Goal: Task Accomplishment & Management: Use online tool/utility

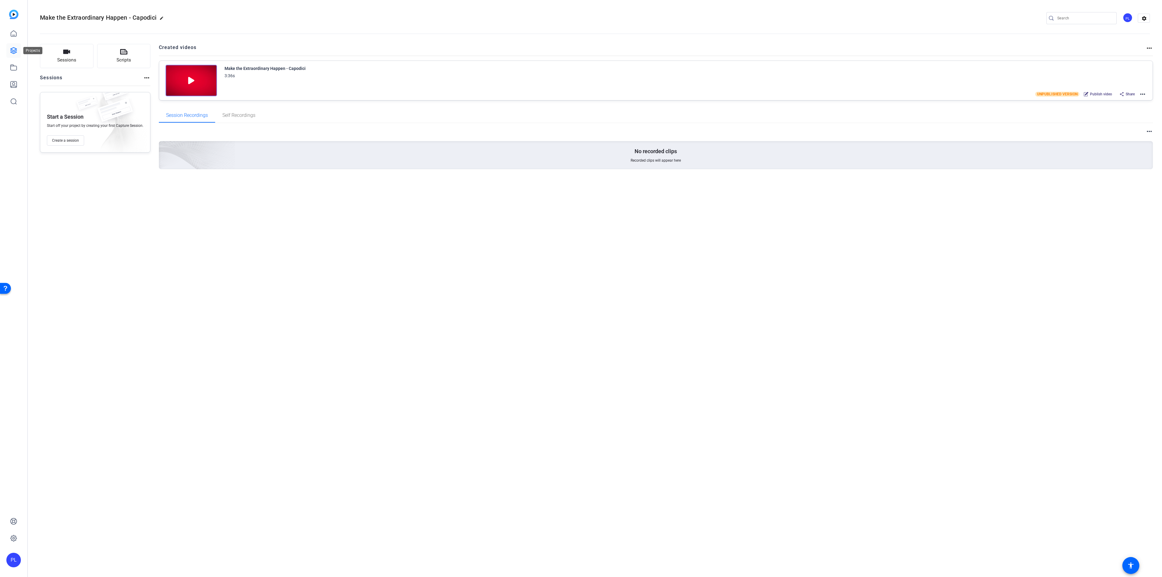
click at [13, 49] on icon at bounding box center [13, 50] width 7 height 7
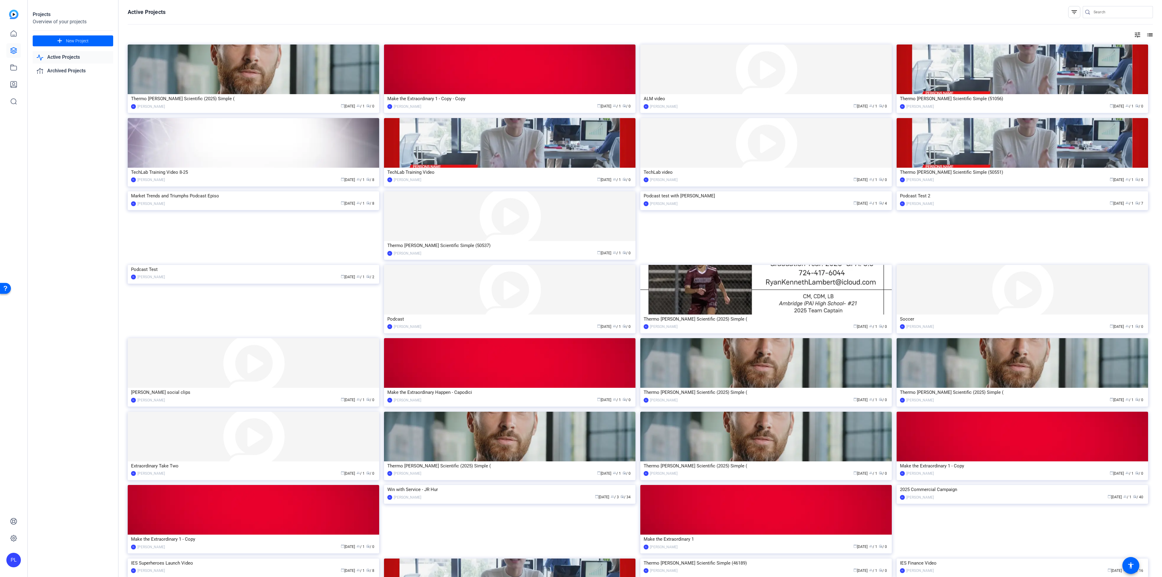
click at [66, 57] on link "Active Projects" at bounding box center [73, 57] width 80 height 12
click at [67, 54] on link "Active Projects" at bounding box center [73, 57] width 80 height 12
click at [485, 79] on img at bounding box center [509, 69] width 251 height 50
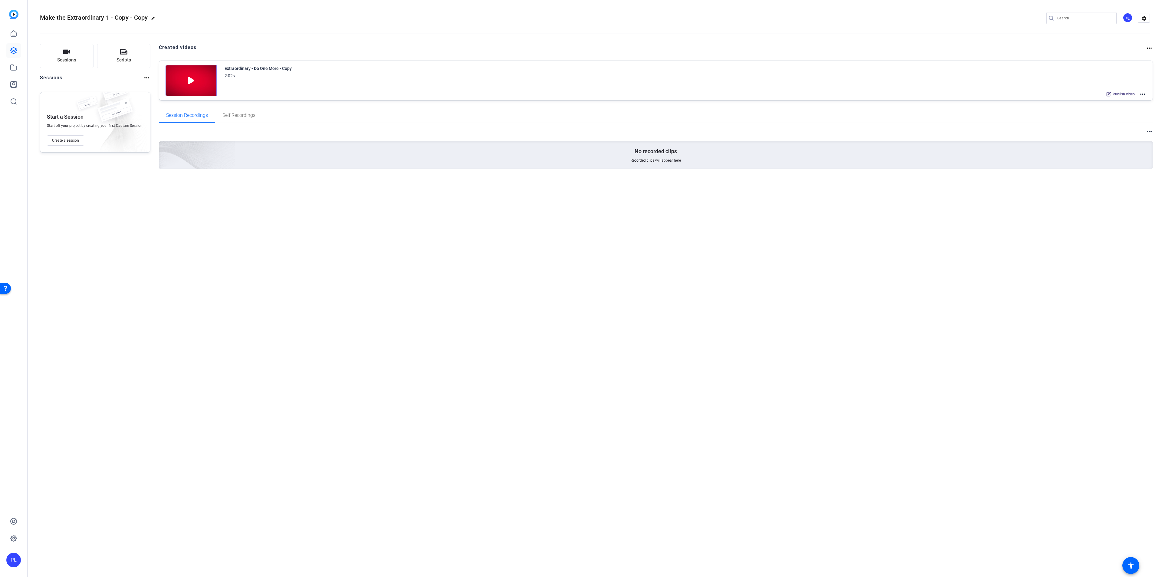
drag, startPoint x: 68, startPoint y: 142, endPoint x: 88, endPoint y: 181, distance: 43.7
click at [88, 181] on div "Sessions Scripts Sessions more_horiz Start a Session Start off your project by …" at bounding box center [95, 116] width 110 height 145
click at [1143, 96] on mat-icon "more_horiz" at bounding box center [1142, 93] width 7 height 7
click at [941, 199] on div at bounding box center [581, 288] width 1162 height 577
click at [8, 51] on link at bounding box center [13, 50] width 15 height 15
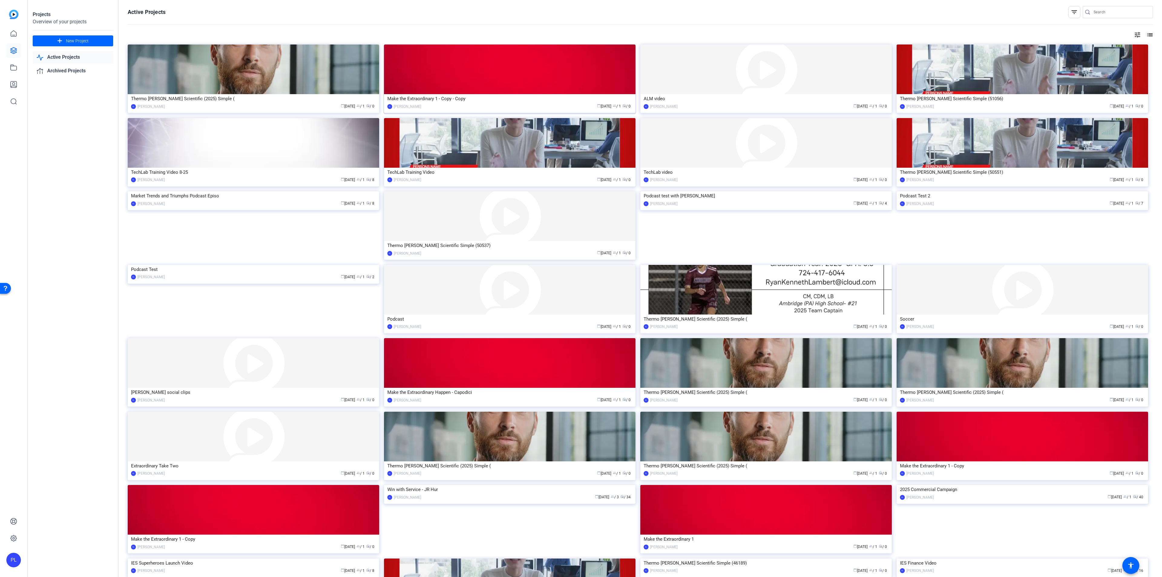
click at [467, 98] on div "Make the Extraordinary 1 - Copy - Copy" at bounding box center [509, 98] width 245 height 9
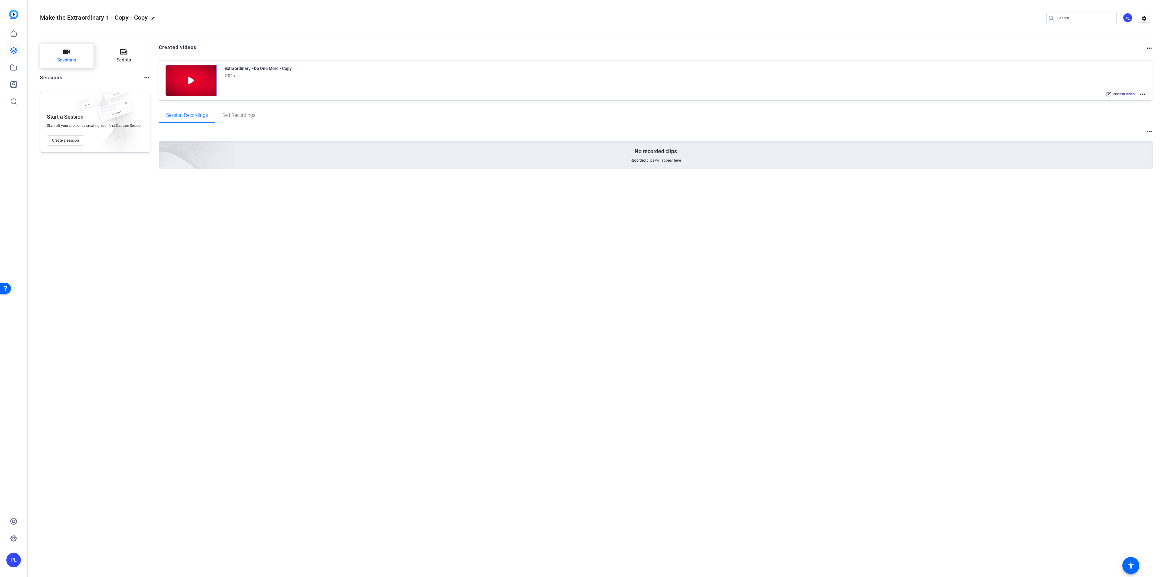
click at [67, 60] on span "Sessions" at bounding box center [66, 60] width 19 height 7
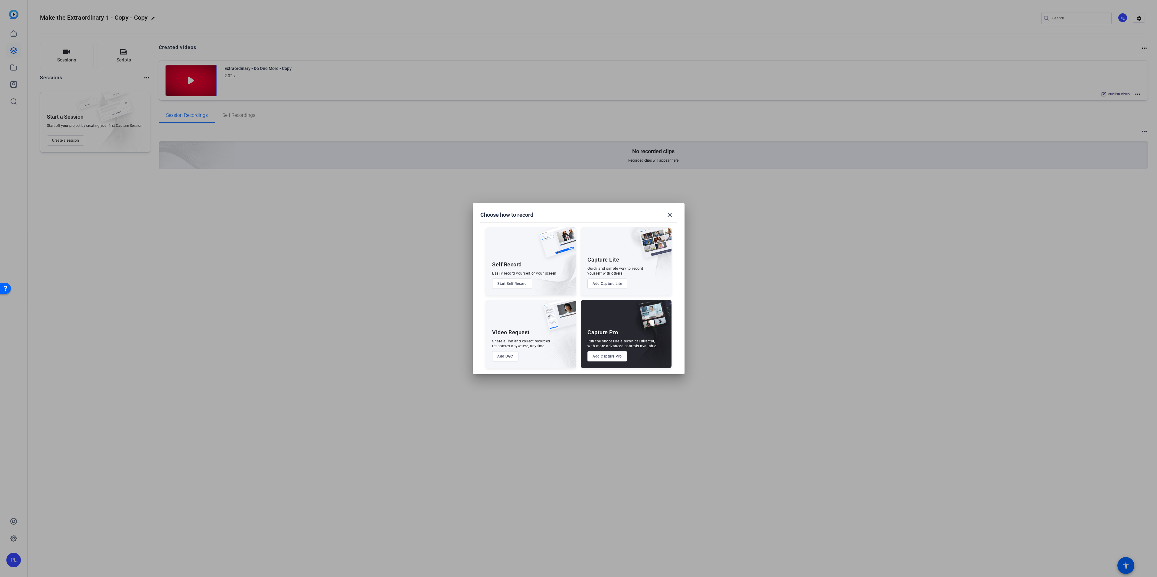
drag, startPoint x: 605, startPoint y: 338, endPoint x: 615, endPoint y: 341, distance: 10.1
click at [606, 338] on div "Capture Pro Run the shoot like a technical director, with more advanced control…" at bounding box center [626, 334] width 91 height 68
click at [605, 355] on button "Add Capture Pro" at bounding box center [607, 356] width 40 height 10
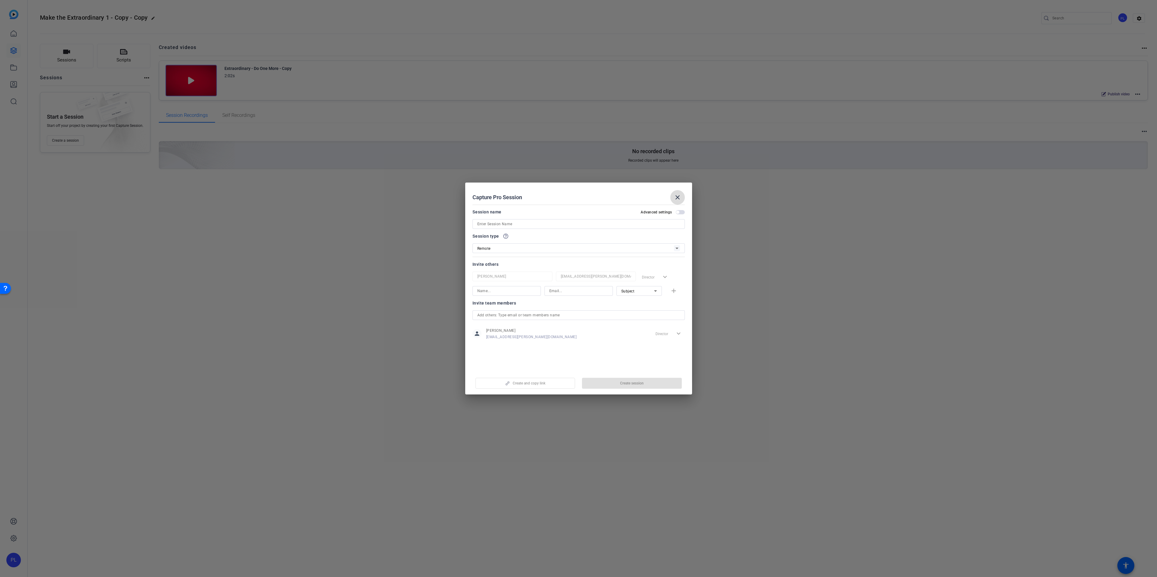
click at [679, 195] on mat-icon "close" at bounding box center [677, 197] width 7 height 7
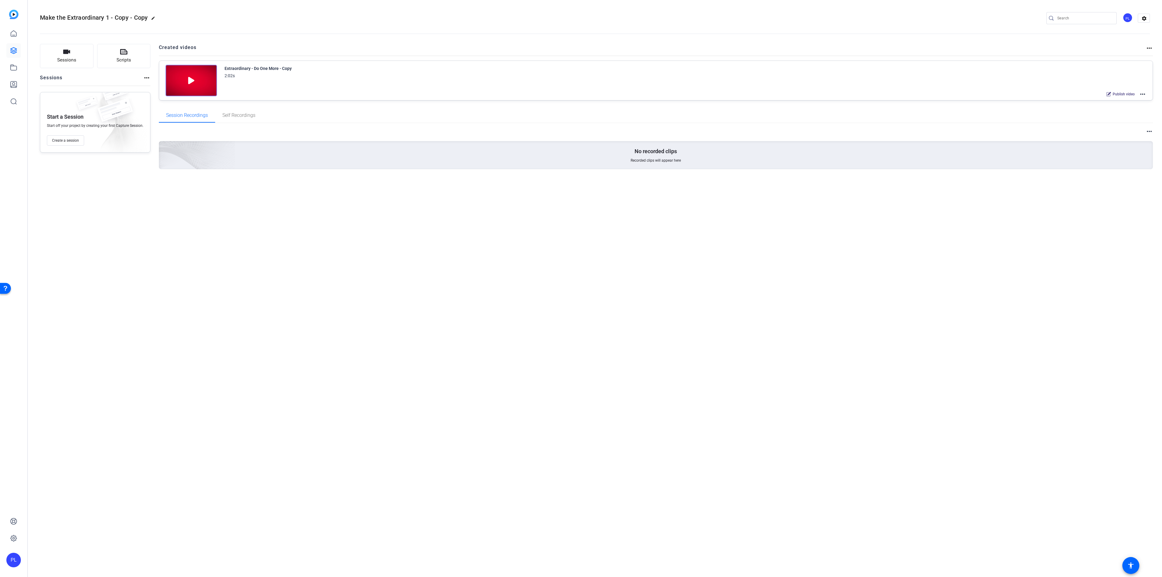
click at [147, 79] on mat-icon "more_horiz" at bounding box center [146, 77] width 7 height 7
click at [207, 77] on div at bounding box center [581, 288] width 1162 height 577
click at [16, 48] on icon at bounding box center [13, 50] width 7 height 7
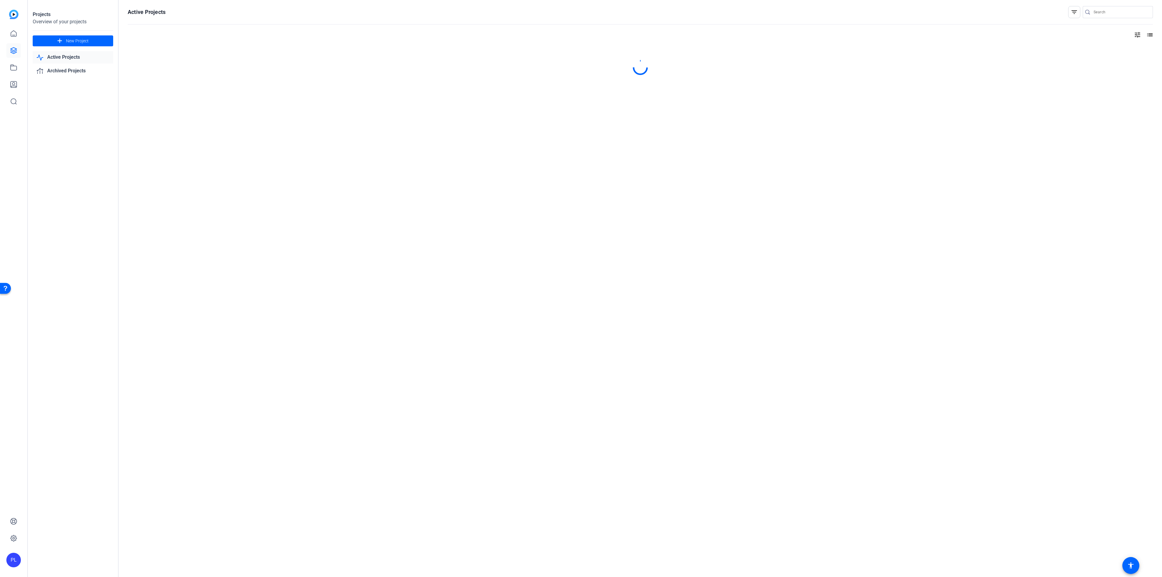
click at [66, 53] on link "Active Projects" at bounding box center [73, 57] width 80 height 12
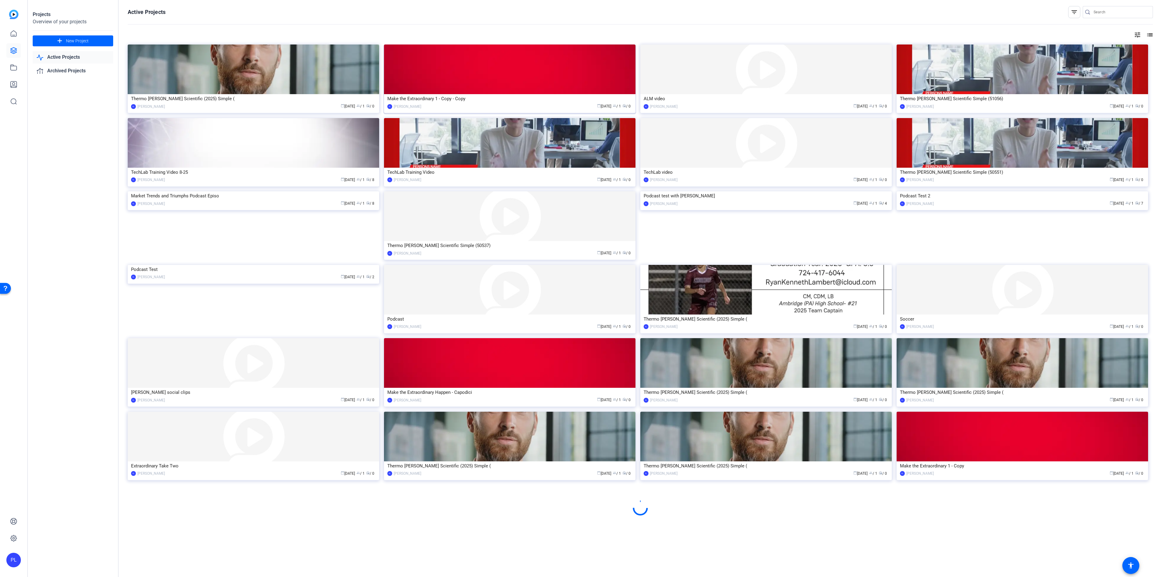
click at [510, 100] on div "Make the Extraordinary 1 - Copy - Copy" at bounding box center [509, 98] width 245 height 9
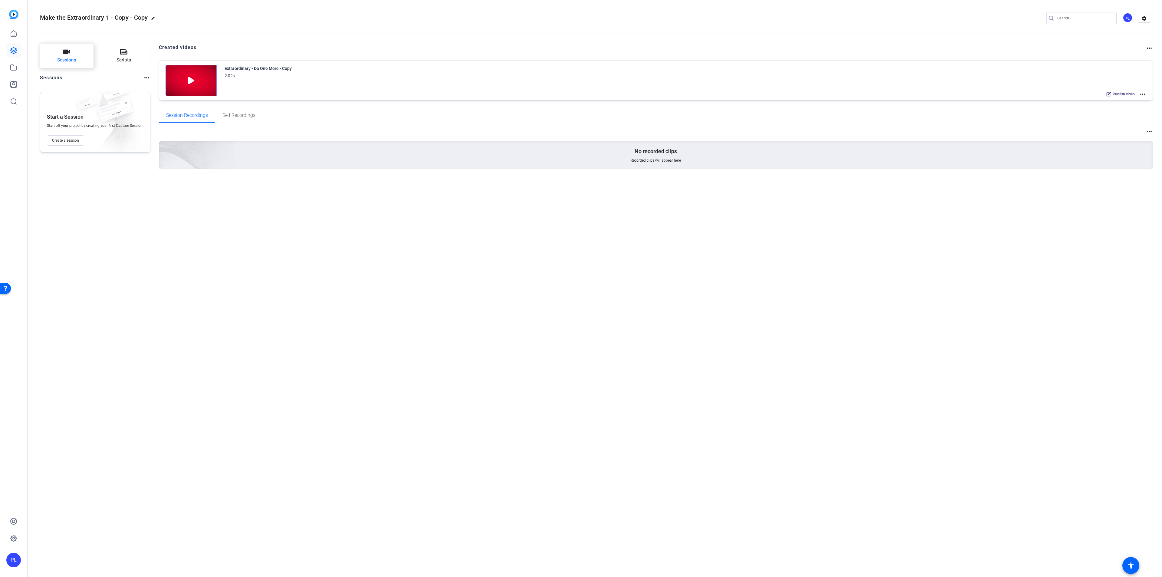
click at [69, 59] on span "Sessions" at bounding box center [66, 60] width 19 height 7
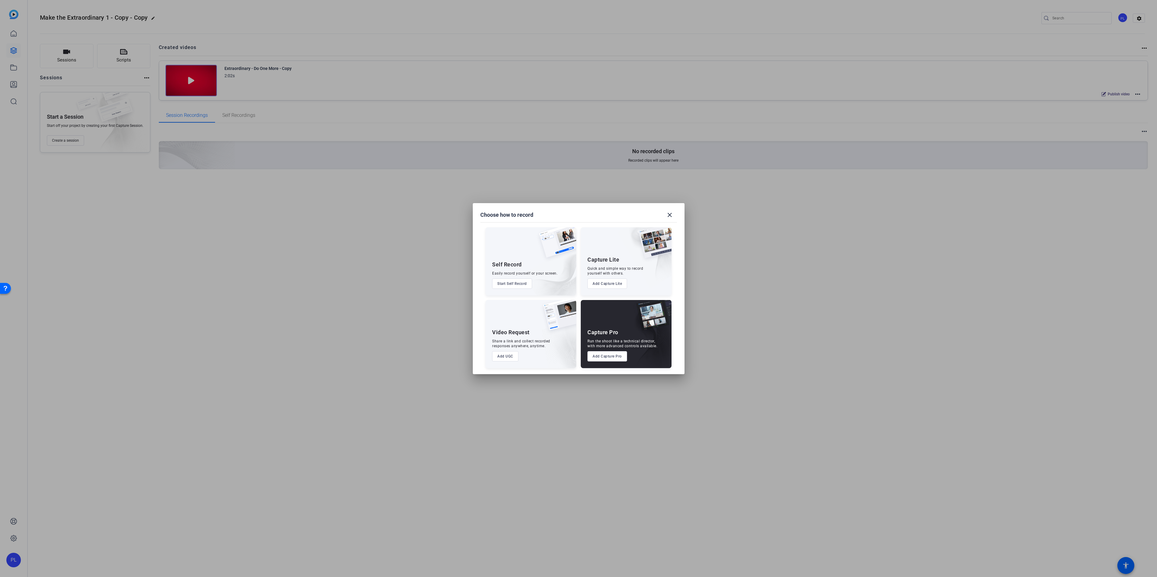
click at [609, 355] on button "Add Capture Pro" at bounding box center [607, 356] width 40 height 10
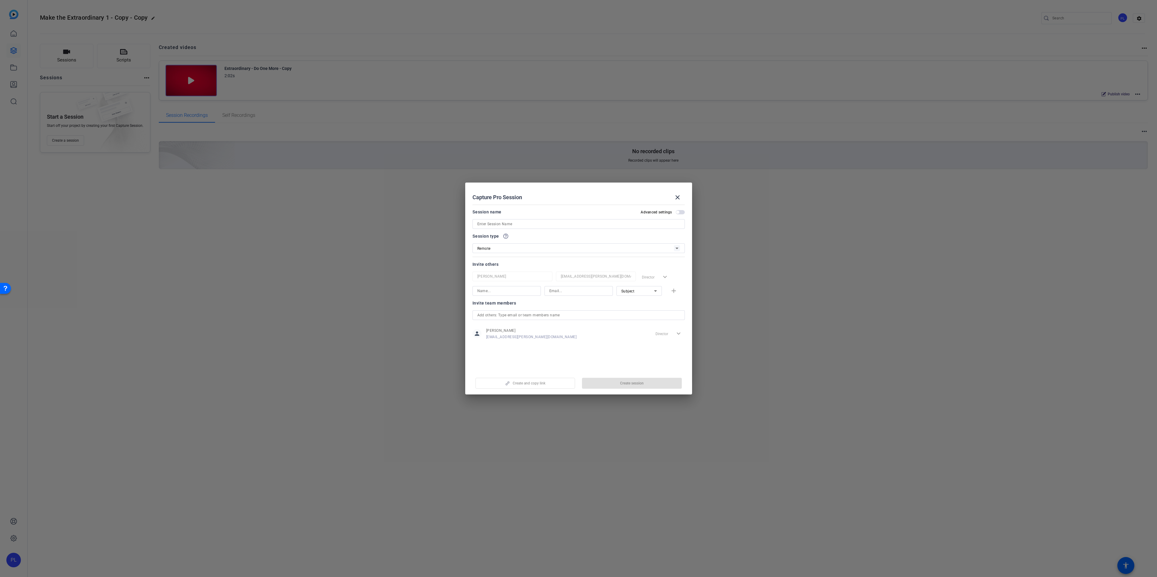
click at [552, 385] on div "Create and copy link Create session" at bounding box center [578, 380] width 212 height 15
click at [520, 225] on input at bounding box center [578, 223] width 203 height 7
type input "m"
type input "[PERSON_NAME] Take Two"
click at [504, 317] on input "text" at bounding box center [578, 314] width 203 height 7
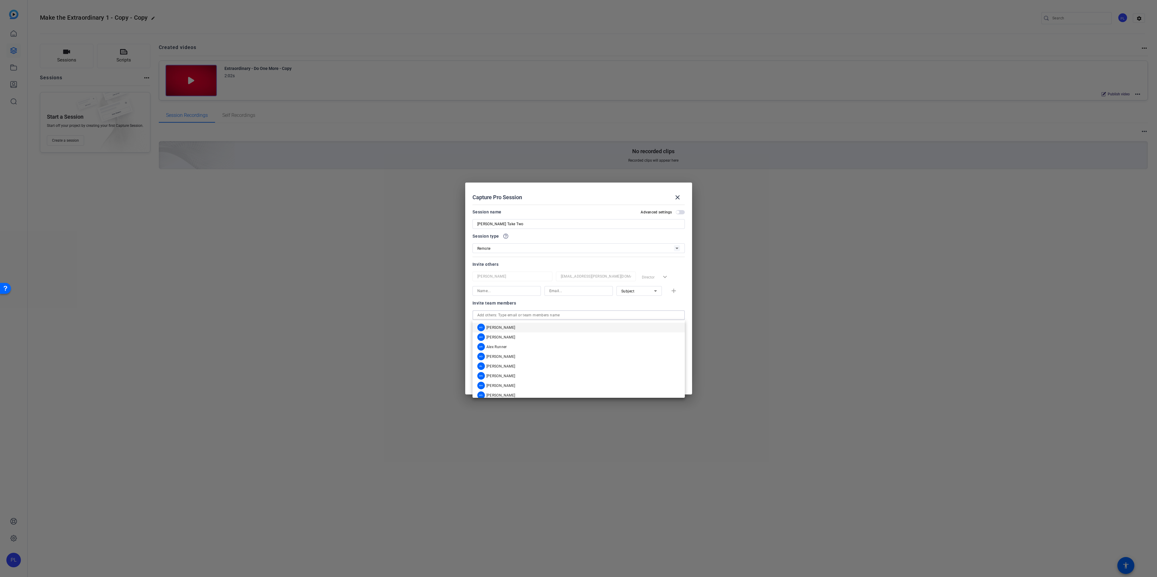
click at [511, 313] on input "text" at bounding box center [578, 314] width 203 height 7
click at [611, 196] on div "Capture Pro Session close" at bounding box center [578, 197] width 212 height 15
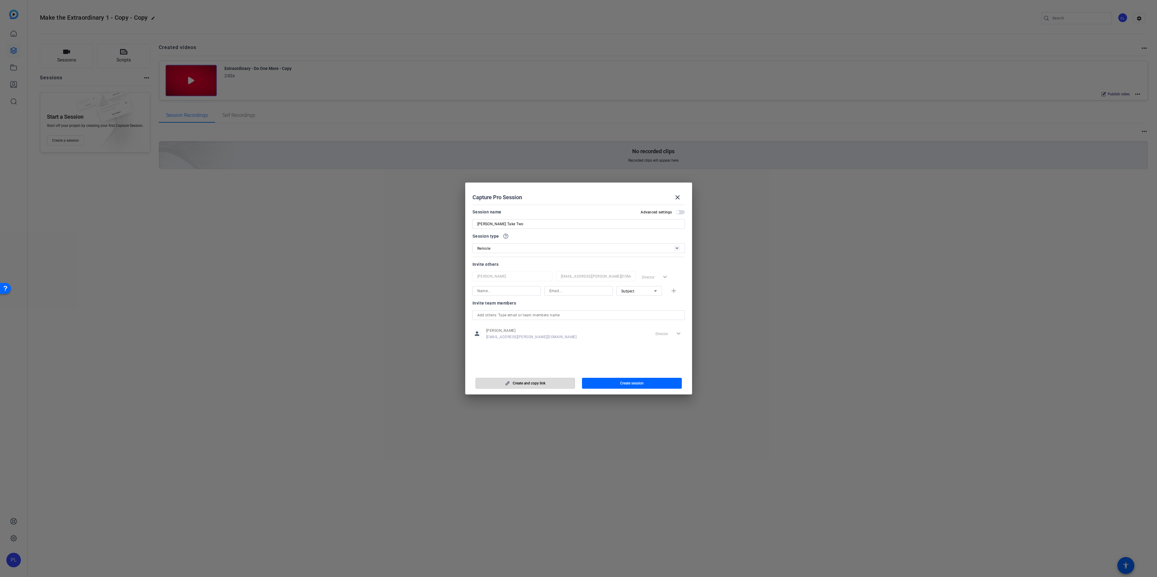
click at [545, 385] on span "Create and copy link" at bounding box center [529, 383] width 33 height 5
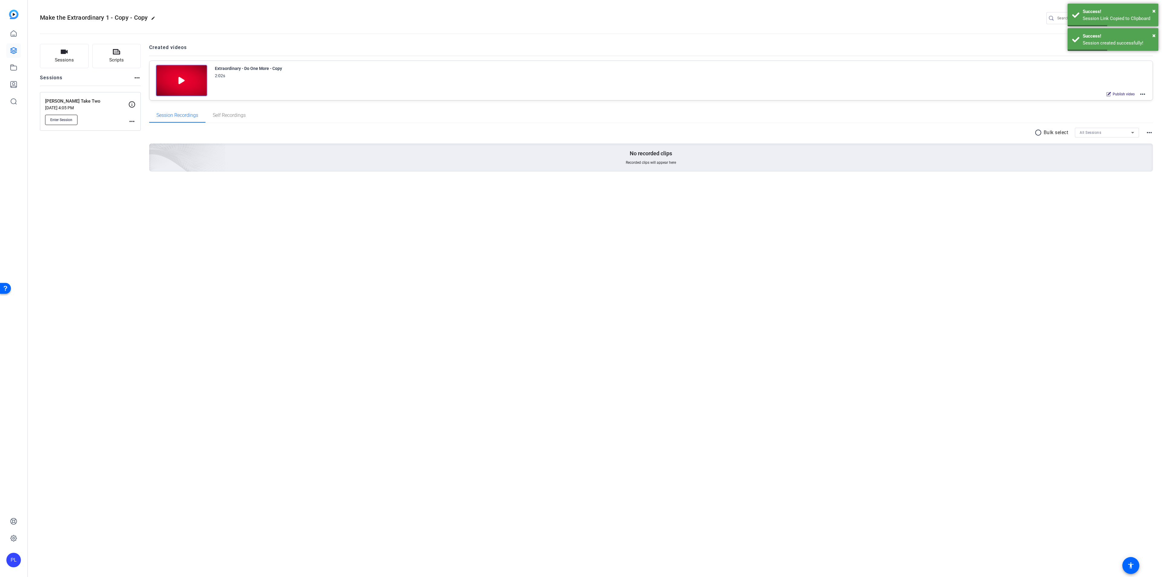
click at [69, 120] on span "Enter Session" at bounding box center [61, 119] width 22 height 5
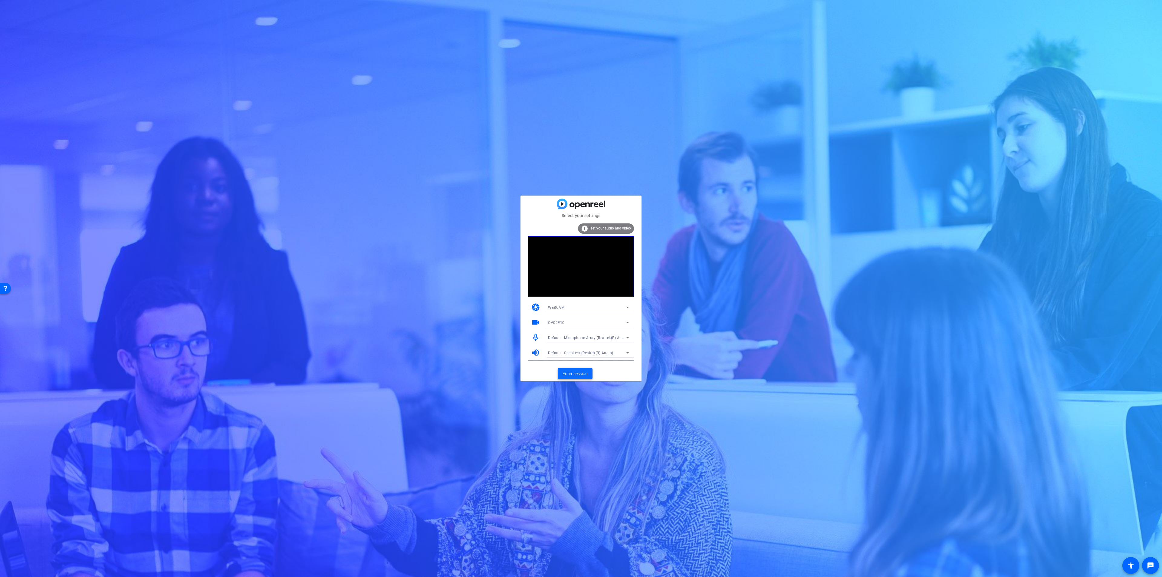
click at [566, 372] on span "Enter session" at bounding box center [574, 373] width 25 height 6
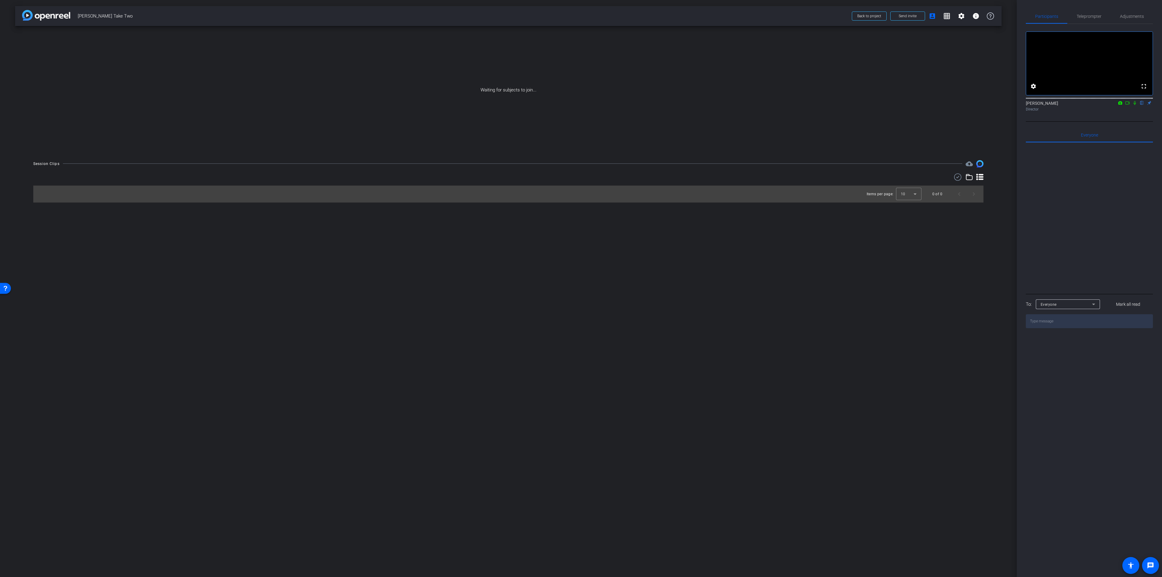
click at [561, 97] on div "Waiting for subjects to join..." at bounding box center [508, 90] width 986 height 128
click at [907, 16] on span "Send invite" at bounding box center [907, 16] width 18 height 5
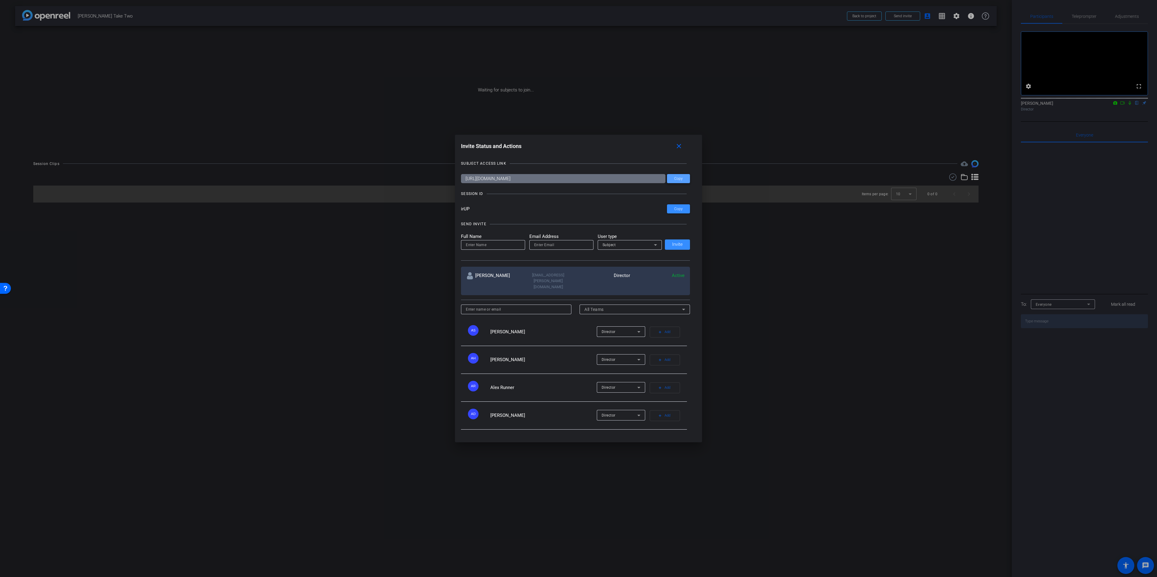
click at [684, 185] on span at bounding box center [678, 178] width 23 height 15
click at [776, 350] on div at bounding box center [578, 288] width 1157 height 577
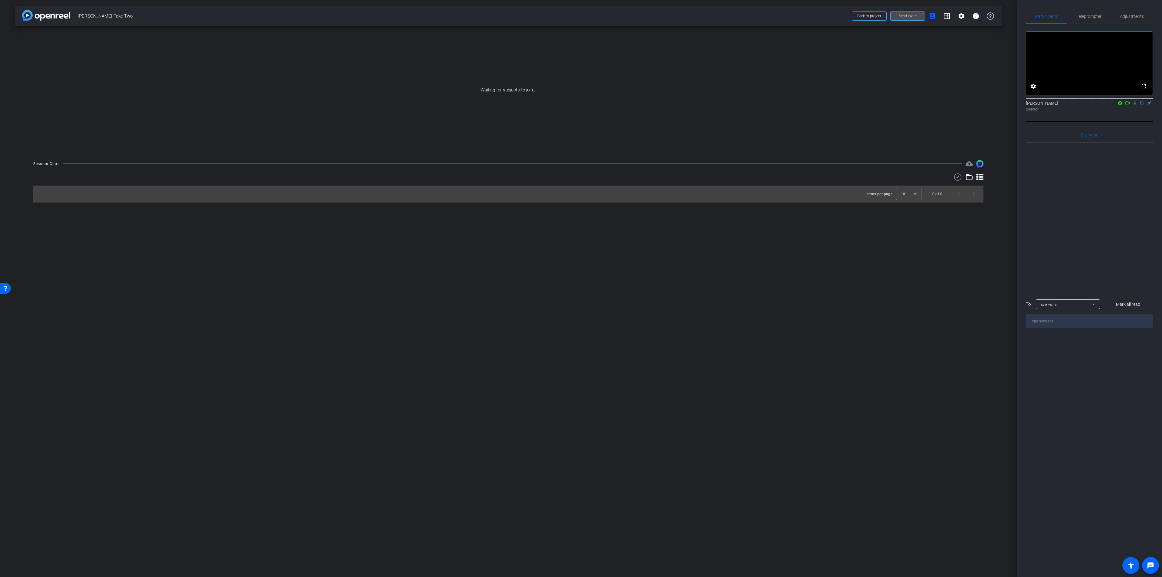
click at [914, 17] on span "Send invite" at bounding box center [907, 16] width 18 height 5
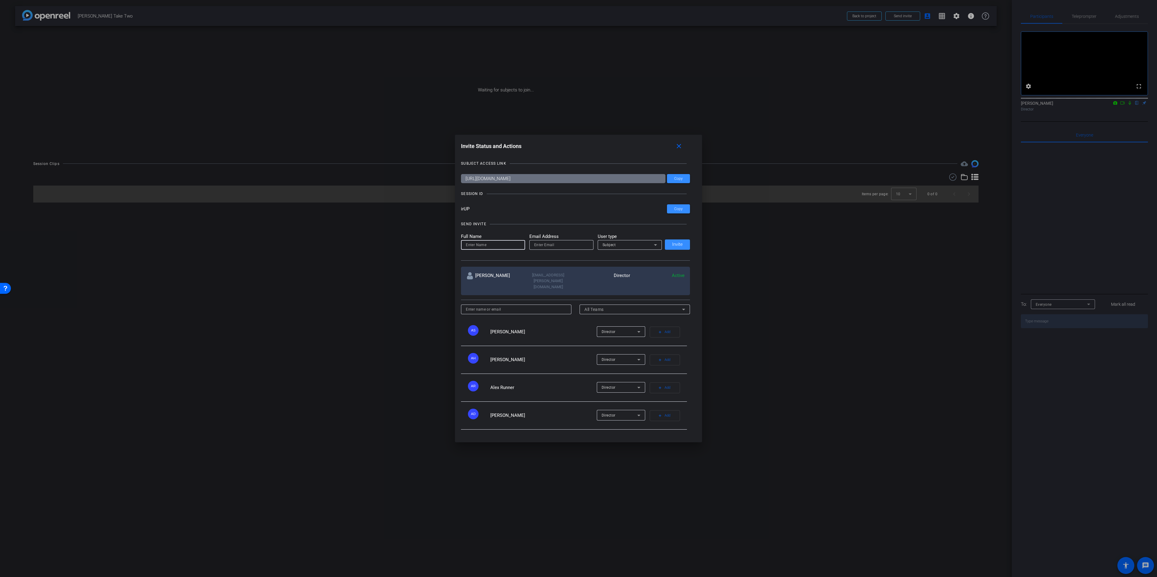
click at [489, 248] on input at bounding box center [493, 244] width 54 height 7
type input "Marc"
click at [538, 244] on div at bounding box center [561, 245] width 54 height 10
type input "Capodici"
click at [672, 249] on div "Full Name Marc Email Address Capodici User type Subject Invite" at bounding box center [575, 241] width 229 height 17
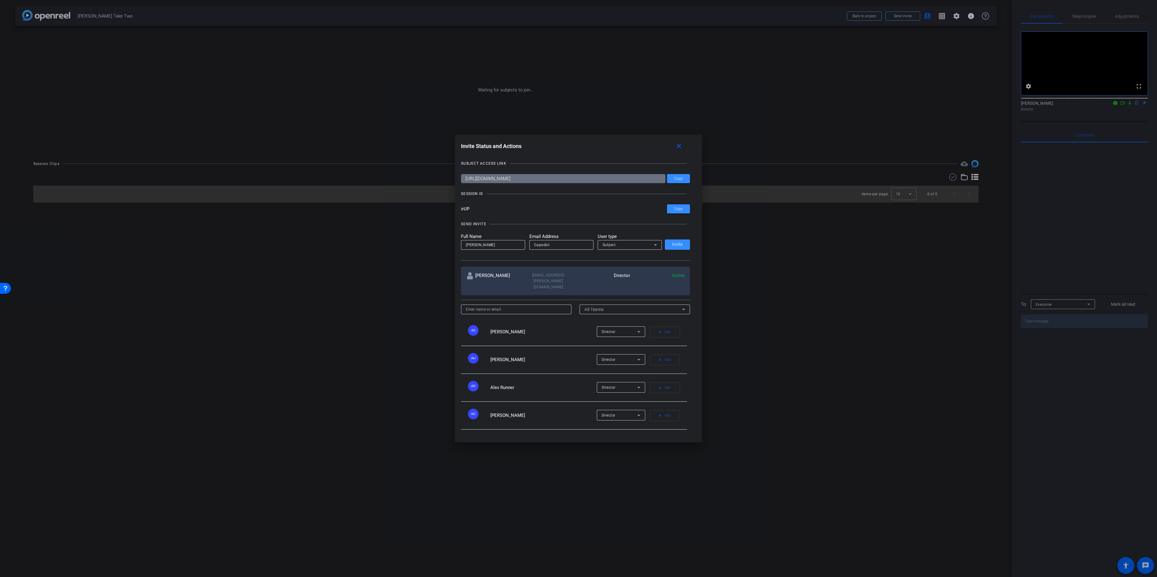
click at [681, 250] on div "Full Name Marc Email Address Capodici User type Subject Invite" at bounding box center [575, 241] width 229 height 17
click at [514, 205] on div "SUBJECT ACCESS LINK https://capture.openreel.com/subject/MODE_OTP?otp=irUP Copy…" at bounding box center [578, 295] width 235 height 282
click at [672, 249] on div "Full Name Marc Email Address Capodici User type Subject Invite" at bounding box center [575, 241] width 229 height 17
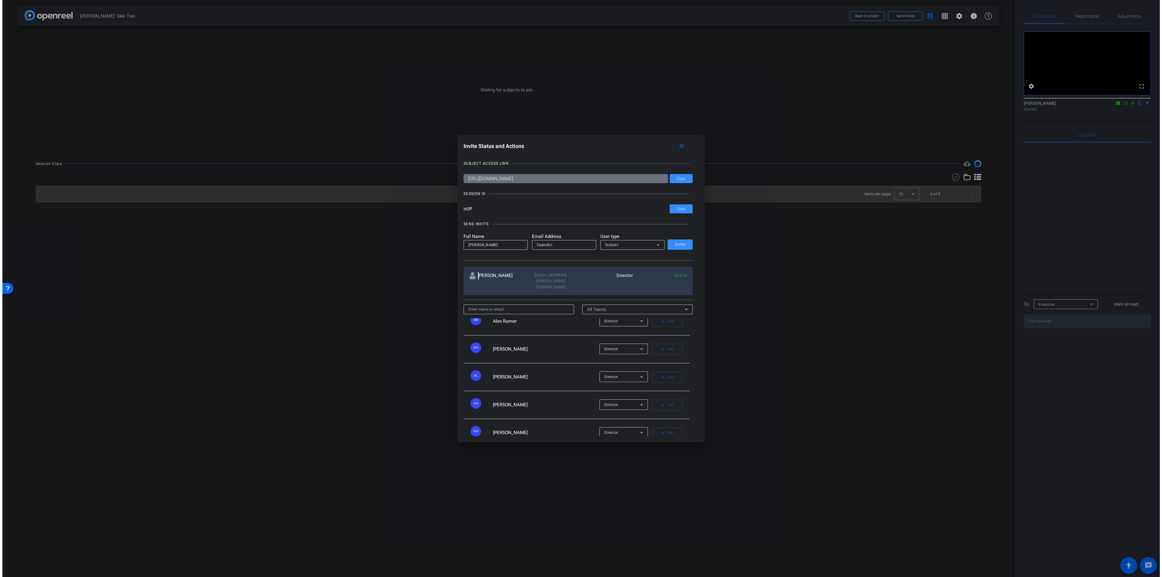
scroll to position [136, 0]
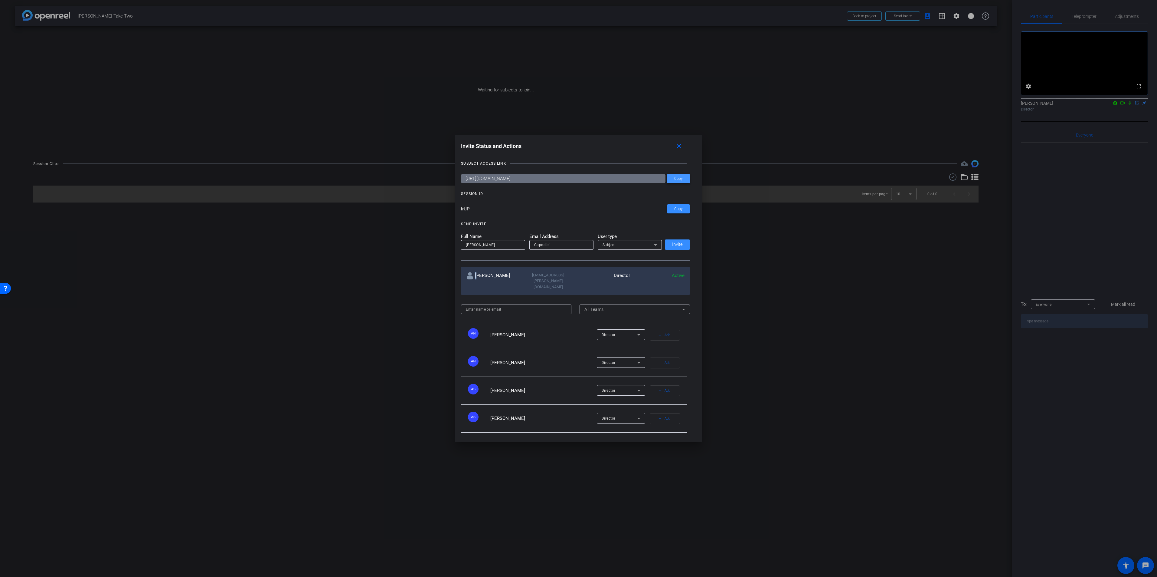
click at [680, 181] on span "Copy" at bounding box center [678, 178] width 8 height 5
click at [476, 207] on div "SUBJECT ACCESS LINK https://capture.openreel.com/subject/MODE_OTP?otp=irUP Copy…" at bounding box center [578, 295] width 235 height 282
click at [482, 222] on div "SEND INVITE Full Name Marc Email Address Capodici User type Subject Invite" at bounding box center [575, 238] width 229 height 46
click at [674, 216] on span at bounding box center [678, 208] width 23 height 15
click at [779, 272] on div at bounding box center [578, 288] width 1157 height 577
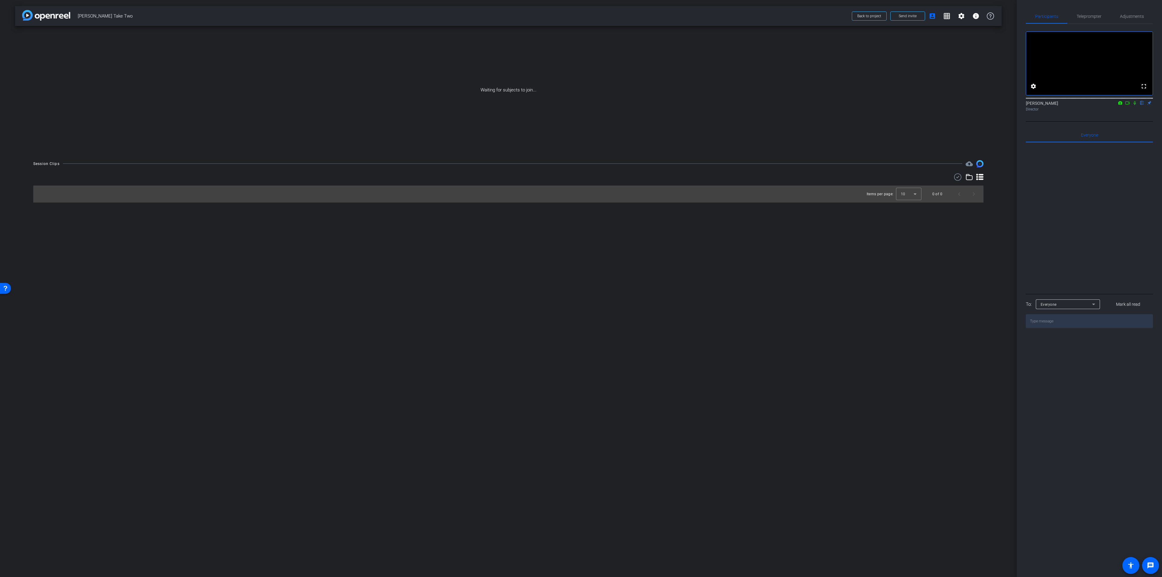
click at [848, 111] on div "Waiting for subjects to join..." at bounding box center [508, 90] width 986 height 128
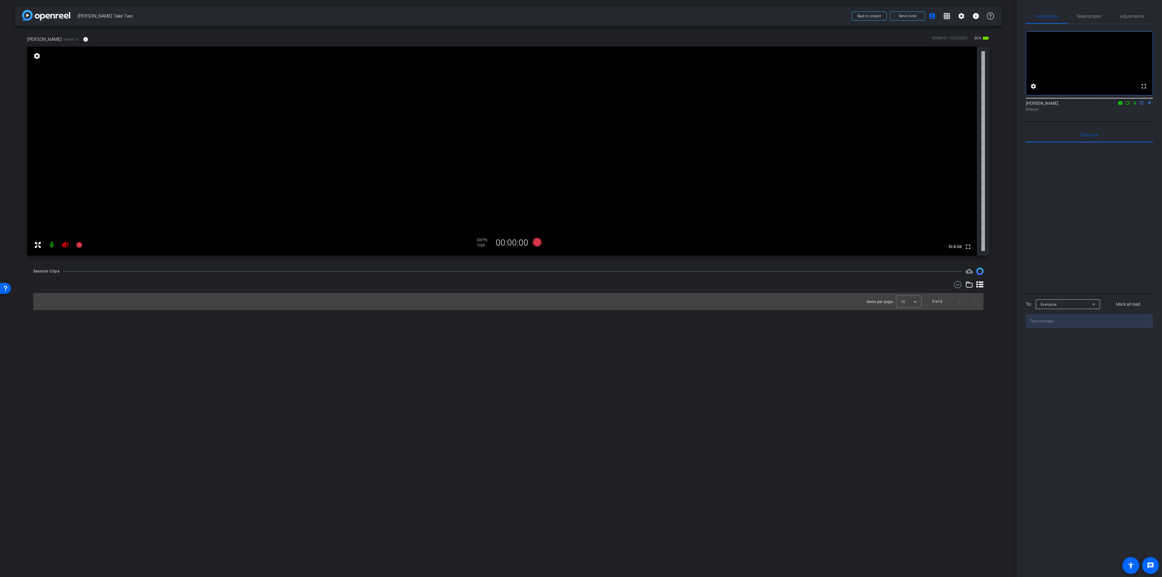
click at [64, 244] on icon at bounding box center [65, 245] width 6 height 6
click at [1127, 106] on mat-icon at bounding box center [1126, 102] width 7 height 5
click at [535, 245] on icon at bounding box center [536, 241] width 9 height 9
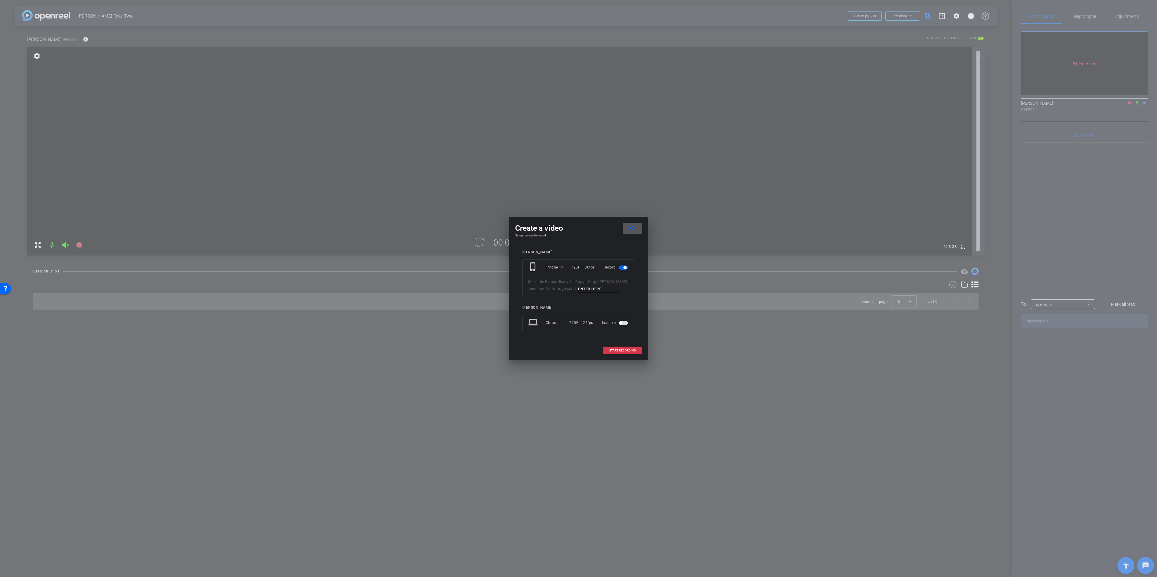
click at [578, 287] on input at bounding box center [598, 289] width 41 height 8
type input "cd"
click at [616, 352] on span at bounding box center [622, 350] width 39 height 15
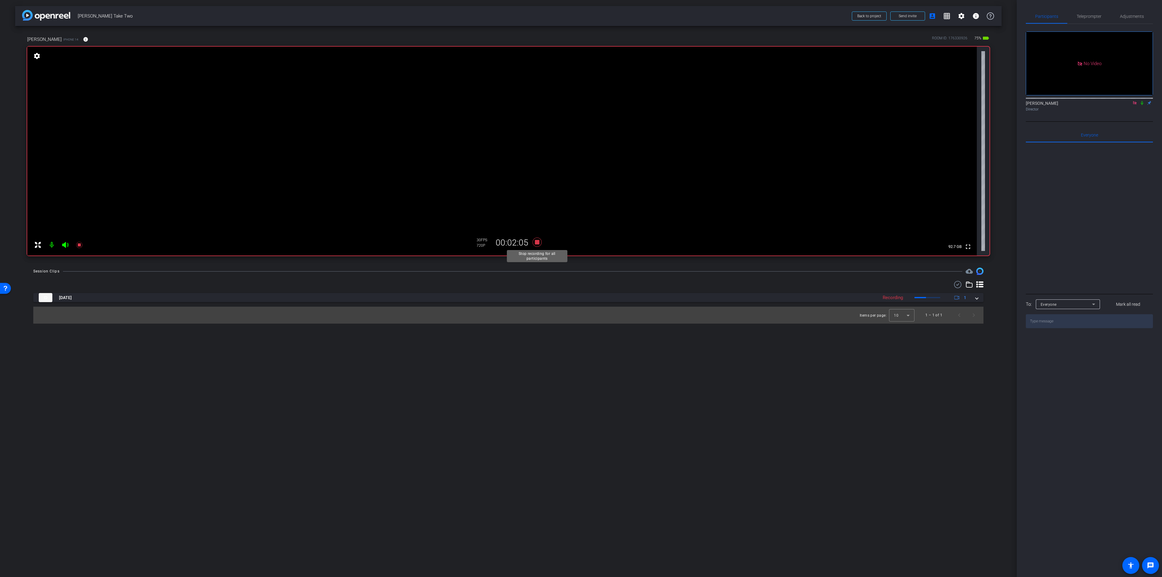
click at [540, 239] on icon at bounding box center [536, 241] width 9 height 9
click at [533, 240] on icon at bounding box center [537, 242] width 15 height 11
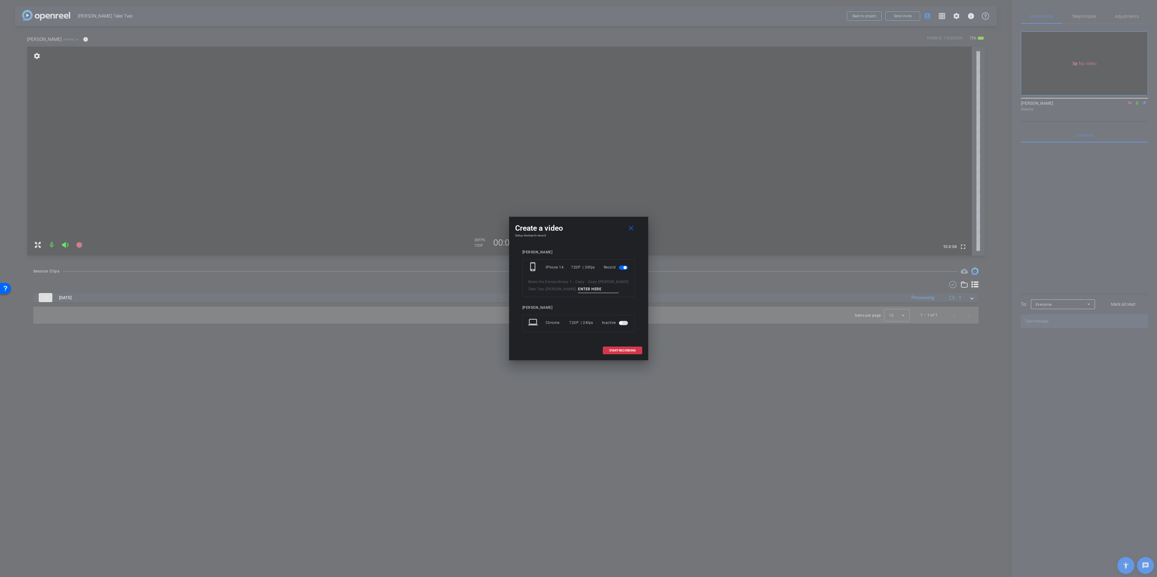
click at [578, 287] on input at bounding box center [598, 289] width 41 height 8
type input "d"
click at [617, 348] on span at bounding box center [622, 350] width 39 height 15
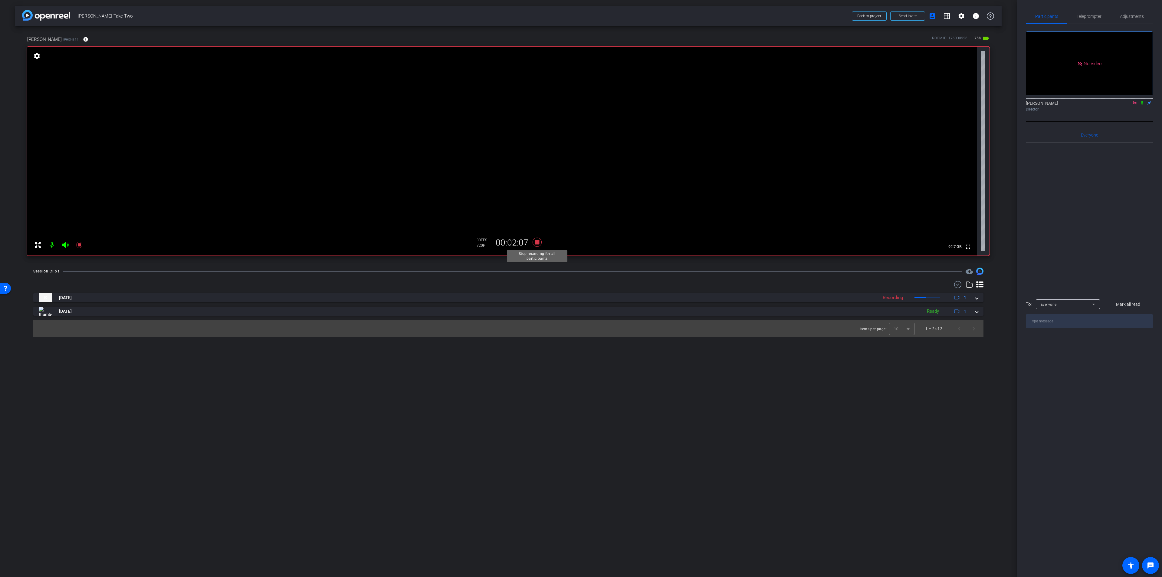
click at [539, 243] on icon at bounding box center [537, 242] width 15 height 11
click at [537, 245] on icon at bounding box center [536, 241] width 9 height 9
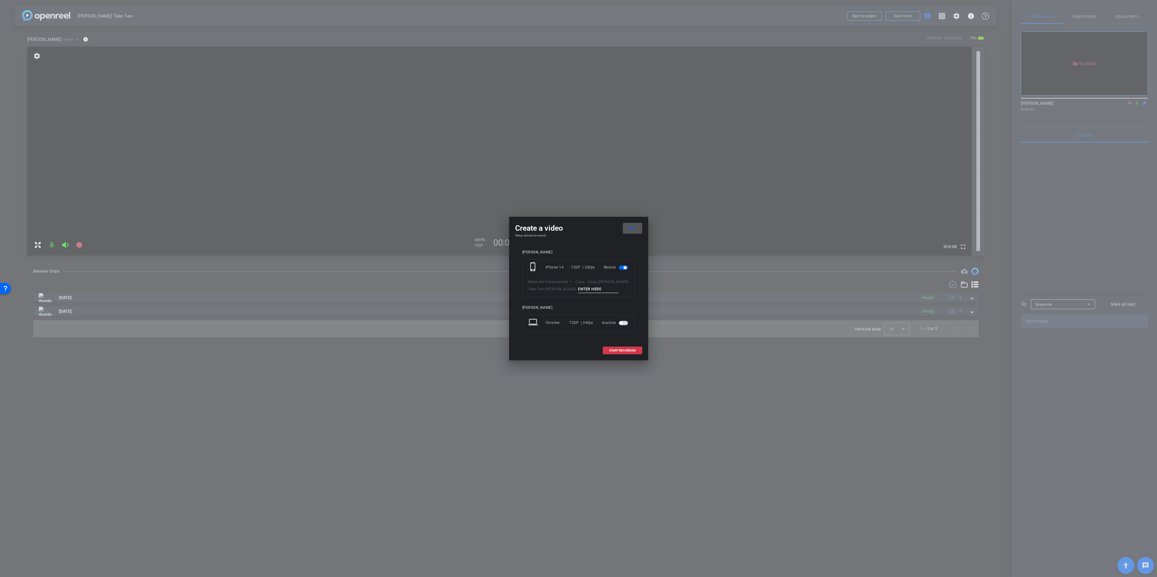
click at [578, 287] on input at bounding box center [598, 289] width 41 height 8
type input "w"
click at [614, 350] on span "START RECORDING" at bounding box center [622, 350] width 27 height 3
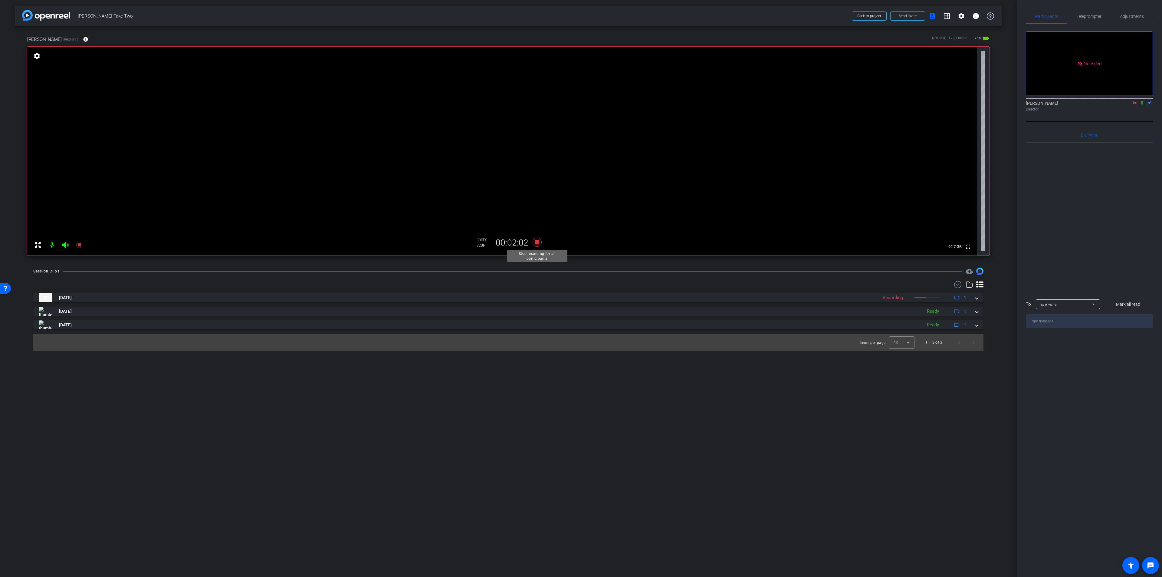
click at [536, 243] on icon at bounding box center [536, 241] width 9 height 9
click at [543, 244] on icon at bounding box center [537, 242] width 15 height 11
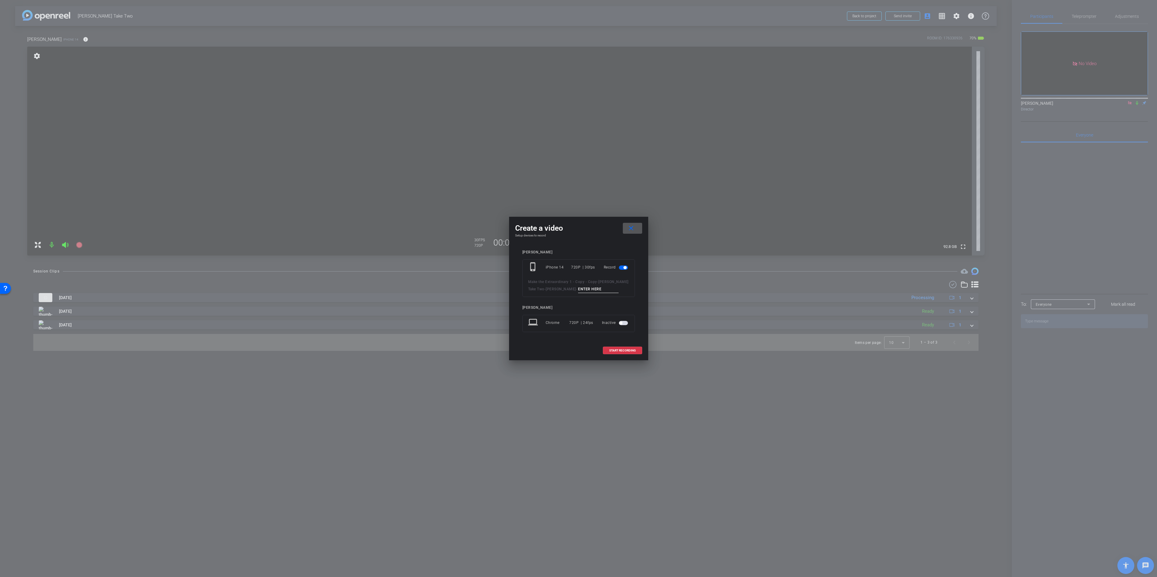
click at [578, 287] on input at bounding box center [598, 289] width 41 height 8
type input "s"
click at [632, 351] on span "START RECORDING" at bounding box center [622, 350] width 27 height 3
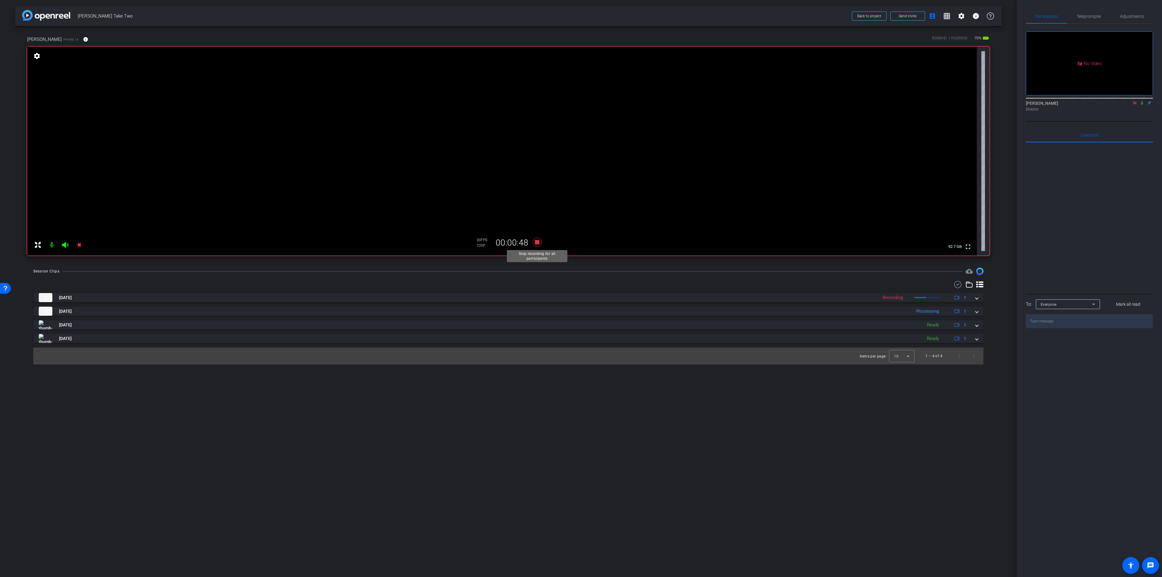
click at [536, 240] on icon at bounding box center [536, 241] width 9 height 9
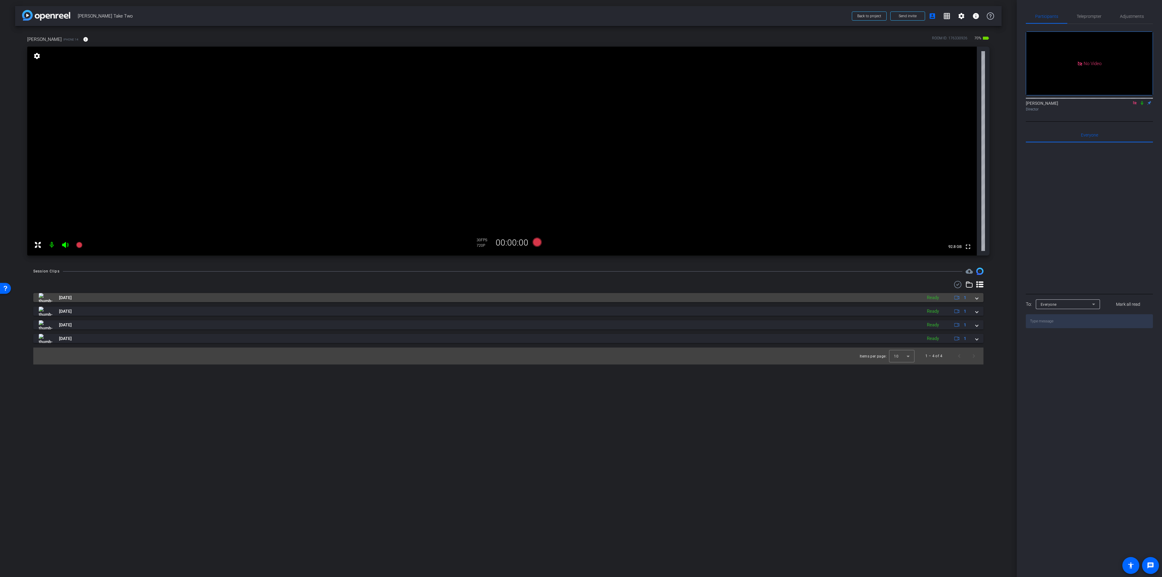
click at [976, 297] on span at bounding box center [976, 297] width 2 height 6
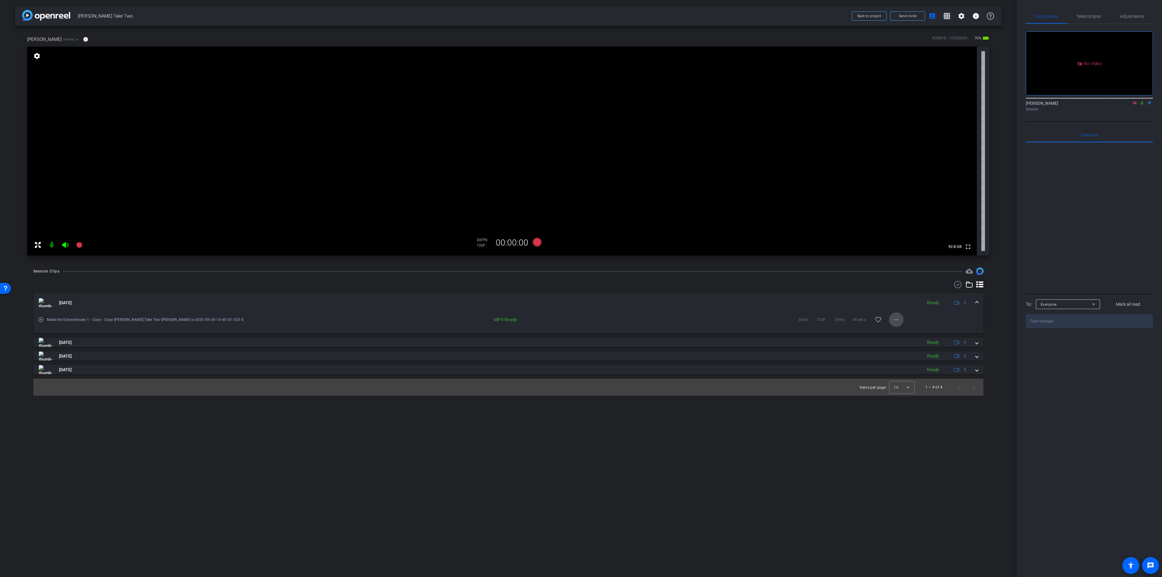
click at [893, 321] on mat-icon "more_horiz" at bounding box center [895, 319] width 7 height 7
click at [902, 402] on span "Delete clip" at bounding box center [912, 400] width 36 height 7
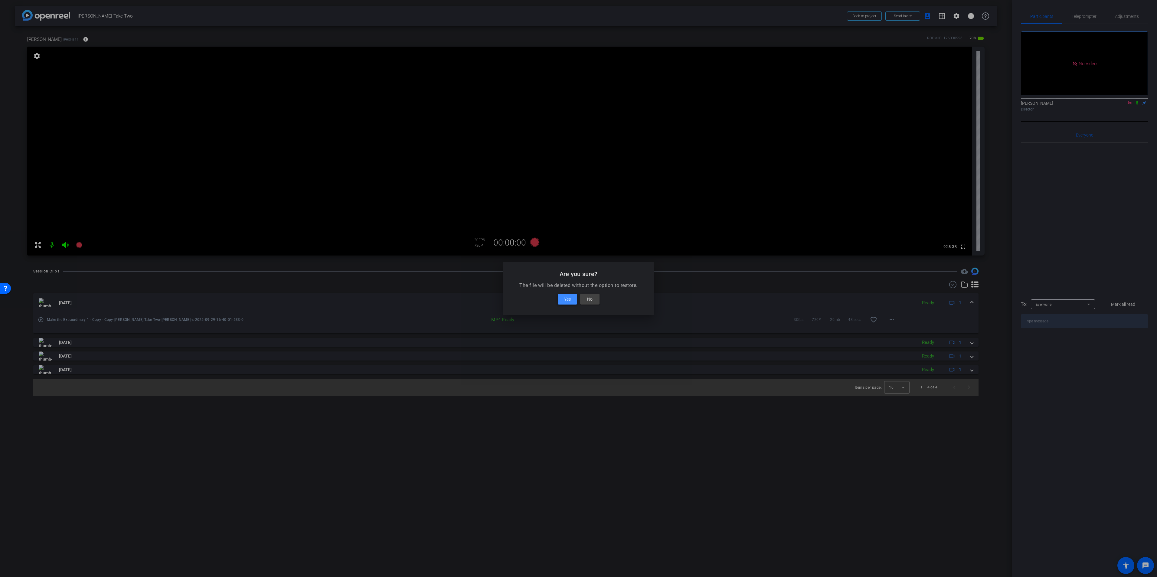
click at [572, 297] on span at bounding box center [567, 299] width 19 height 15
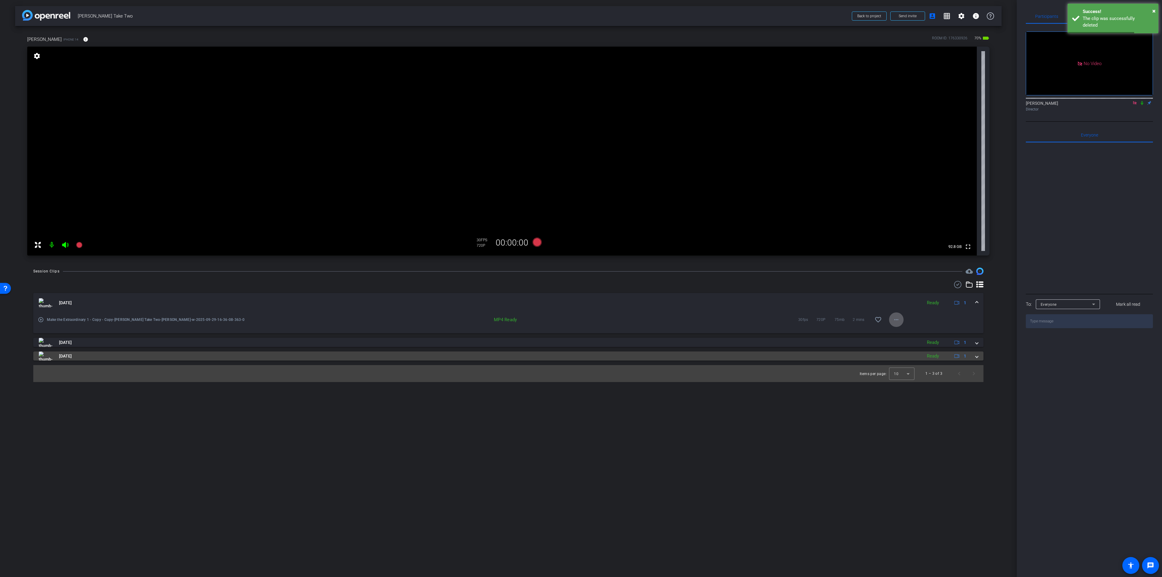
click at [977, 358] on span at bounding box center [976, 356] width 2 height 6
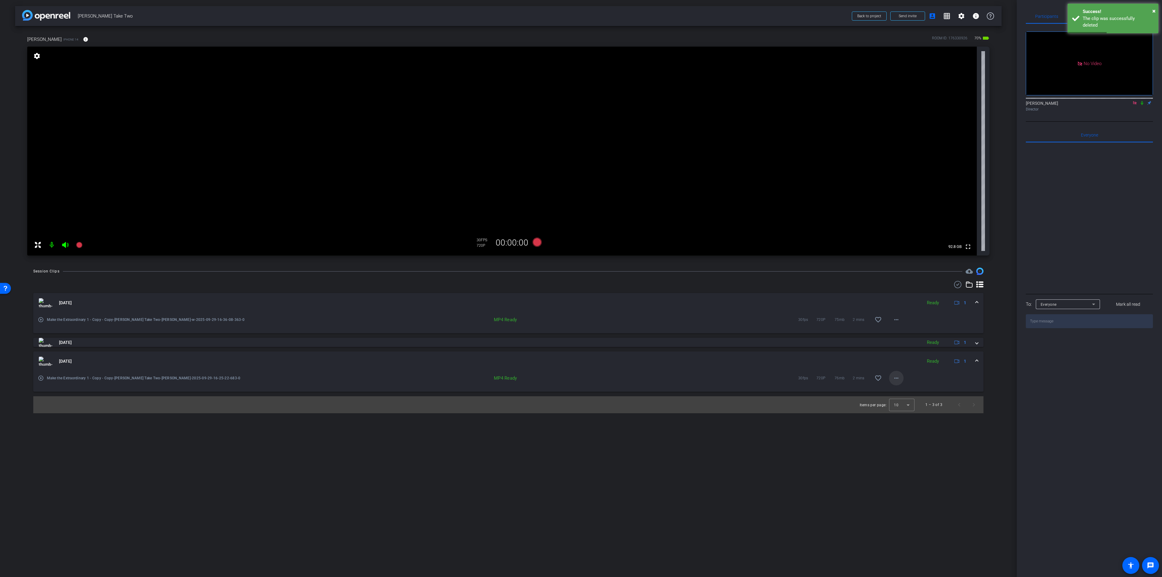
click at [896, 378] on mat-icon "more_horiz" at bounding box center [895, 377] width 7 height 7
click at [901, 459] on span "Delete clip" at bounding box center [912, 458] width 36 height 7
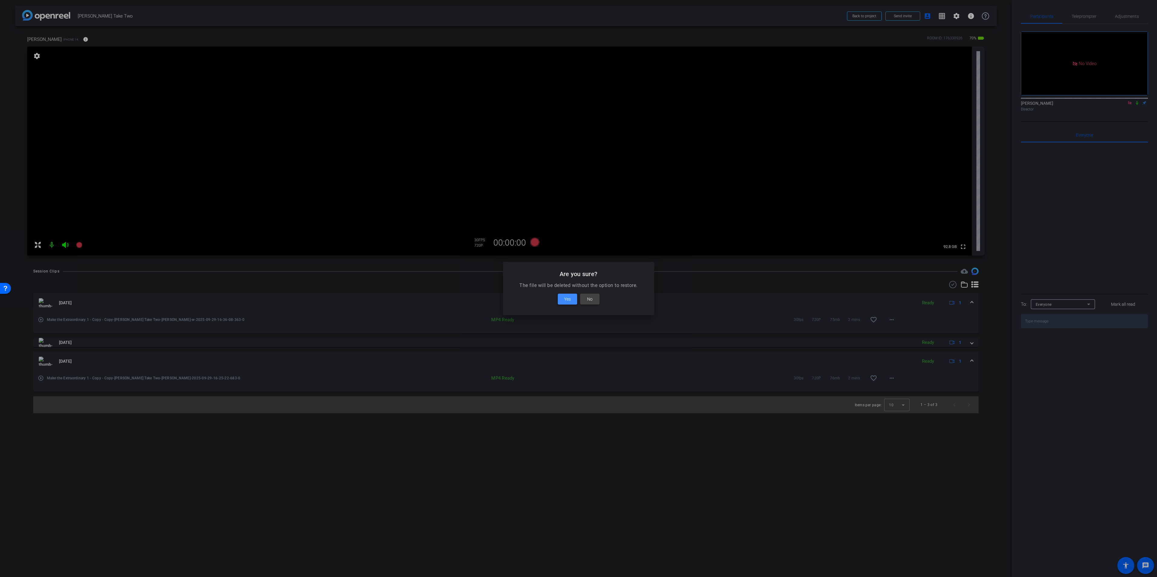
click at [568, 302] on span "Yes" at bounding box center [567, 298] width 7 height 7
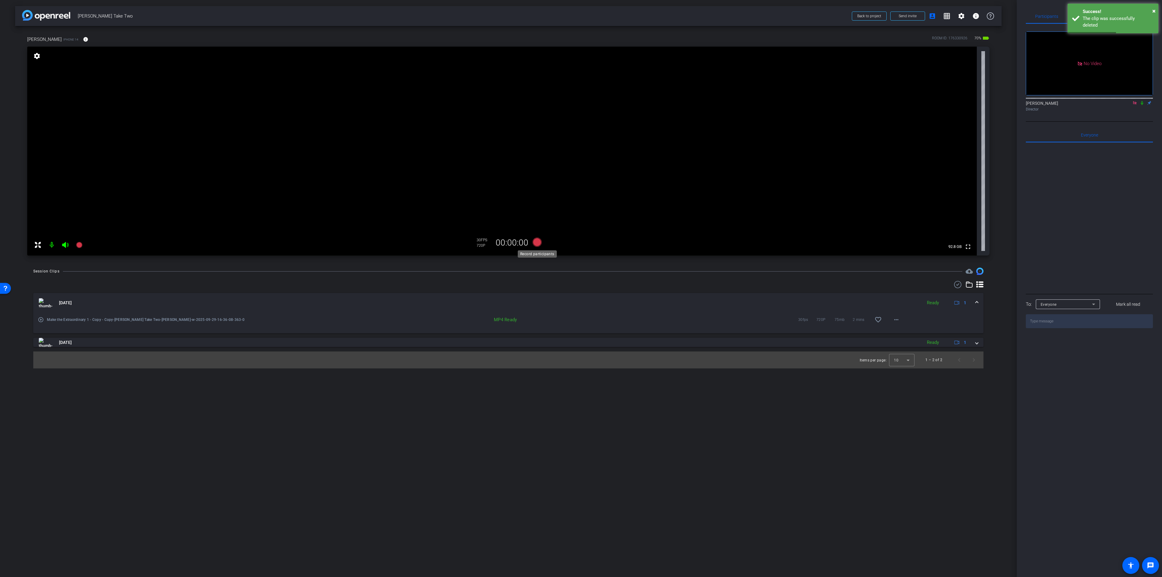
click at [539, 243] on icon at bounding box center [536, 241] width 9 height 9
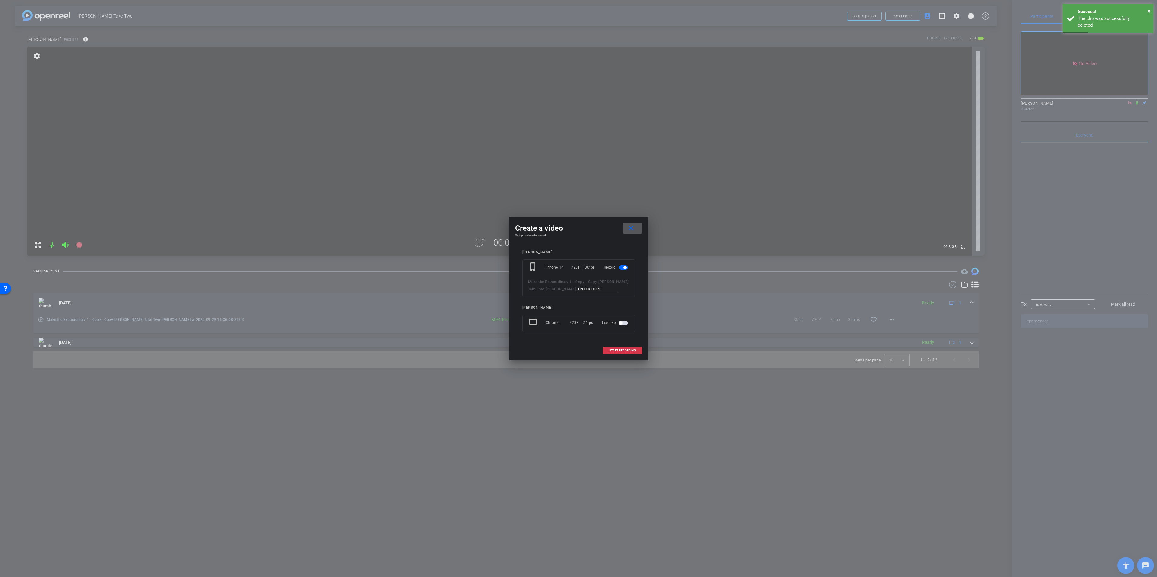
click at [578, 291] on input at bounding box center [598, 289] width 41 height 8
type input "d"
click at [625, 351] on span "START RECORDING" at bounding box center [622, 350] width 27 height 3
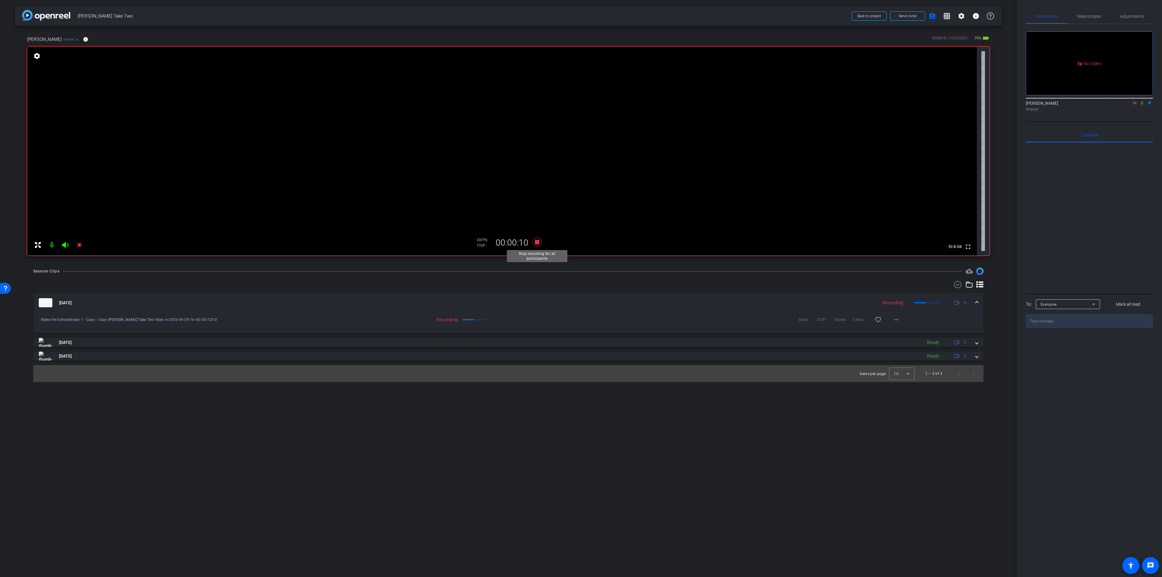
click at [535, 243] on icon at bounding box center [536, 241] width 9 height 9
click at [534, 244] on icon at bounding box center [537, 242] width 15 height 11
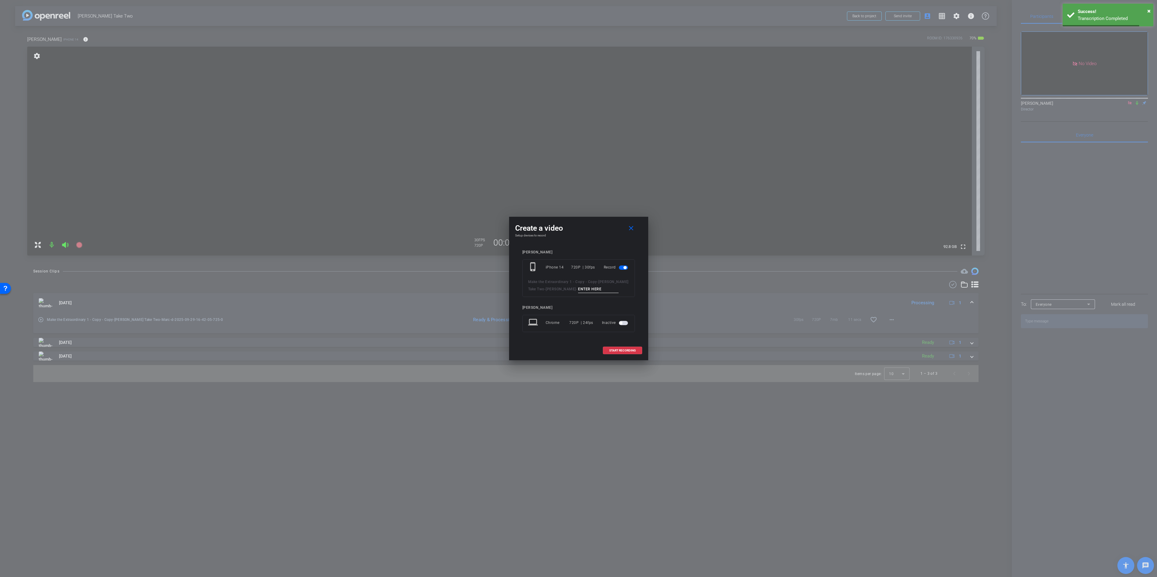
click at [578, 291] on input at bounding box center [598, 289] width 41 height 8
type input "ff"
click at [621, 349] on span "START RECORDING" at bounding box center [622, 350] width 27 height 3
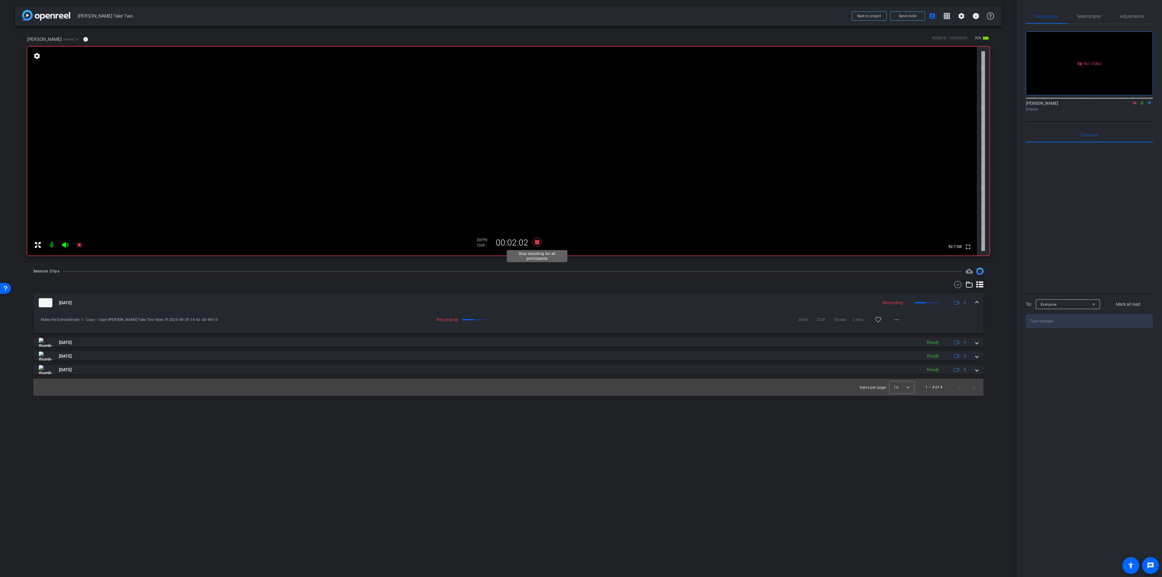
click at [538, 241] on icon at bounding box center [536, 241] width 9 height 9
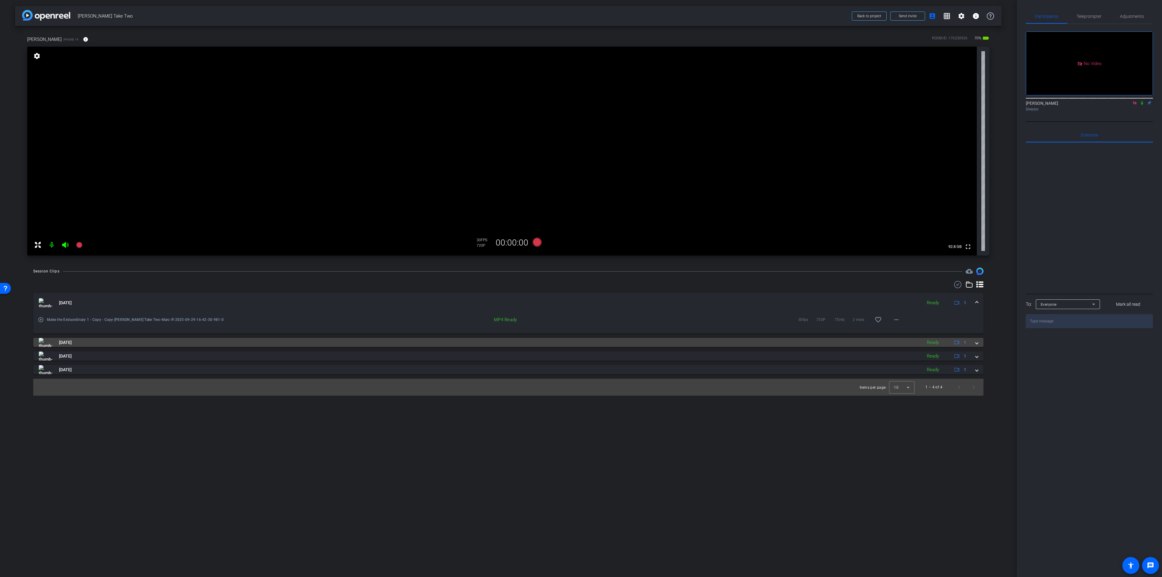
click at [860, 345] on mat-panel-title "[DATE]" at bounding box center [479, 342] width 880 height 9
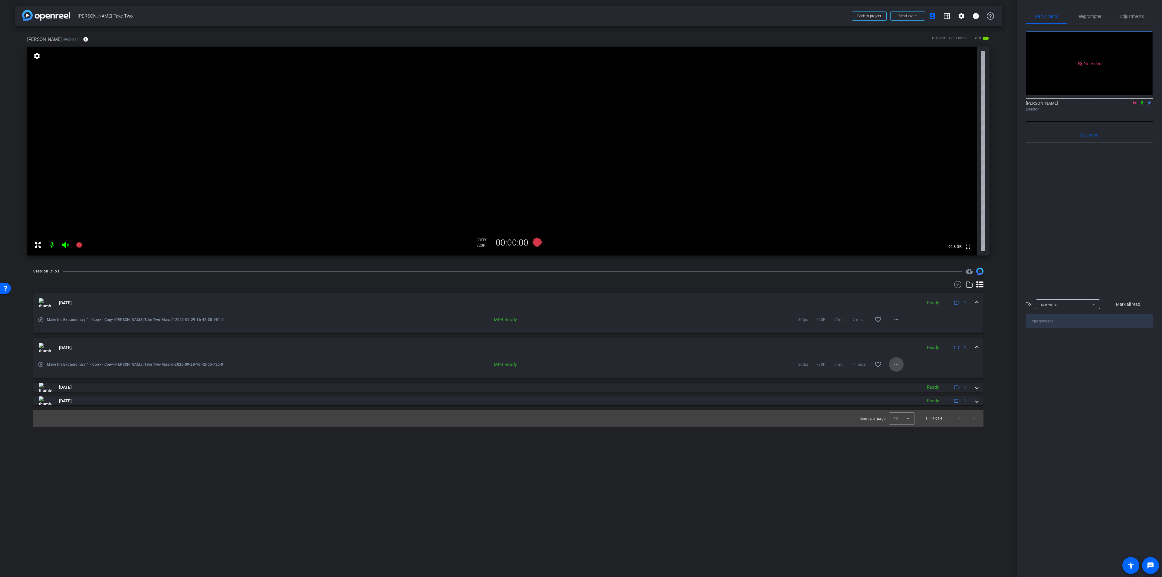
click at [897, 365] on mat-icon "more_horiz" at bounding box center [895, 364] width 7 height 7
click at [897, 447] on span "Delete clip" at bounding box center [912, 444] width 36 height 7
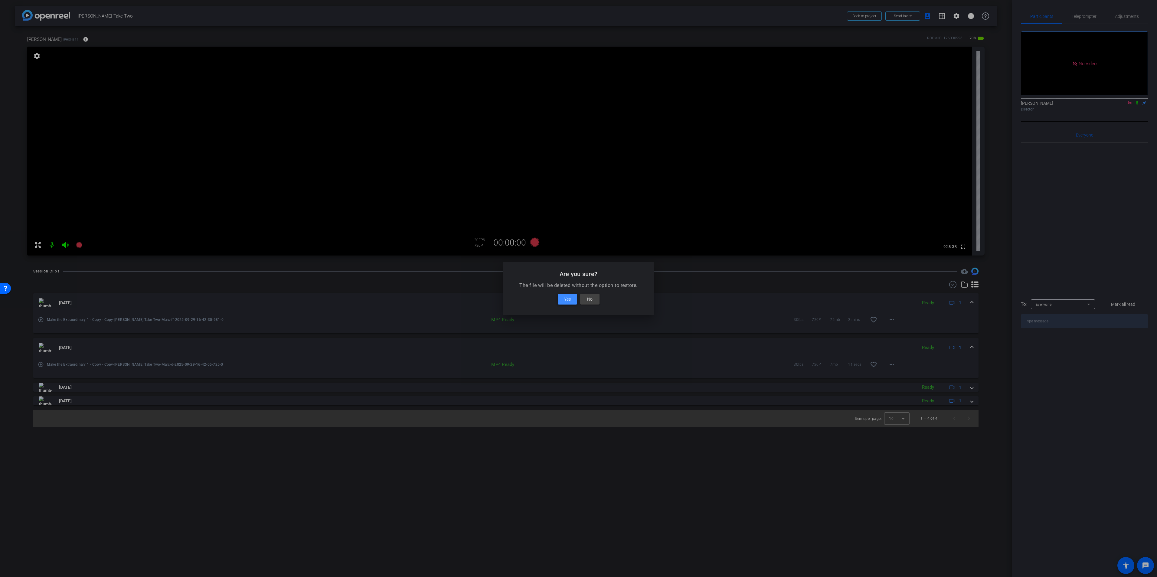
click at [568, 300] on span "Yes" at bounding box center [567, 298] width 7 height 7
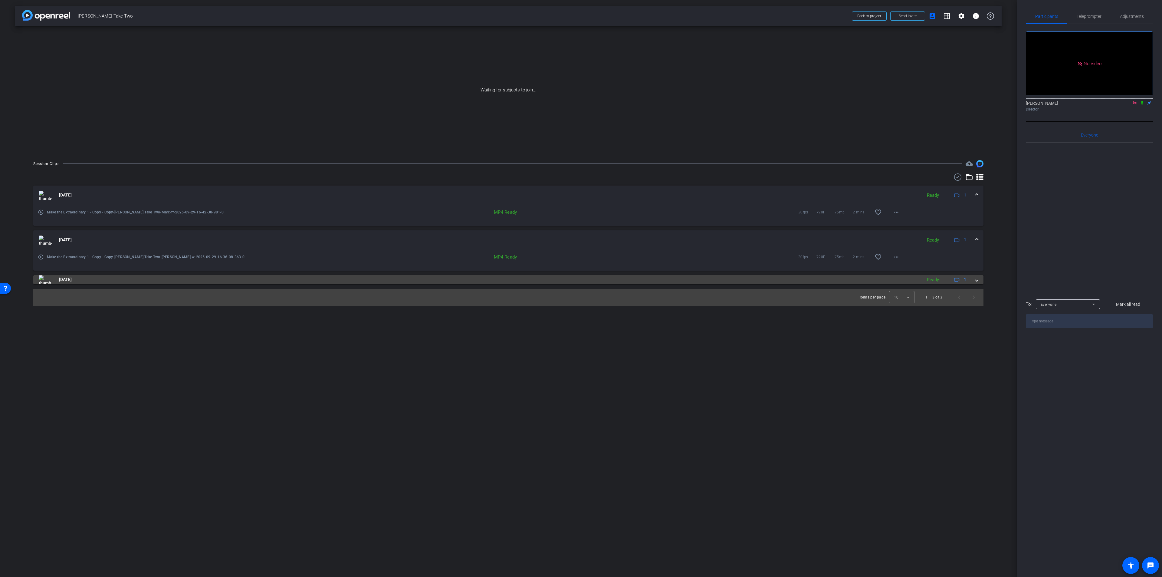
click at [595, 278] on mat-panel-title "[DATE]" at bounding box center [479, 279] width 880 height 9
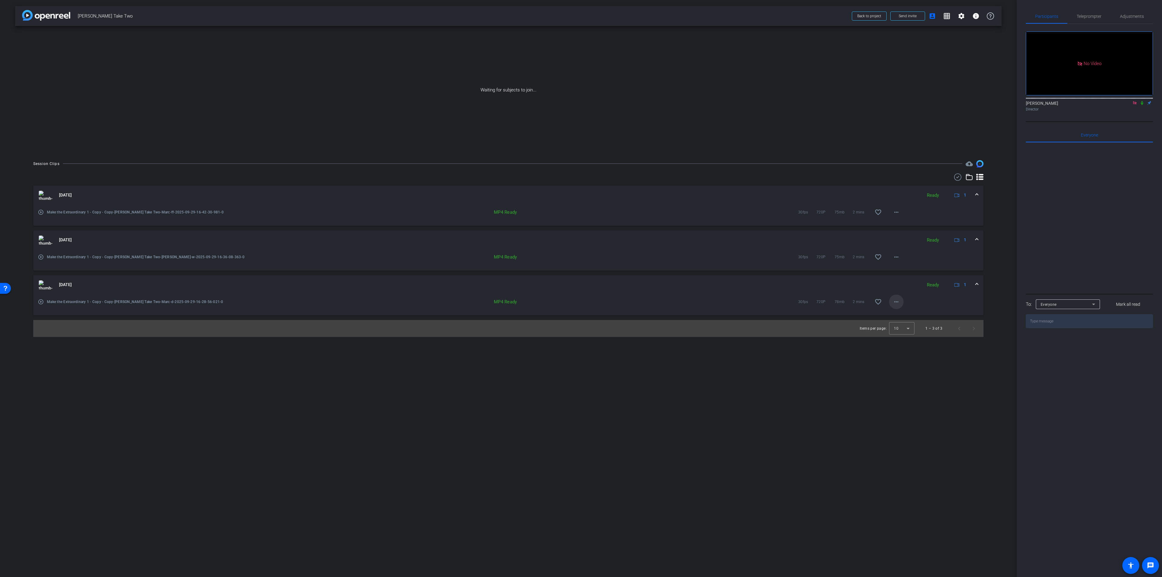
click at [897, 302] on mat-icon "more_horiz" at bounding box center [895, 301] width 7 height 7
click at [911, 344] on span "Play MP4 (HQ)" at bounding box center [912, 344] width 36 height 7
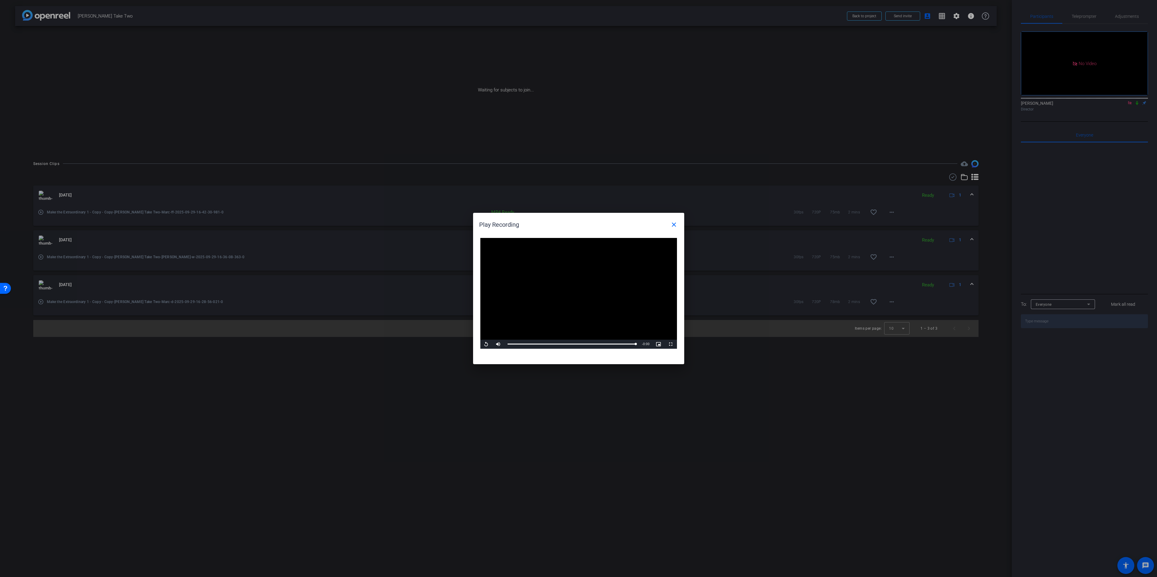
click at [82, 240] on div at bounding box center [578, 288] width 1157 height 577
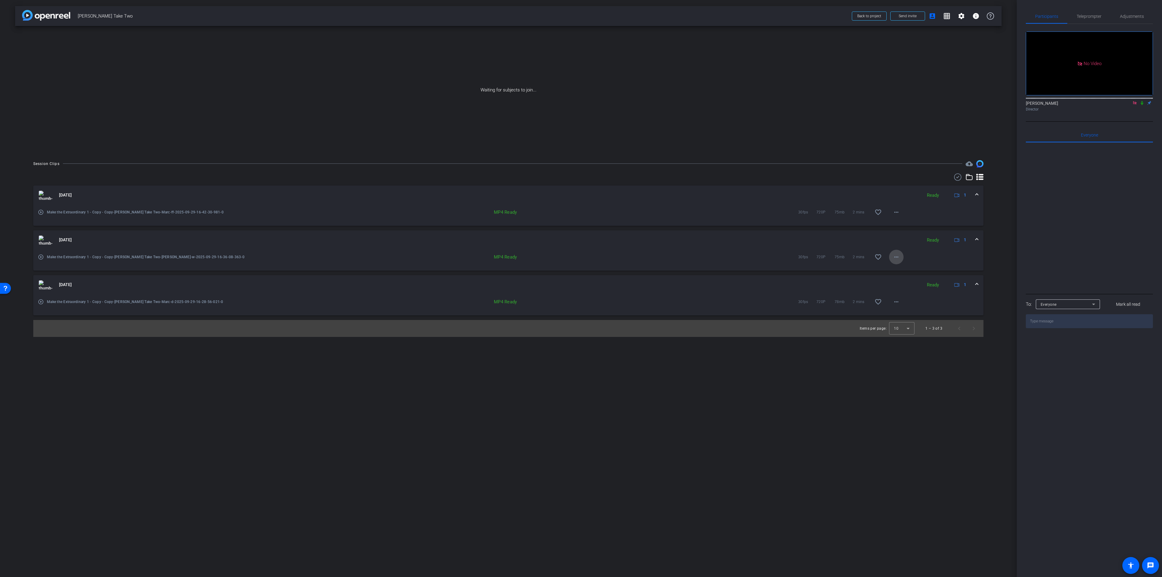
click at [892, 254] on mat-icon "more_horiz" at bounding box center [895, 256] width 7 height 7
click at [903, 298] on span "Play MP4 (HQ)" at bounding box center [912, 299] width 36 height 7
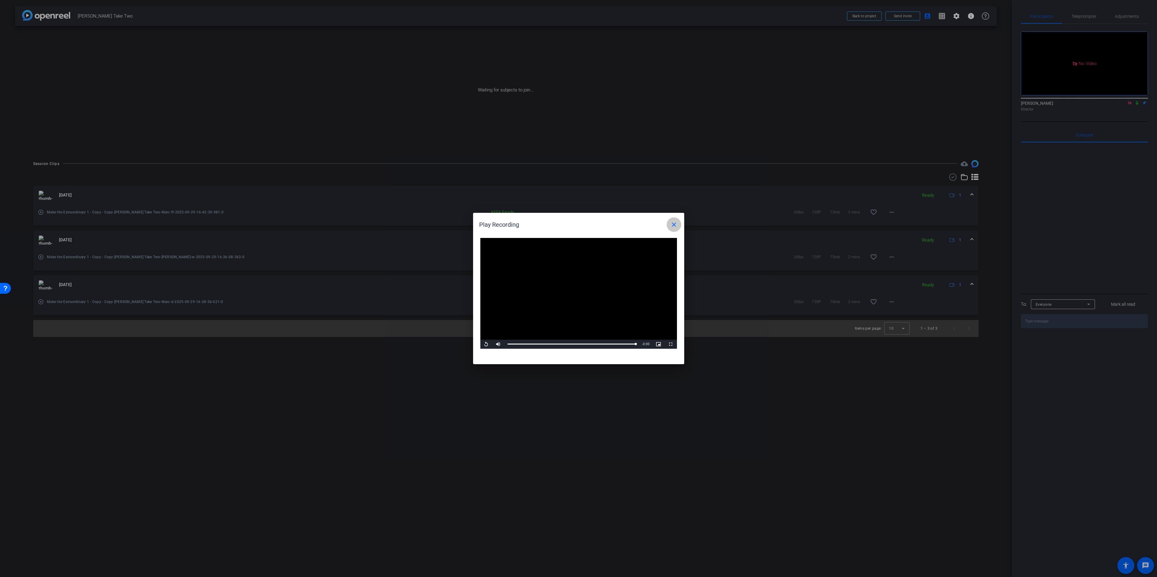
click at [675, 227] on mat-icon "close" at bounding box center [673, 224] width 7 height 7
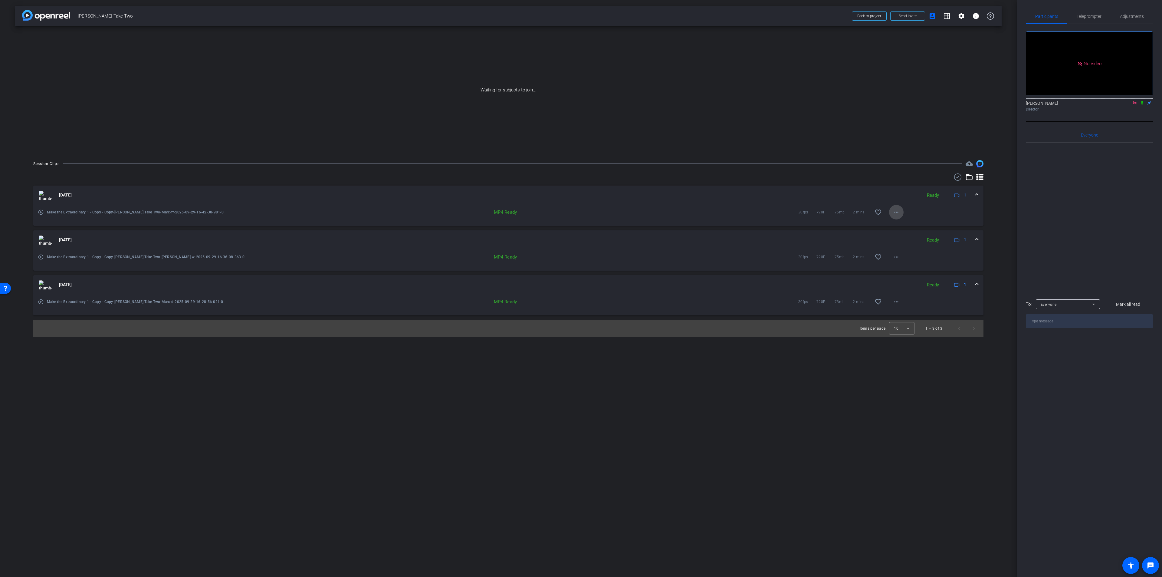
click at [893, 214] on mat-icon "more_horiz" at bounding box center [895, 211] width 7 height 7
click at [905, 254] on span "Play MP4 (HQ)" at bounding box center [912, 254] width 36 height 7
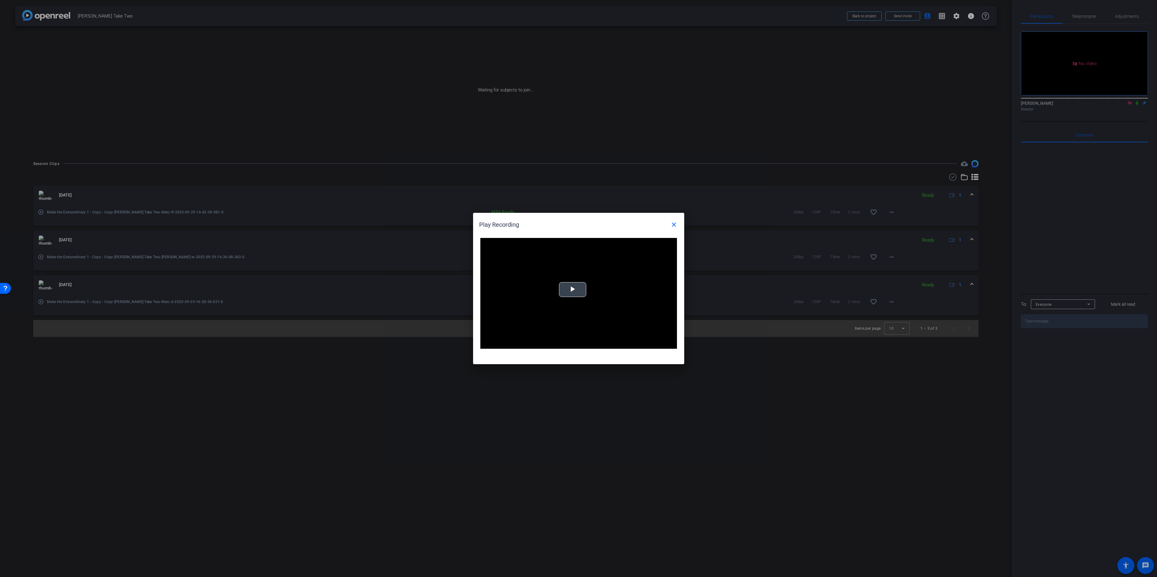
click at [573, 289] on span "Video Player" at bounding box center [573, 289] width 0 height 0
click at [675, 227] on mat-icon "close" at bounding box center [673, 224] width 7 height 7
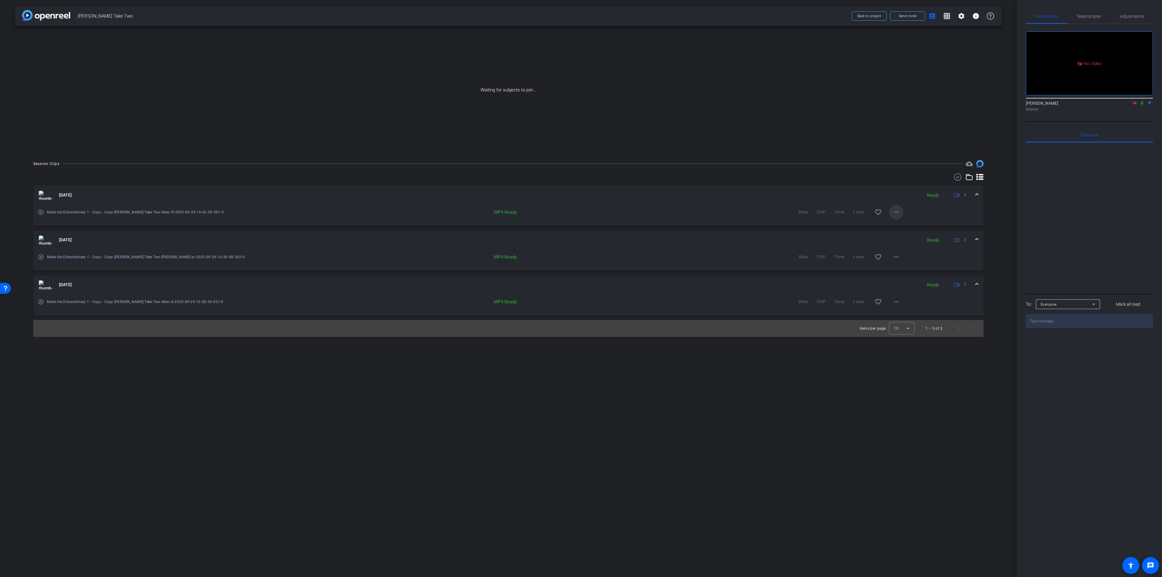
click at [896, 214] on mat-icon "more_horiz" at bounding box center [895, 211] width 7 height 7
click at [915, 242] on span "Download MP4" at bounding box center [912, 239] width 36 height 7
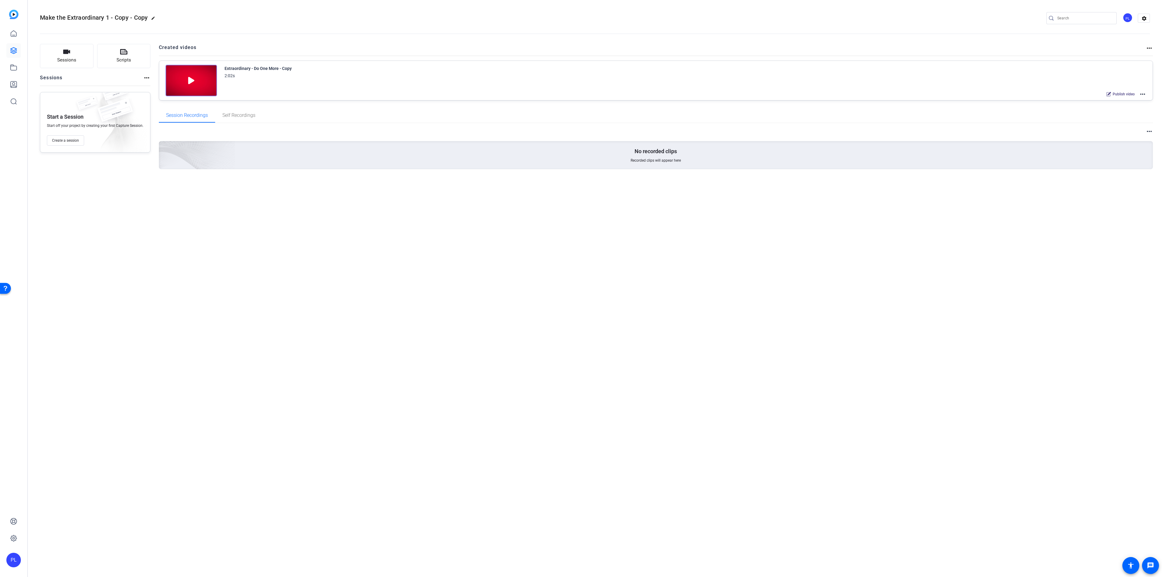
click at [1144, 95] on mat-icon "more_horiz" at bounding box center [1142, 93] width 7 height 7
click at [1124, 102] on span "Edit in Creator" at bounding box center [1120, 101] width 42 height 7
click at [191, 75] on img at bounding box center [190, 80] width 51 height 31
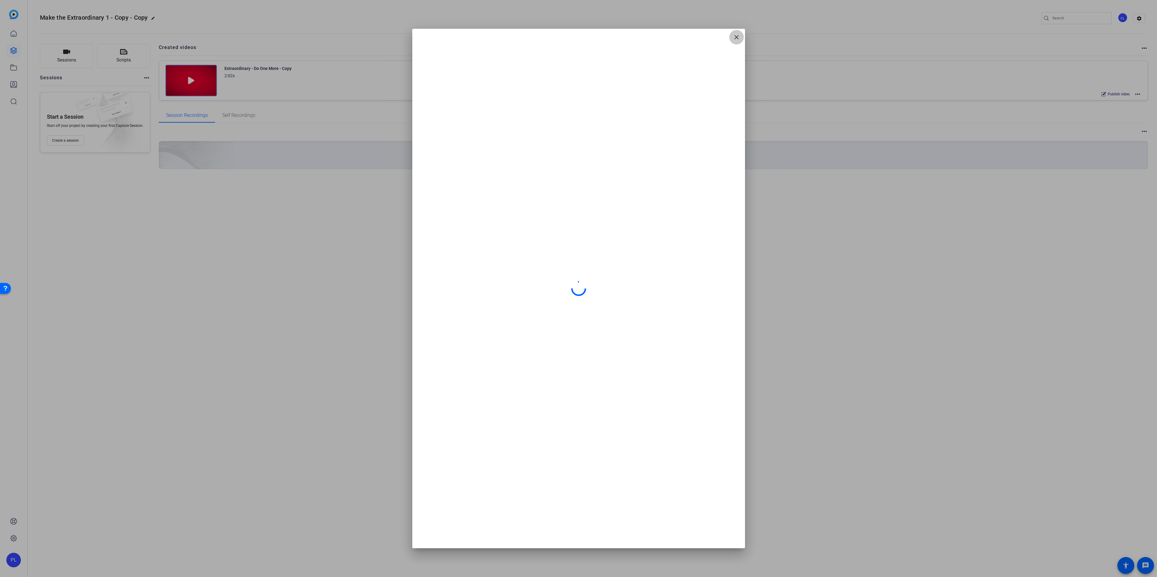
click at [739, 36] on mat-icon "close" at bounding box center [736, 37] width 7 height 7
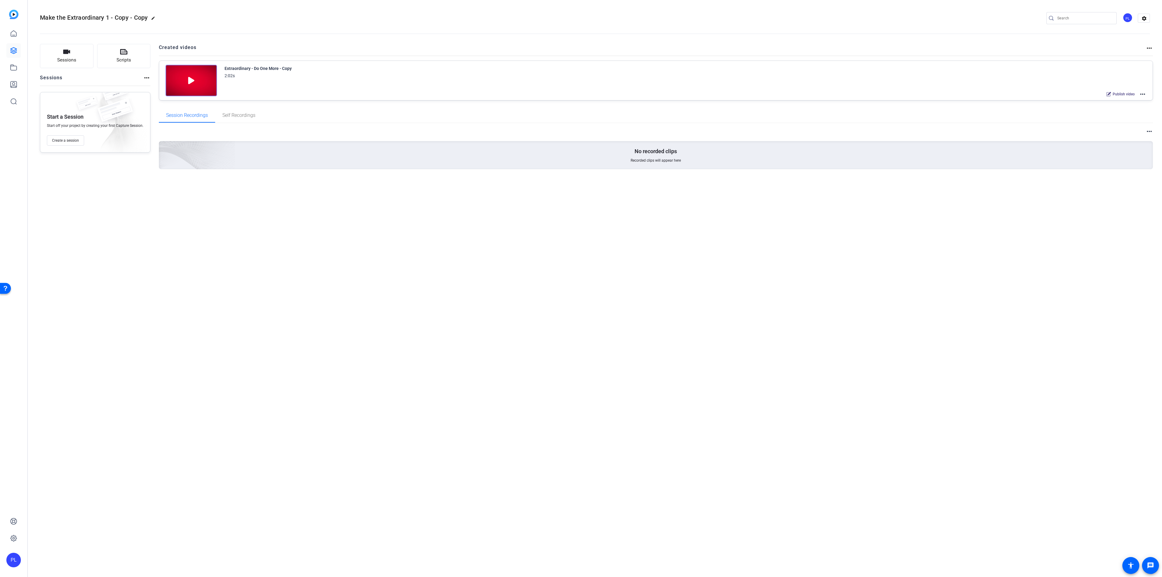
click at [1140, 94] on mat-icon "more_horiz" at bounding box center [1142, 93] width 7 height 7
click at [1121, 99] on span "Edit in Creator" at bounding box center [1120, 101] width 42 height 7
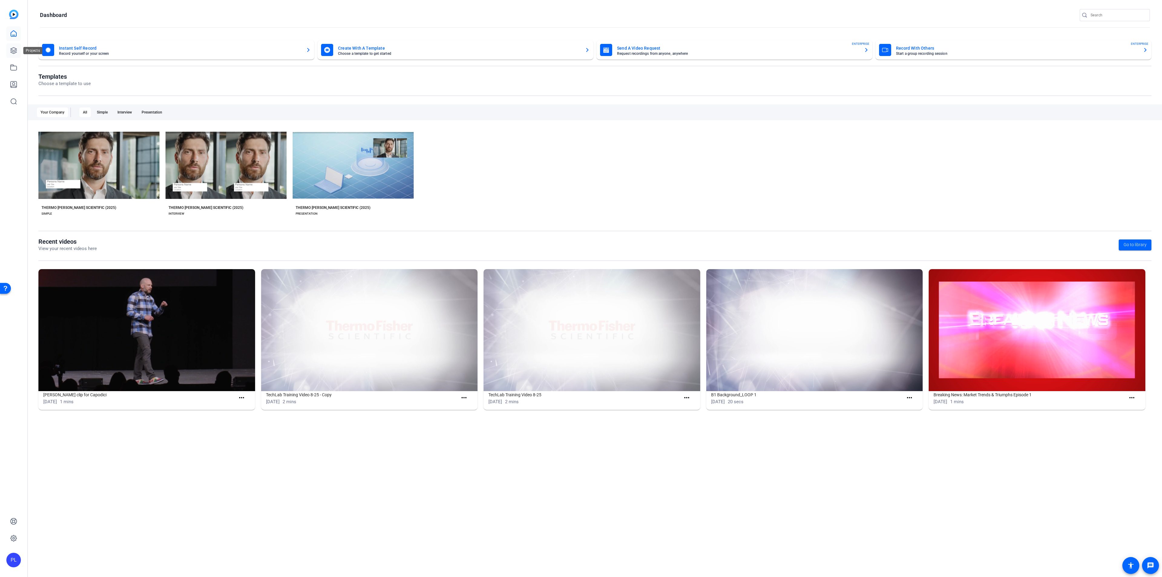
click at [17, 50] on icon at bounding box center [14, 50] width 6 height 6
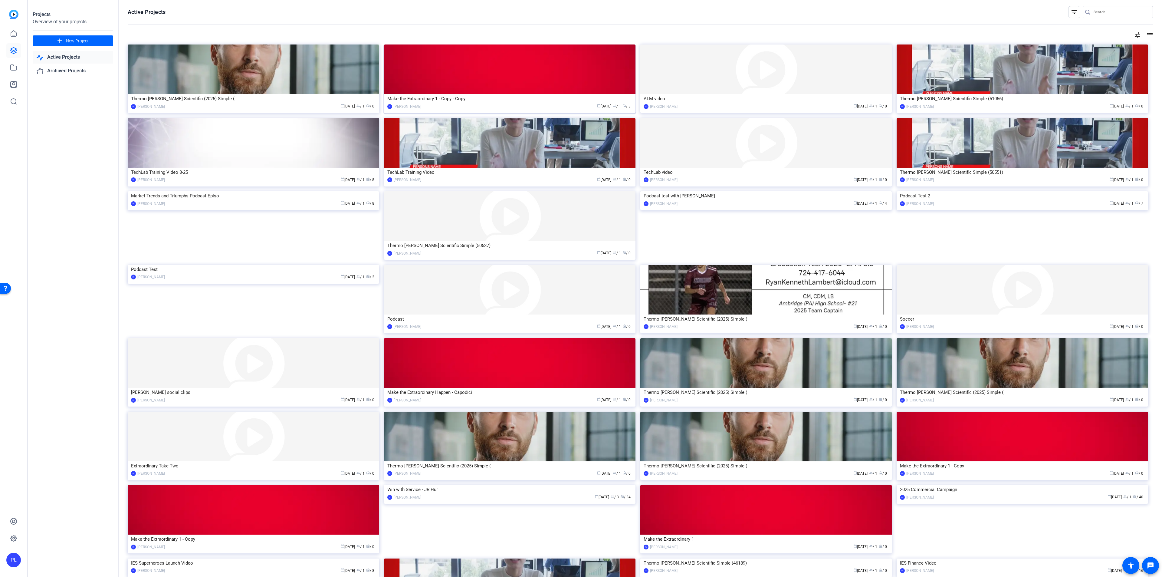
click at [457, 74] on img at bounding box center [509, 69] width 251 height 50
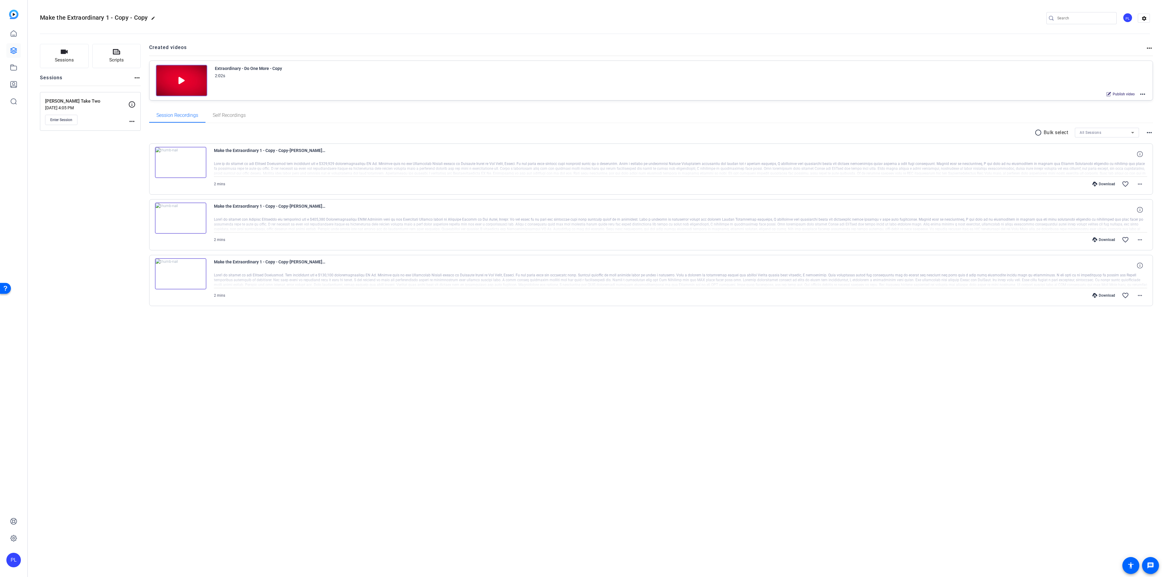
click at [1144, 93] on mat-icon "more_horiz" at bounding box center [1142, 93] width 7 height 7
click at [1122, 102] on span "Edit in Creator" at bounding box center [1120, 101] width 42 height 7
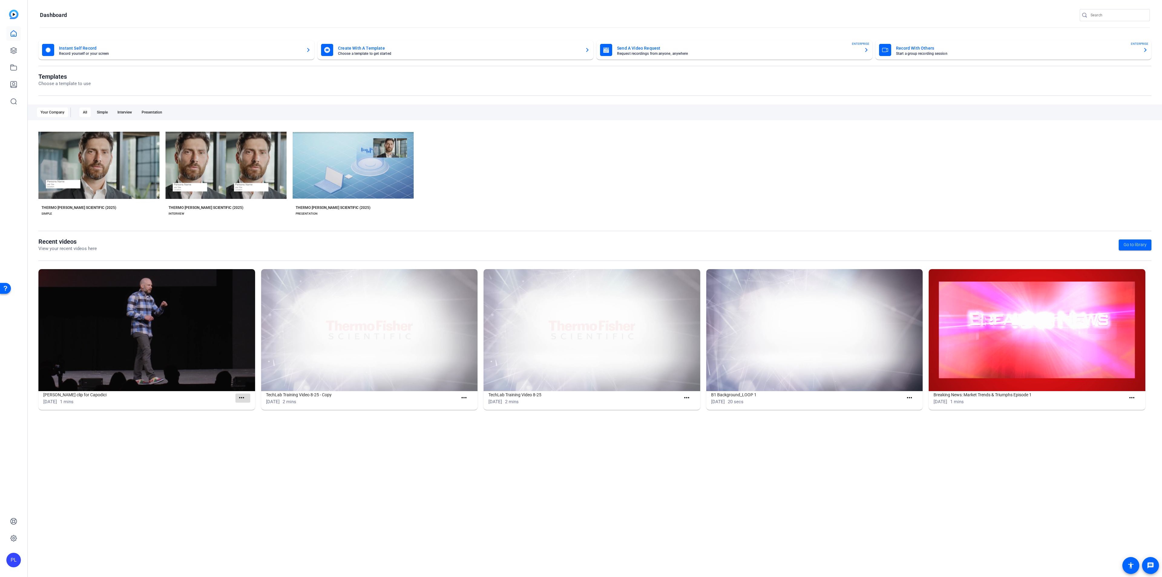
click at [240, 395] on mat-icon "more_horiz" at bounding box center [242, 398] width 8 height 8
click at [250, 407] on span "View" at bounding box center [255, 406] width 24 height 7
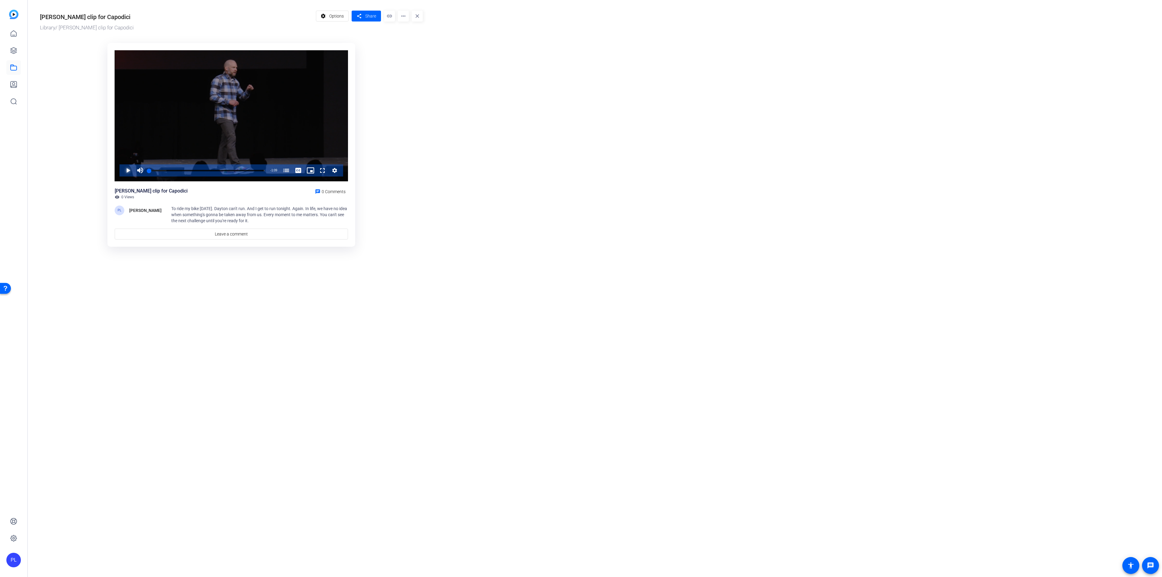
click at [122, 172] on span "Video Player" at bounding box center [122, 170] width 0 height 12
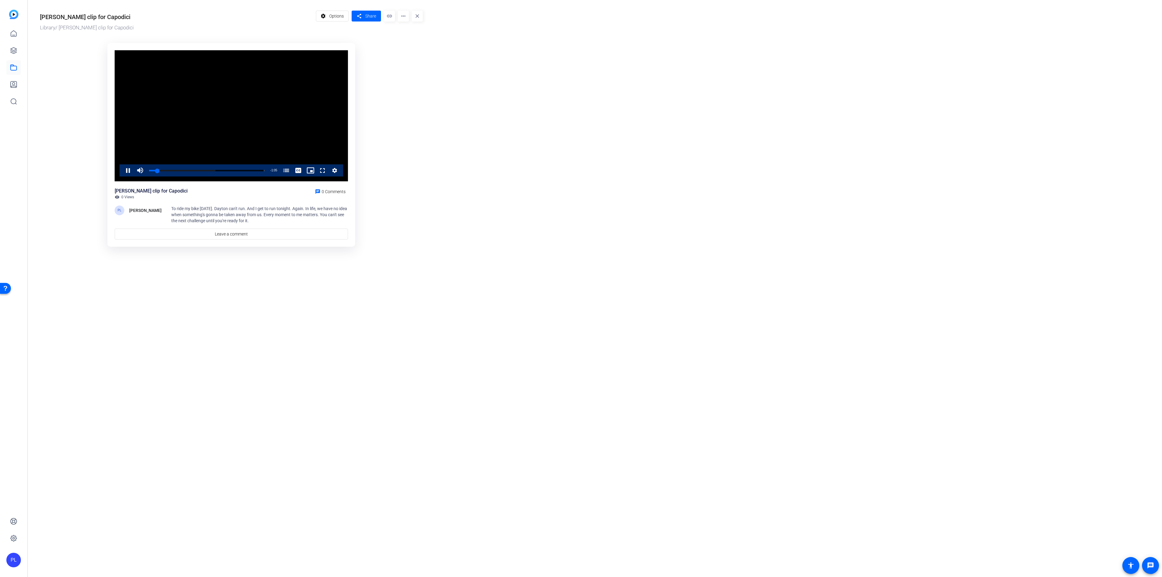
click at [65, 82] on ktd-grid "Video Player is loading. Play Video Pause Mute Current Time 0:04 / Duration 1:0…" at bounding box center [231, 145] width 383 height 212
click at [216, 128] on video "Video Player" at bounding box center [231, 115] width 233 height 131
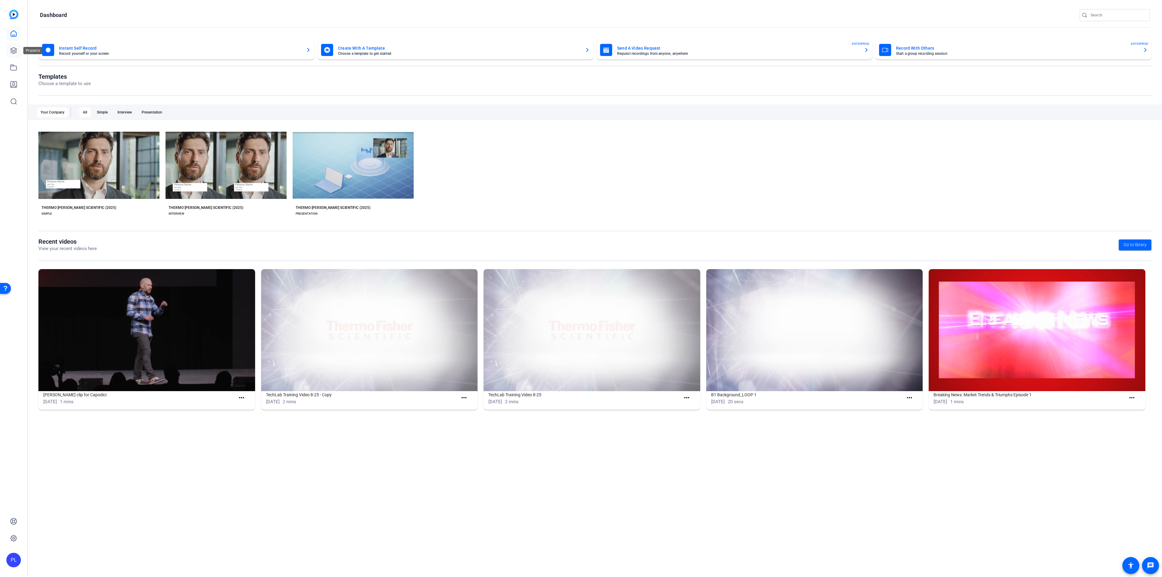
click at [15, 50] on icon at bounding box center [14, 50] width 6 height 6
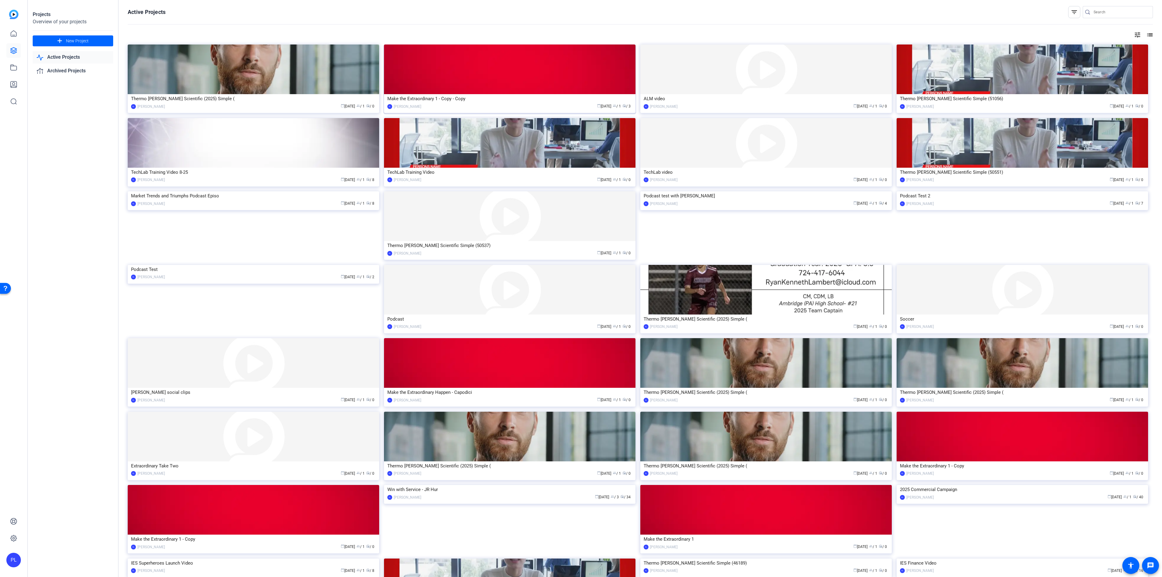
click at [506, 74] on img at bounding box center [509, 69] width 251 height 50
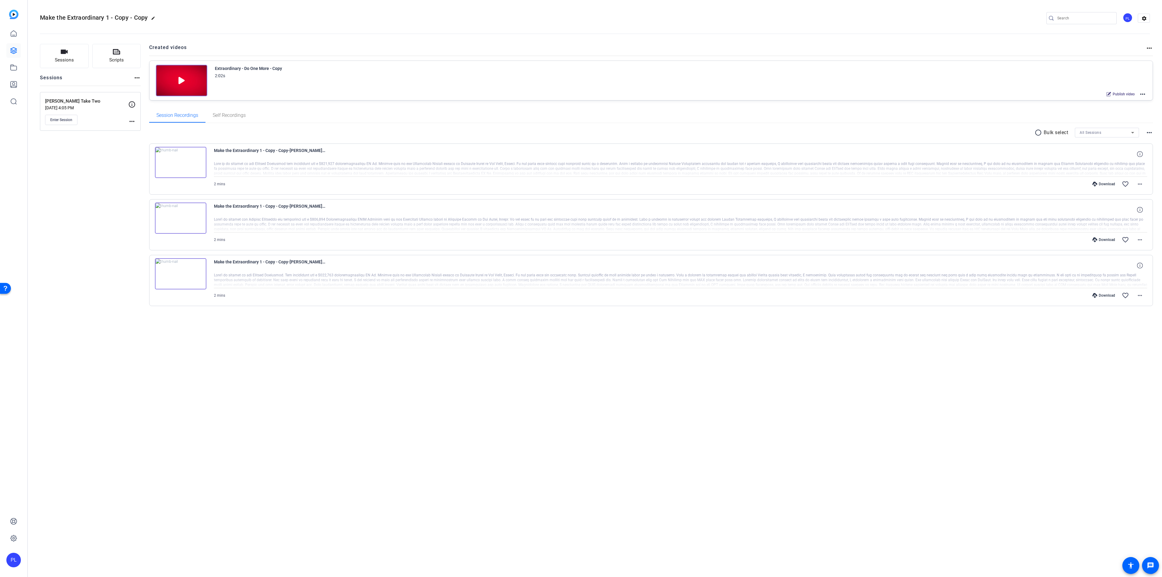
click at [1142, 95] on mat-icon "more_horiz" at bounding box center [1142, 93] width 7 height 7
click at [1131, 103] on span "Edit in Creator" at bounding box center [1120, 101] width 42 height 7
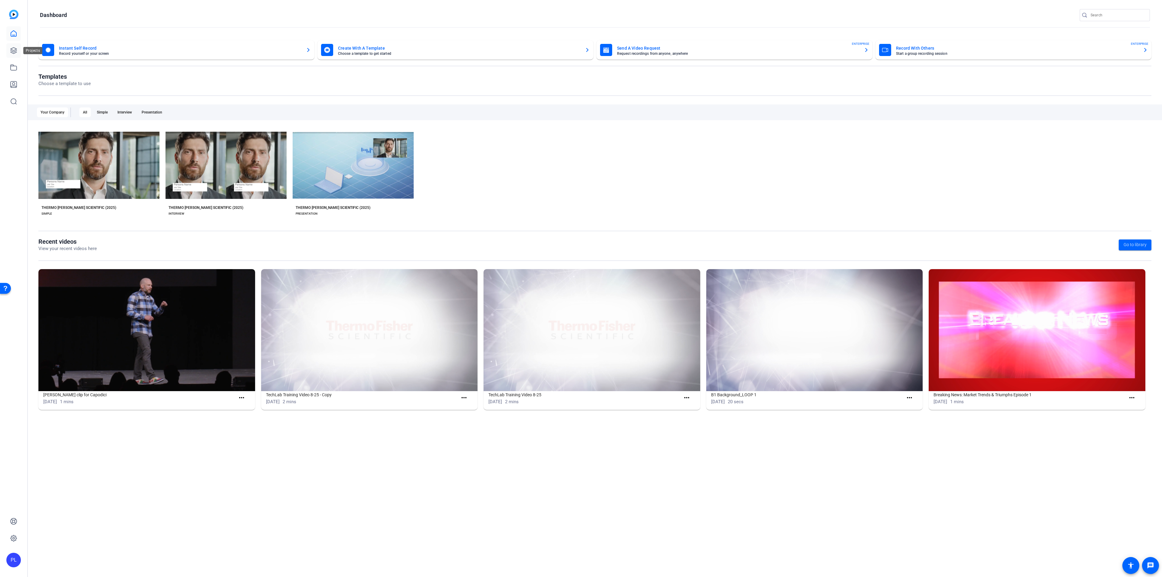
click at [13, 45] on link at bounding box center [13, 50] width 15 height 15
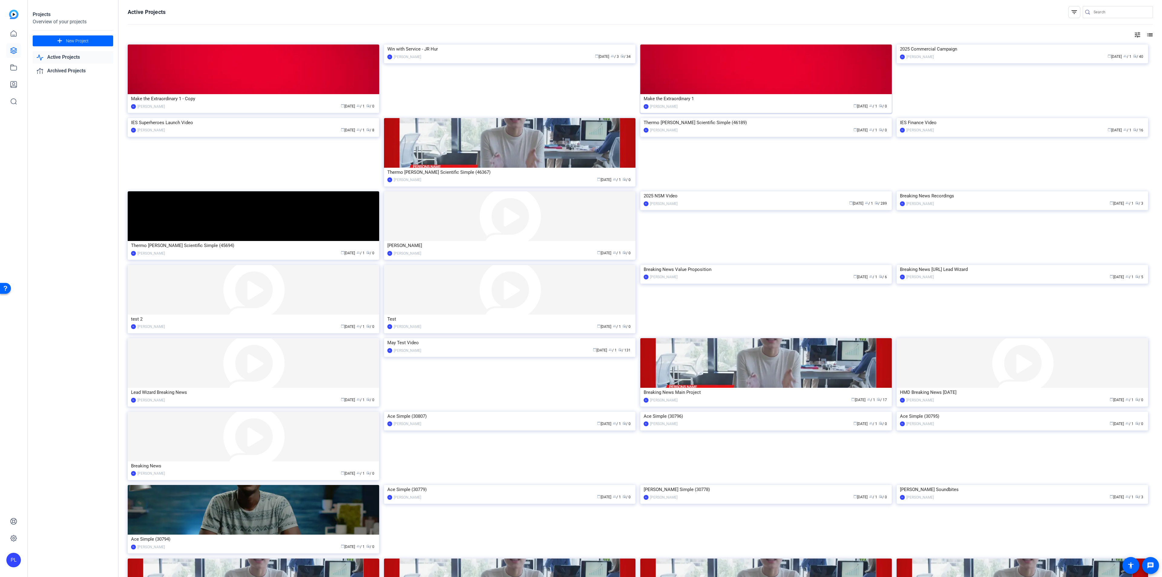
click at [685, 98] on div "Make the Extraordinary 1" at bounding box center [765, 98] width 245 height 9
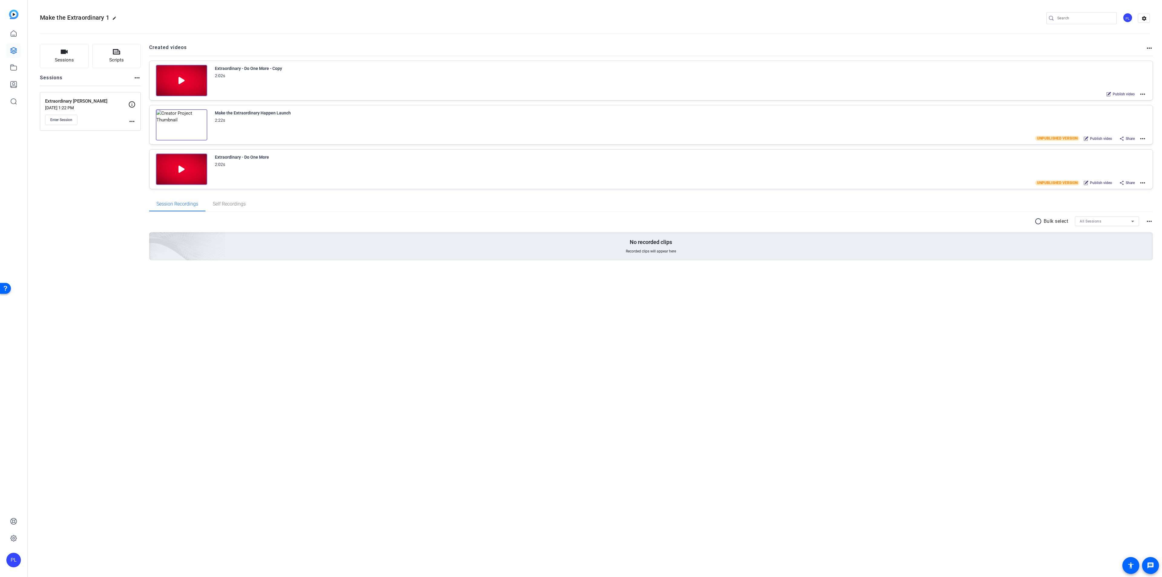
click at [183, 79] on img at bounding box center [181, 80] width 51 height 31
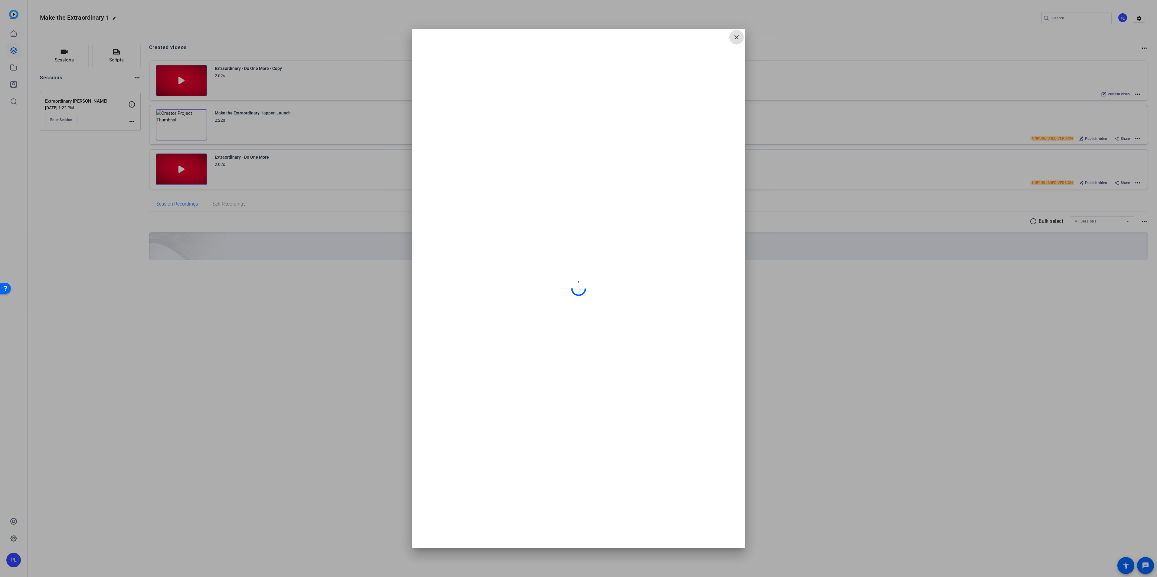
click at [738, 37] on mat-icon "close" at bounding box center [736, 37] width 7 height 7
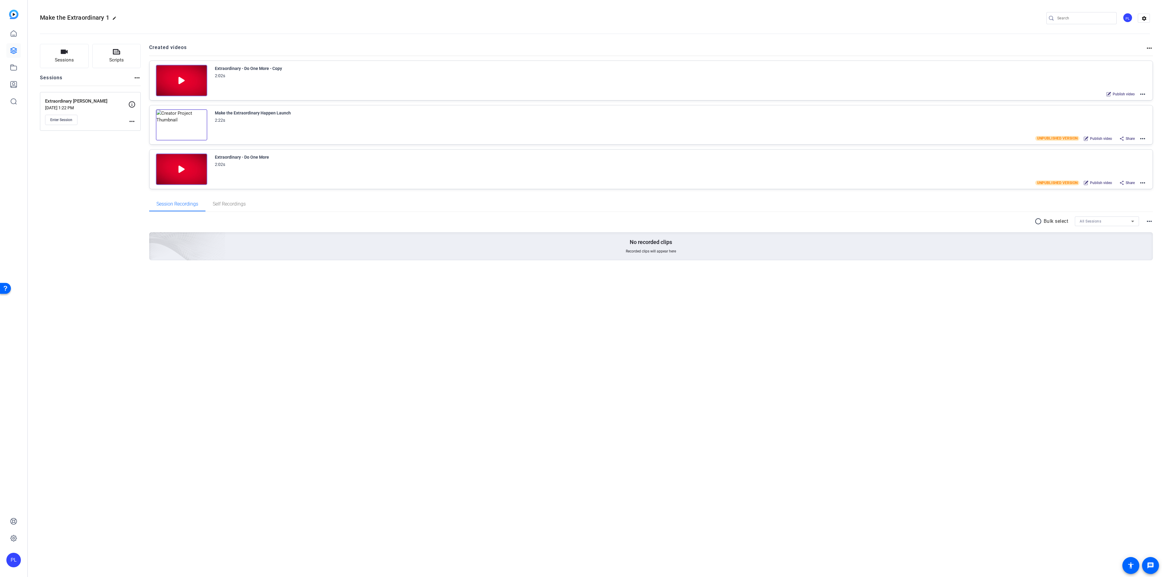
click at [1145, 96] on mat-icon "more_horiz" at bounding box center [1142, 93] width 7 height 7
click at [1133, 100] on span "Edit in Creator" at bounding box center [1120, 101] width 42 height 7
click at [182, 81] on img at bounding box center [181, 80] width 51 height 31
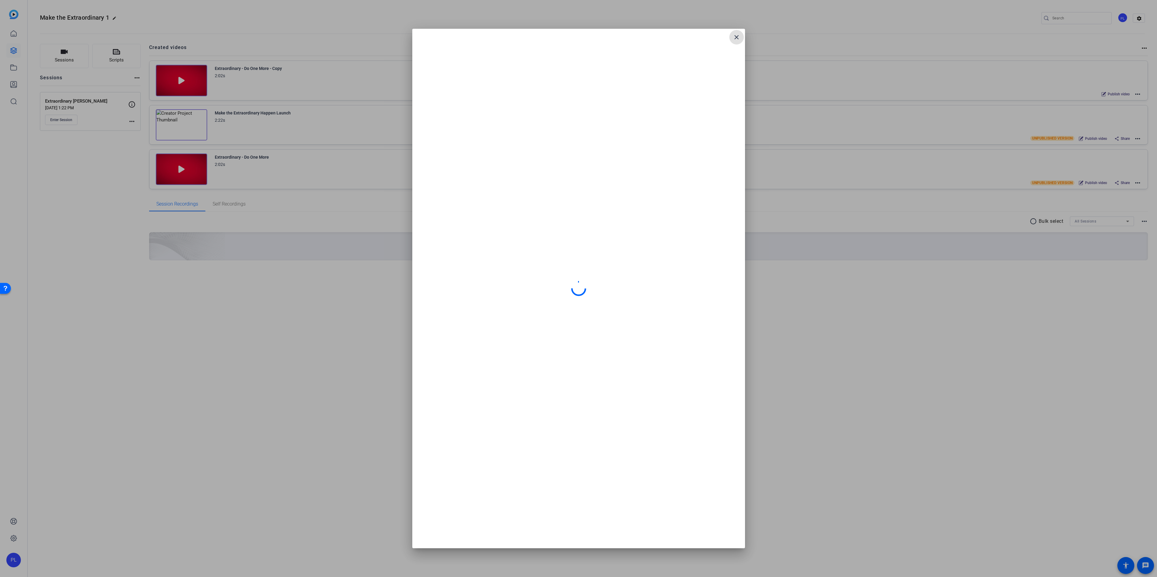
click at [735, 38] on mat-icon "close" at bounding box center [736, 37] width 7 height 7
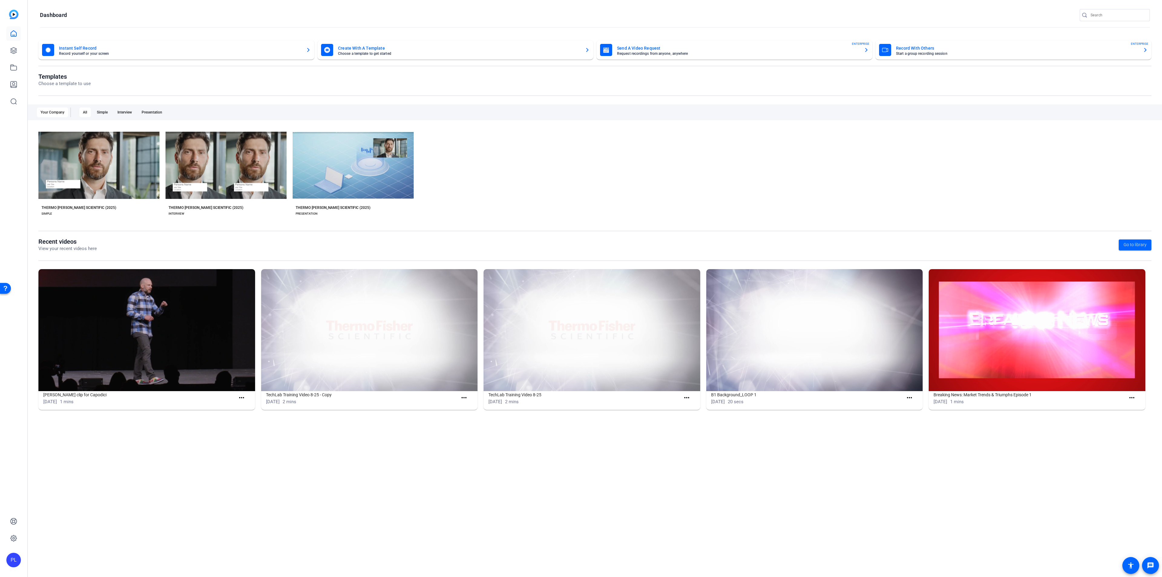
click at [151, 339] on img at bounding box center [146, 330] width 217 height 122
click at [17, 49] on link at bounding box center [13, 50] width 15 height 15
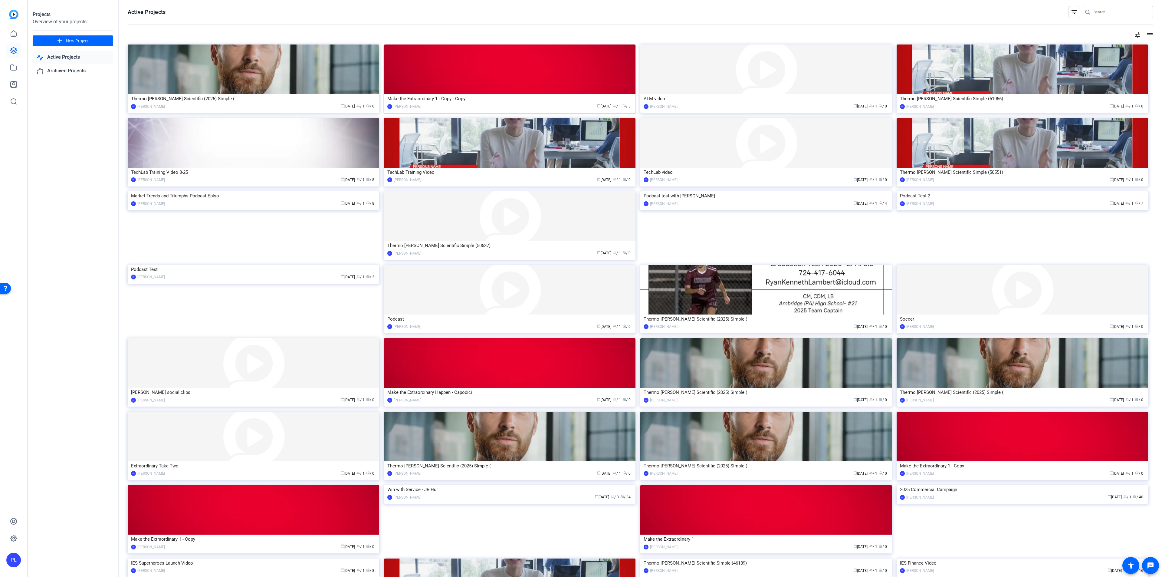
click at [496, 77] on img at bounding box center [509, 69] width 251 height 50
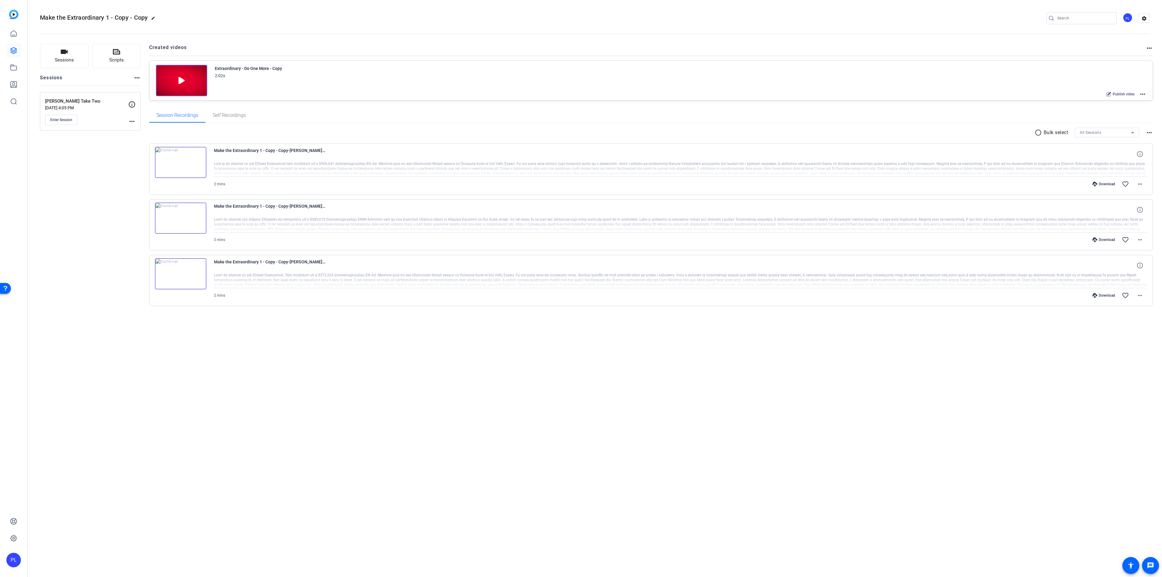
click at [180, 75] on img at bounding box center [181, 80] width 51 height 31
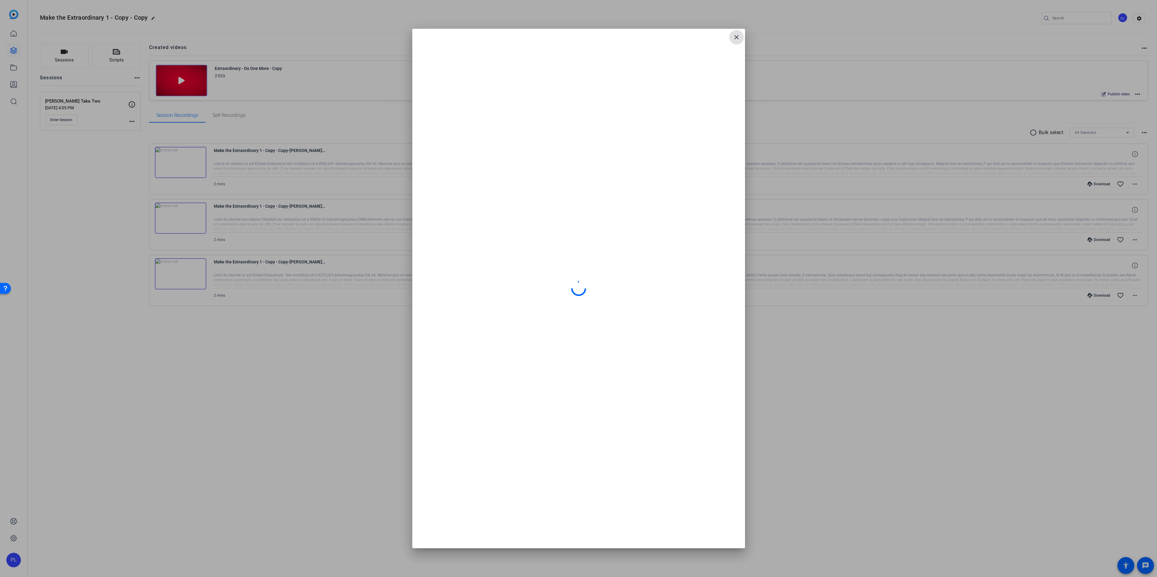
click at [740, 36] on span at bounding box center [736, 37] width 15 height 15
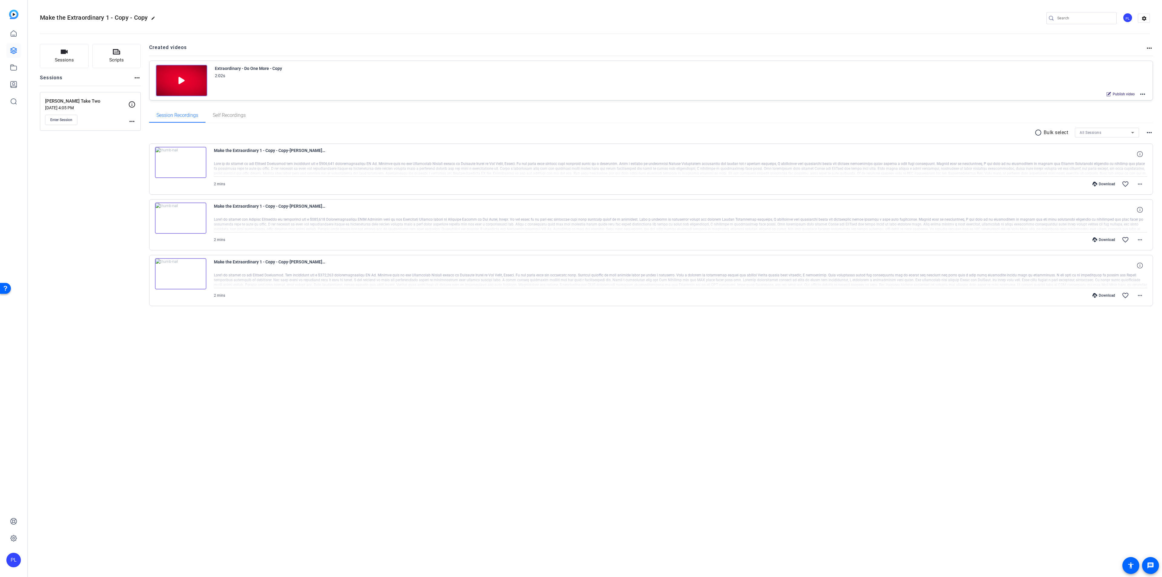
click at [1142, 94] on mat-icon "more_horiz" at bounding box center [1142, 93] width 7 height 7
click at [1114, 104] on span "Edit in Creator" at bounding box center [1120, 101] width 42 height 7
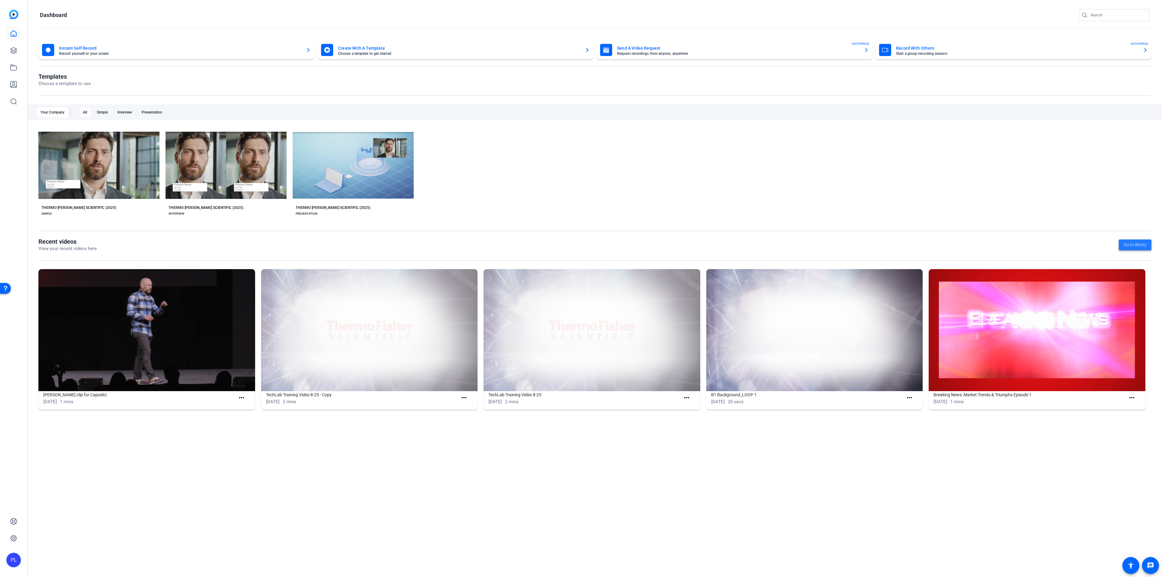
click at [1141, 245] on span "Go to library" at bounding box center [1134, 244] width 23 height 6
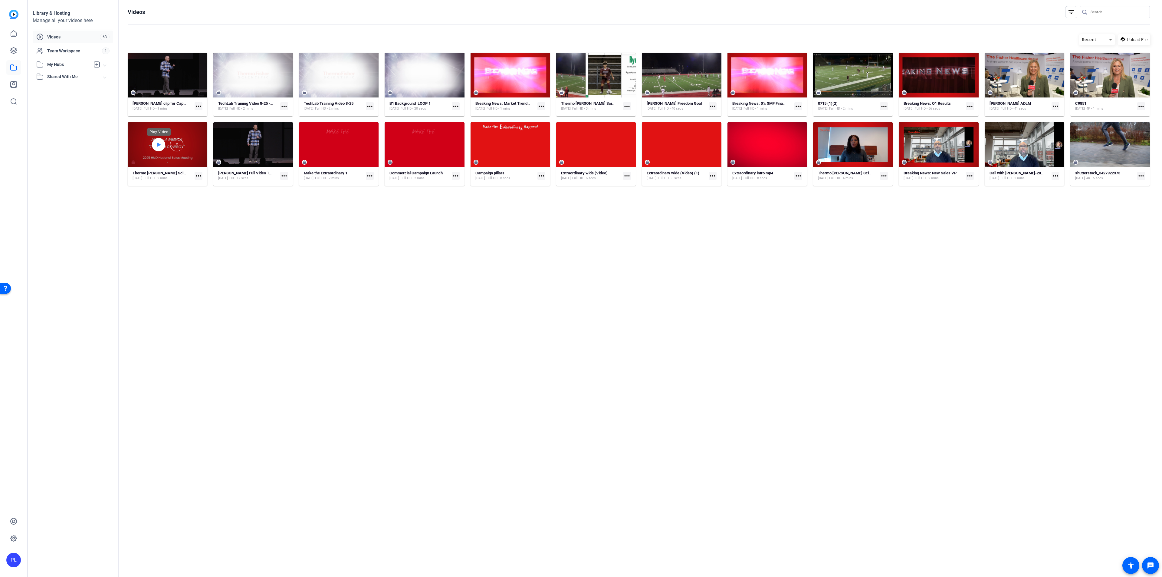
click at [158, 144] on icon at bounding box center [158, 144] width 3 height 4
click at [139, 162] on span "Video Player" at bounding box center [139, 162] width 8 height 0
click at [165, 147] on video "Video Player" at bounding box center [168, 144] width 80 height 45
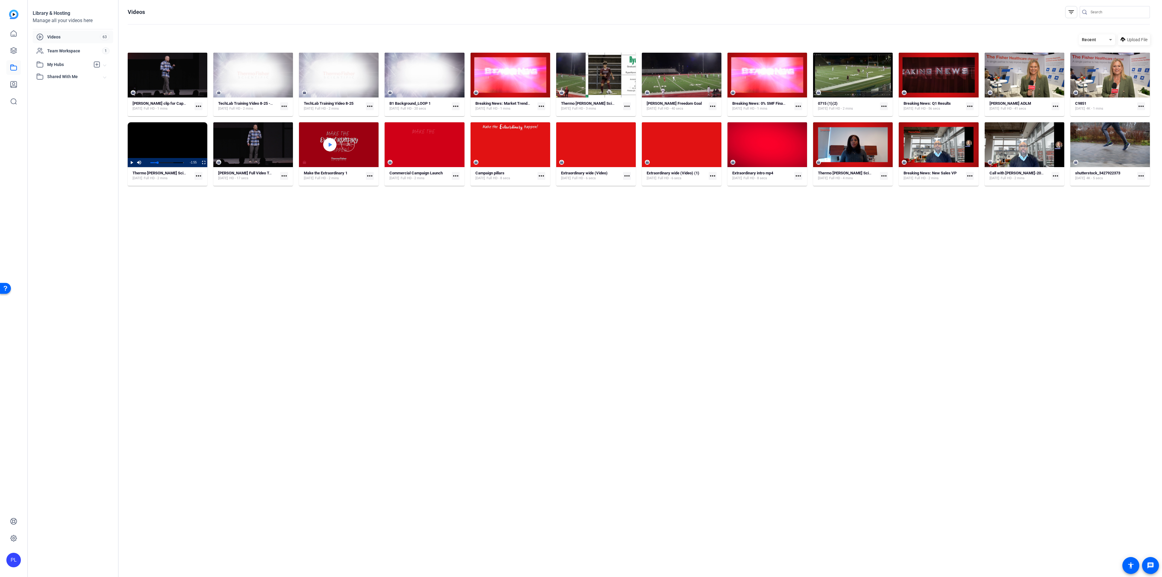
click at [326, 147] on div at bounding box center [329, 144] width 13 height 13
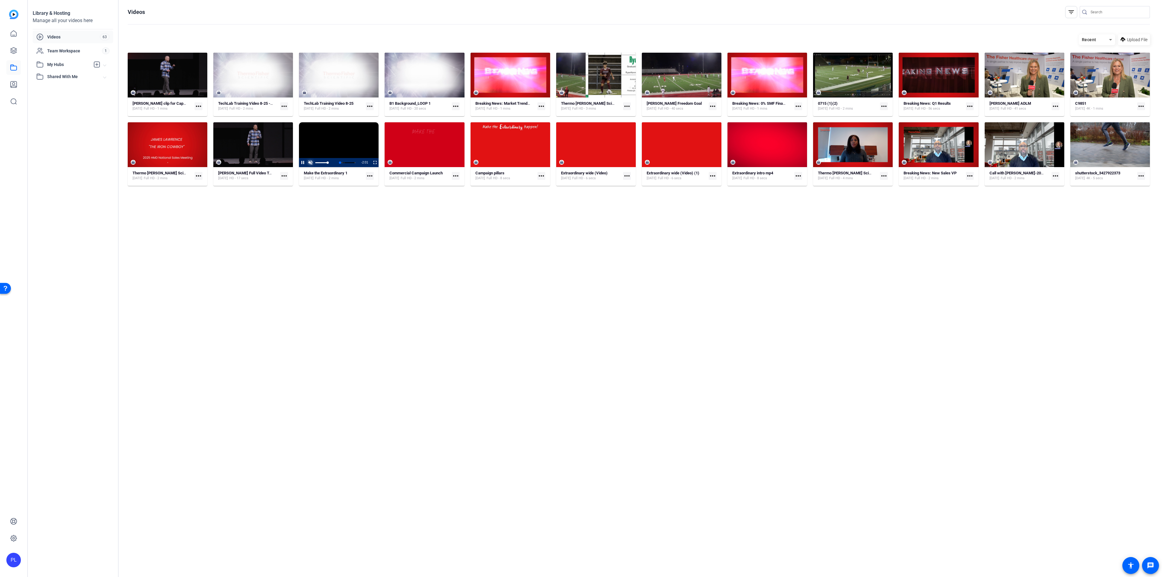
click at [307, 162] on span "Video Player" at bounding box center [310, 162] width 8 height 0
click at [299, 162] on span "Video Player" at bounding box center [299, 162] width 0 height 9
click at [156, 74] on icon at bounding box center [158, 74] width 5 height 7
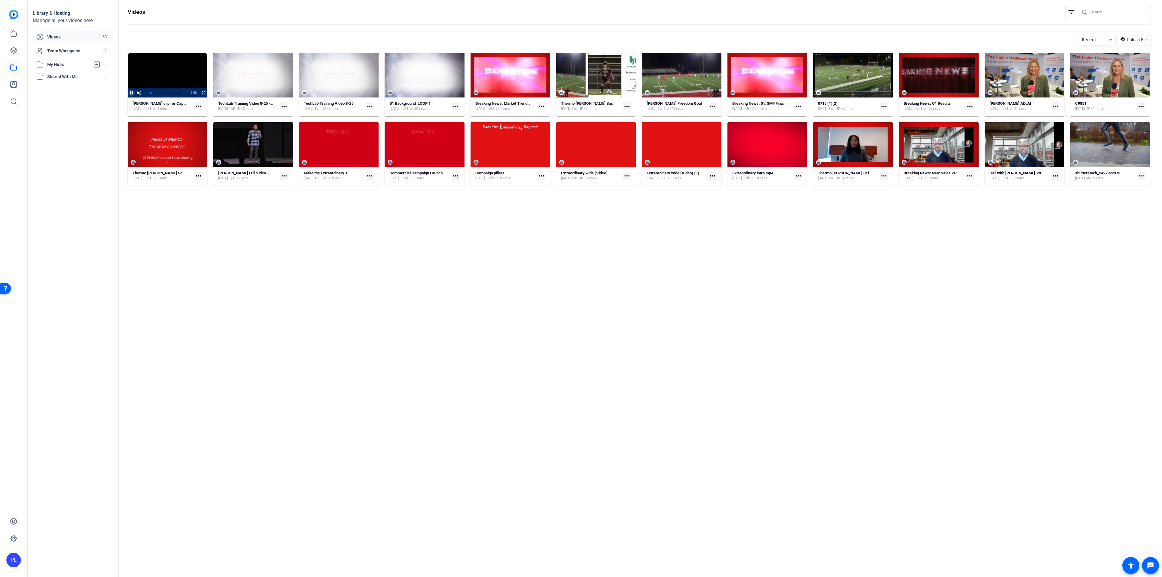
click at [128, 94] on span "Video Player" at bounding box center [128, 92] width 0 height 9
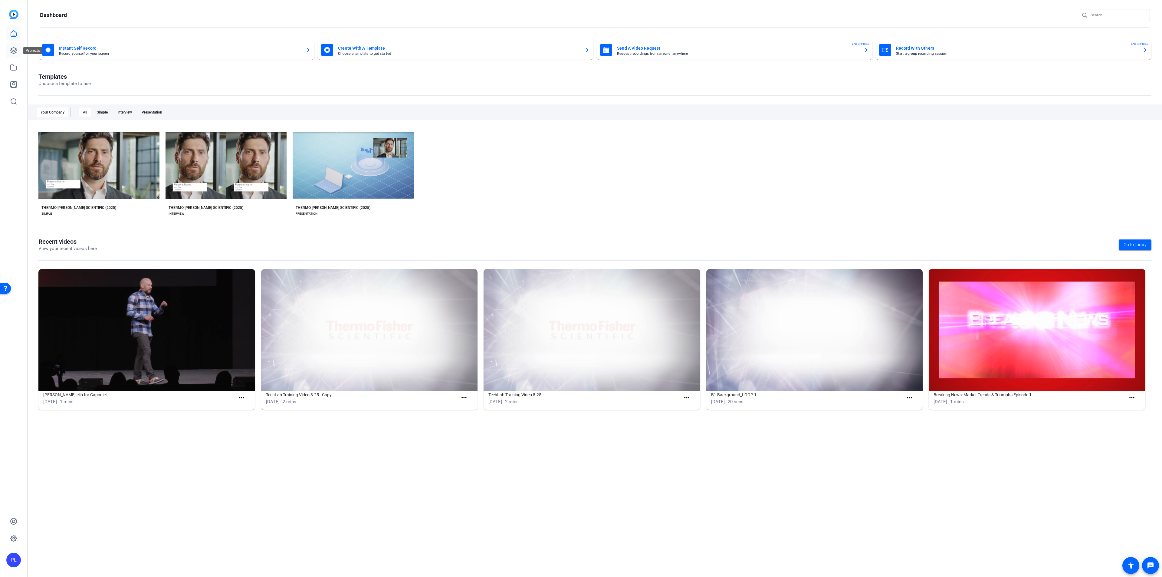
click at [8, 47] on link at bounding box center [13, 50] width 15 height 15
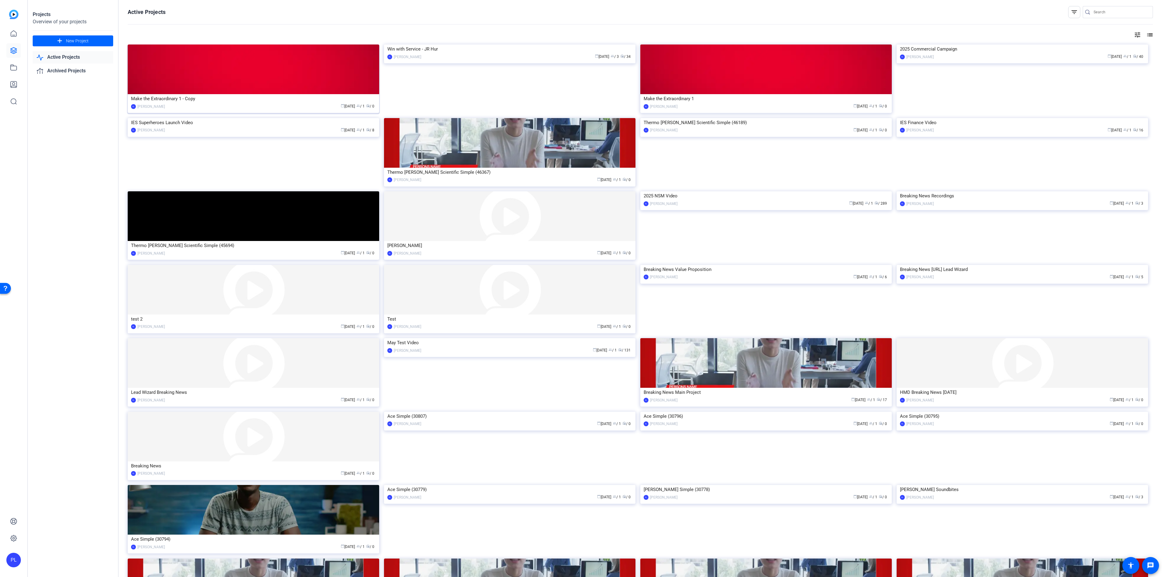
click at [176, 93] on img at bounding box center [253, 69] width 251 height 50
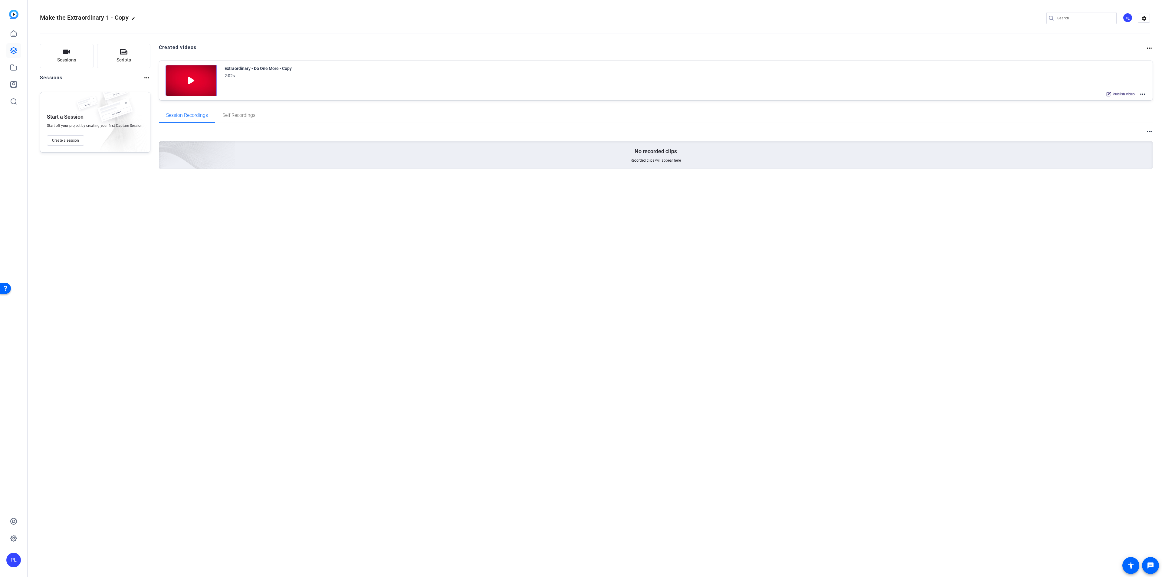
click at [182, 74] on img at bounding box center [190, 80] width 51 height 31
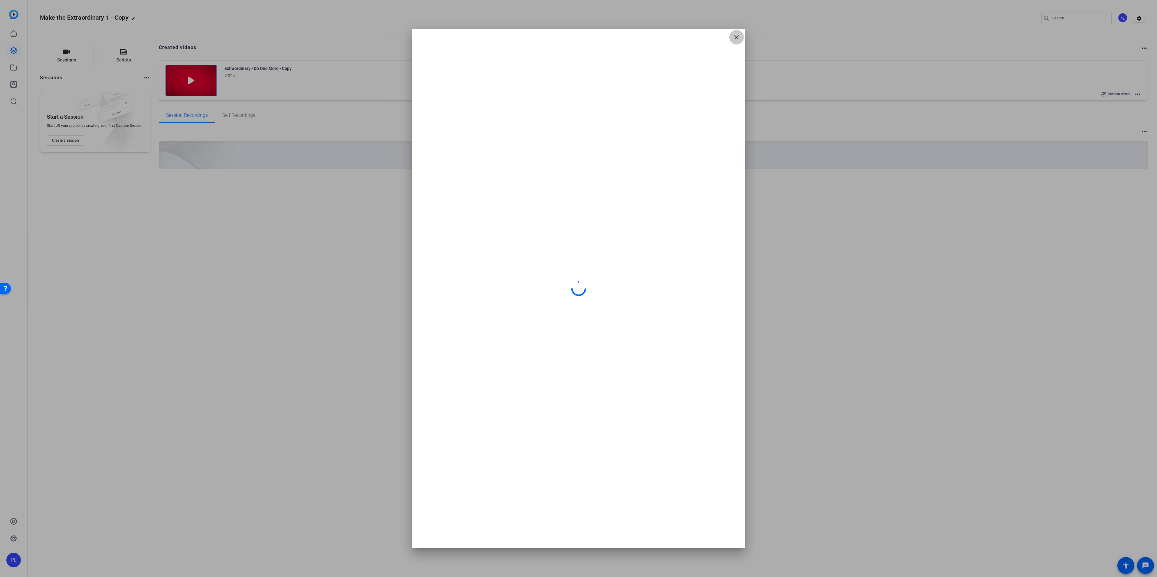
click at [737, 38] on mat-icon "close" at bounding box center [736, 37] width 7 height 7
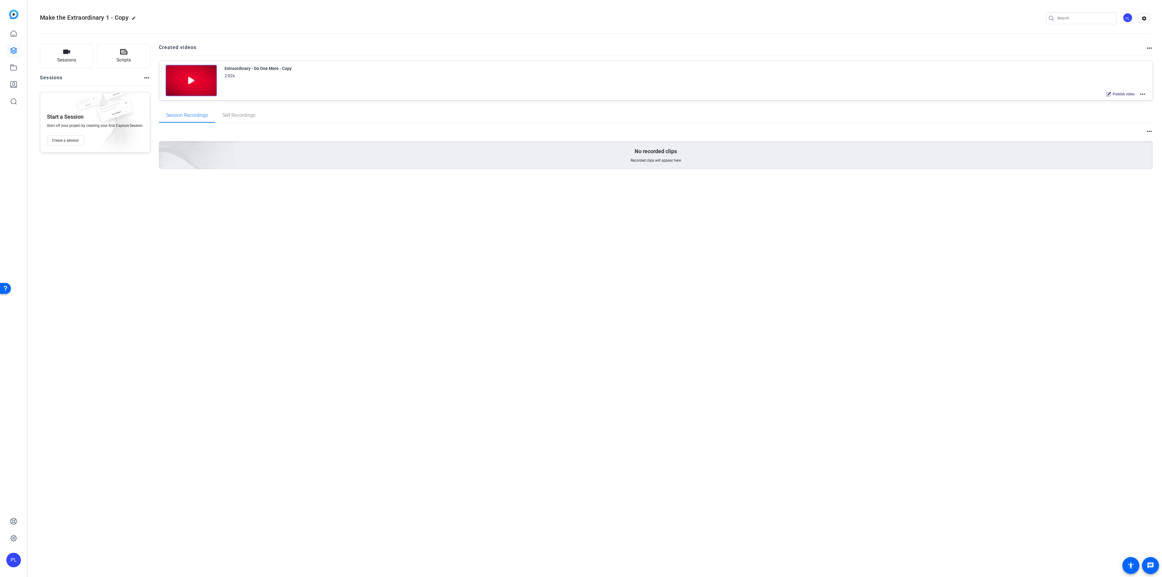
click at [1144, 94] on mat-icon "more_horiz" at bounding box center [1142, 93] width 7 height 7
click at [1116, 102] on span "Edit in Creator" at bounding box center [1120, 101] width 42 height 7
drag, startPoint x: 18, startPoint y: 51, endPoint x: 32, endPoint y: 52, distance: 13.6
click at [18, 51] on link at bounding box center [13, 50] width 15 height 15
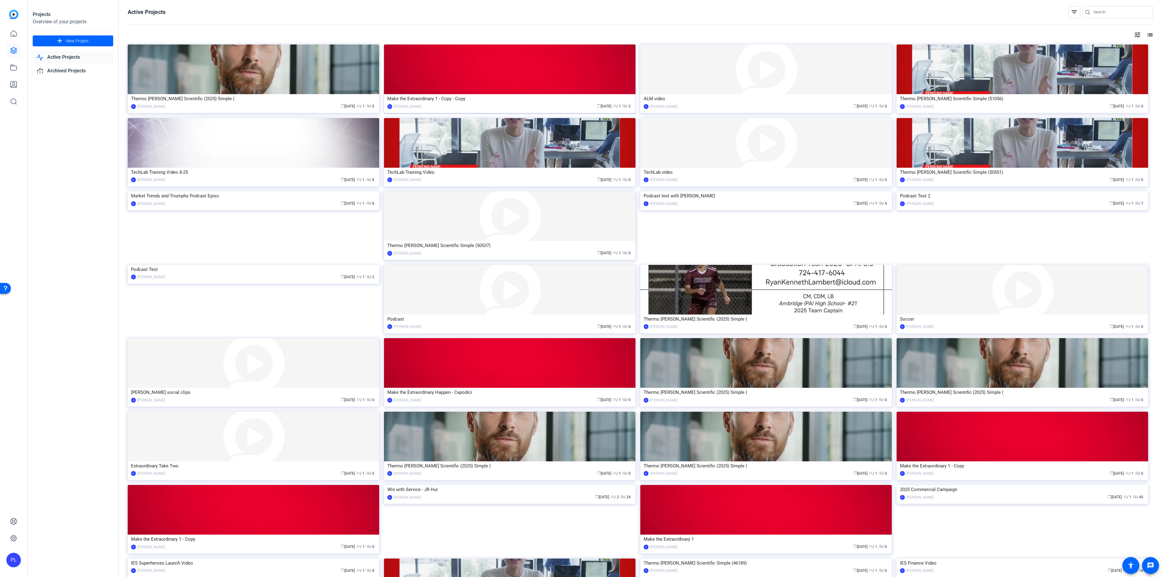
click at [509, 69] on img at bounding box center [509, 69] width 251 height 50
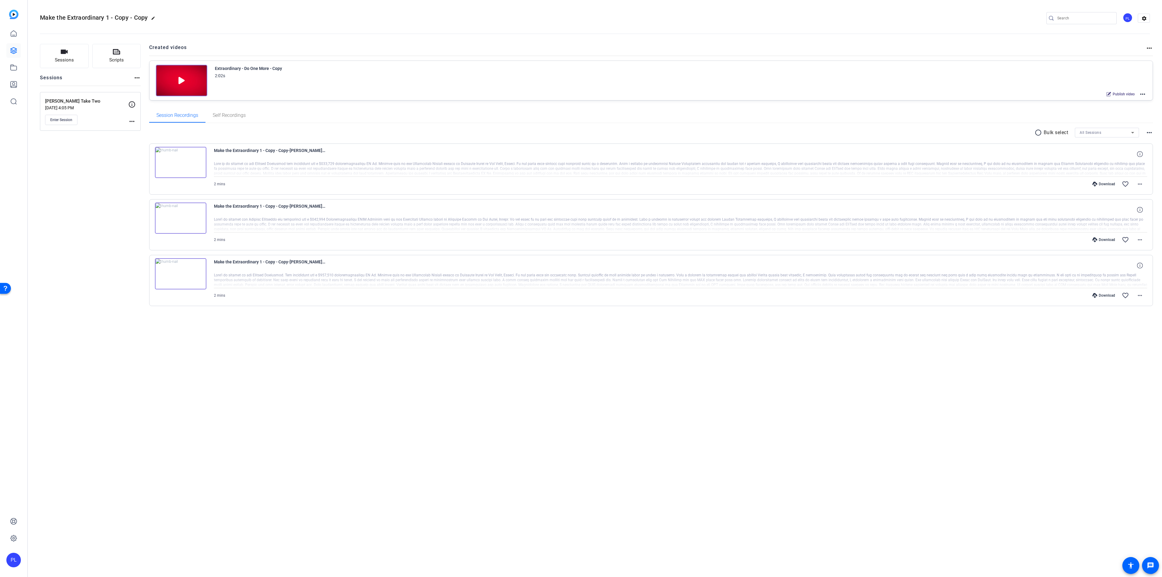
click at [1142, 94] on mat-icon "more_horiz" at bounding box center [1142, 93] width 7 height 7
click at [1120, 103] on span "Edit in Creator" at bounding box center [1120, 101] width 42 height 7
click at [17, 52] on link at bounding box center [13, 50] width 15 height 15
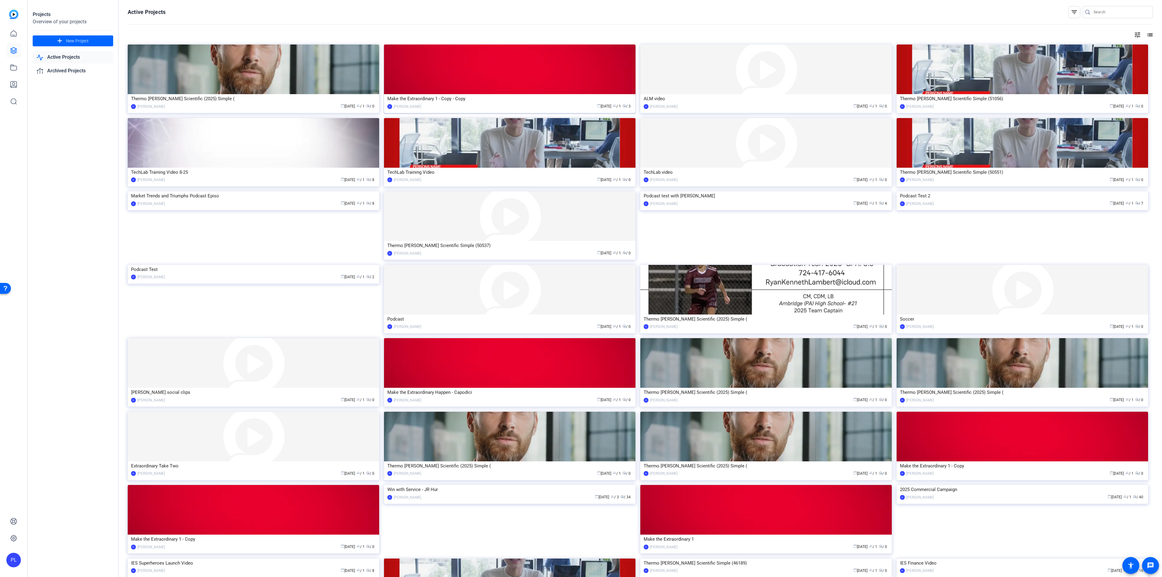
click at [508, 94] on div "Make the Extraordinary 1 - Copy - Copy" at bounding box center [509, 98] width 245 height 9
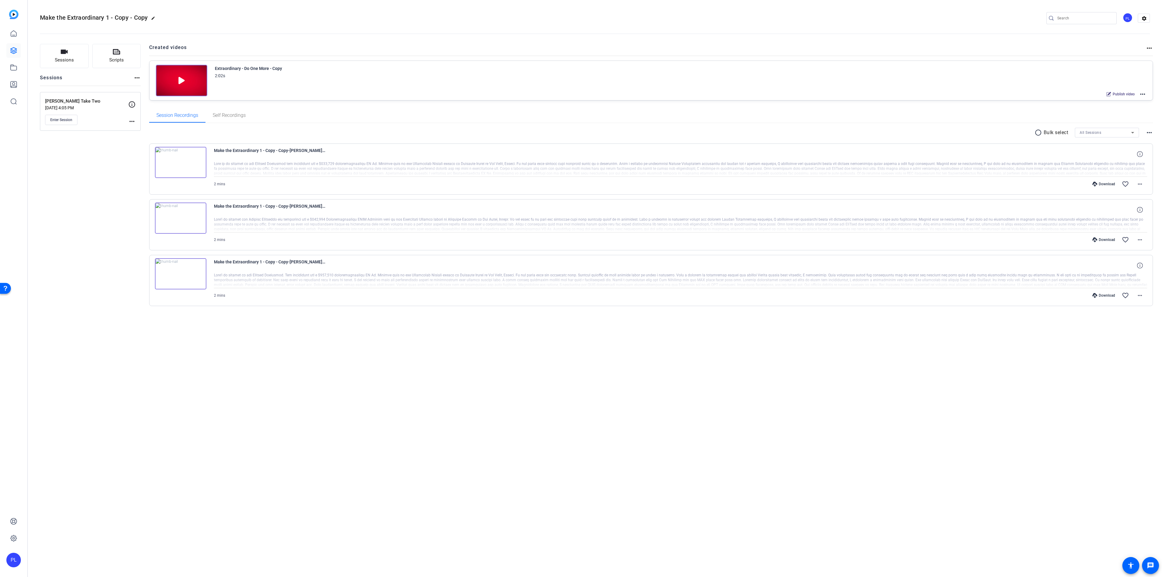
click at [1144, 93] on mat-icon "more_horiz" at bounding box center [1142, 93] width 7 height 7
click at [1130, 111] on span "Duplicate here" at bounding box center [1120, 109] width 42 height 7
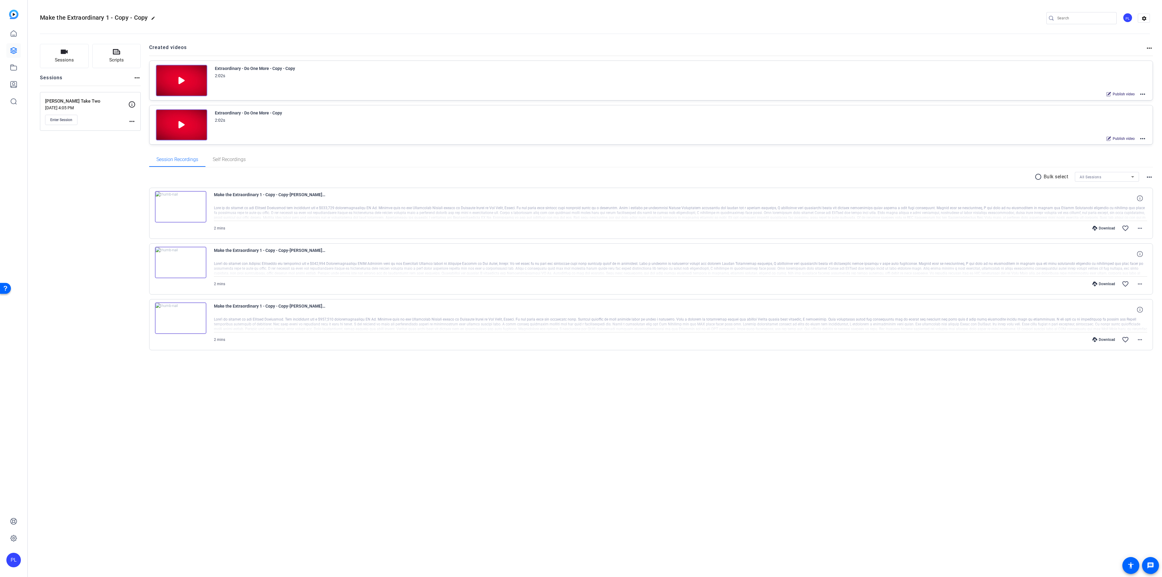
click at [185, 81] on img at bounding box center [181, 80] width 51 height 31
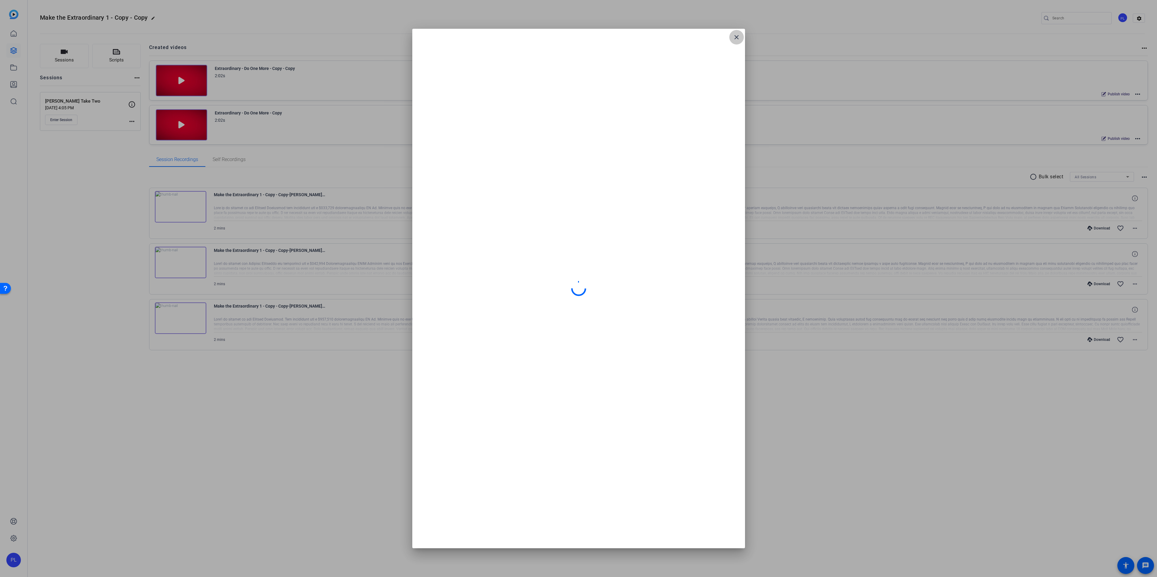
click at [736, 37] on mat-icon "close" at bounding box center [736, 37] width 7 height 7
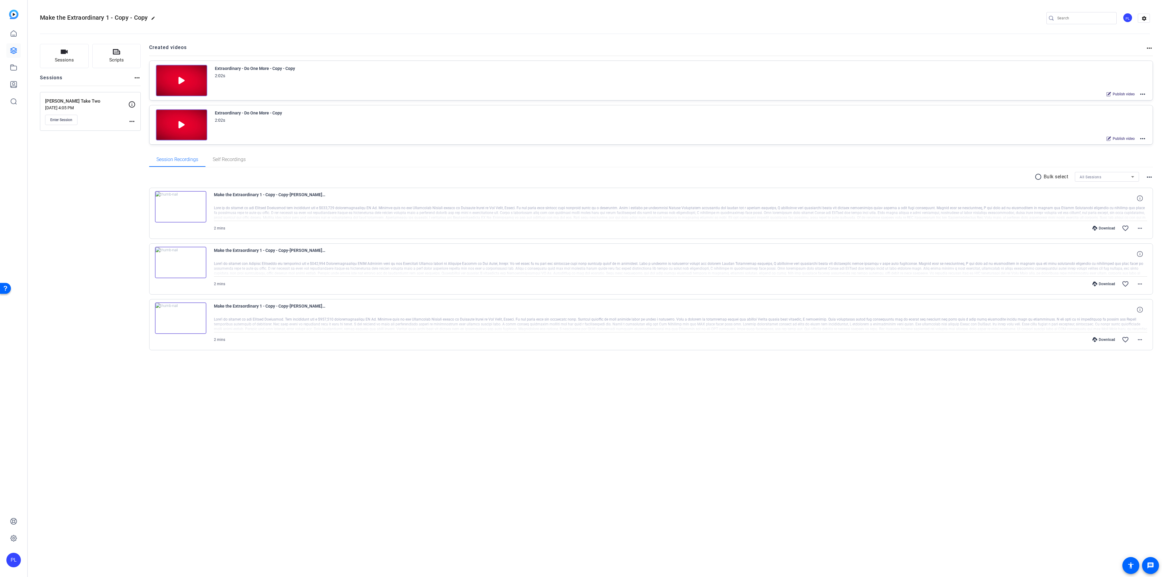
click at [1140, 92] on mat-icon "more_horiz" at bounding box center [1142, 93] width 7 height 7
click at [1112, 100] on span "Edit in Creator" at bounding box center [1120, 101] width 42 height 7
click at [1142, 93] on mat-icon "more_horiz" at bounding box center [1142, 93] width 7 height 7
click at [1123, 101] on span "Edit in Creator" at bounding box center [1120, 101] width 42 height 7
click at [1136, 137] on div "Publish video" at bounding box center [1120, 139] width 34 height 8
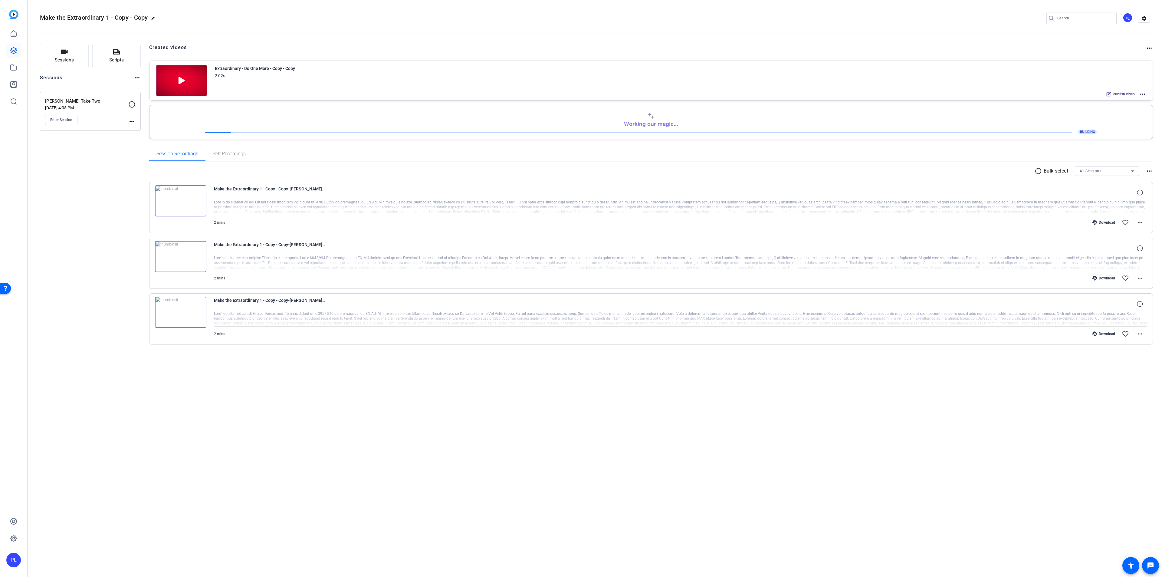
click at [253, 125] on div "Working our magic... BUILDING" at bounding box center [651, 123] width 990 height 22
click at [221, 128] on div "Working our magic... BUILDING" at bounding box center [651, 123] width 990 height 22
click at [1143, 93] on mat-icon "more_horiz" at bounding box center [1142, 93] width 7 height 7
click at [1114, 103] on span "Edit in Creator" at bounding box center [1120, 101] width 42 height 7
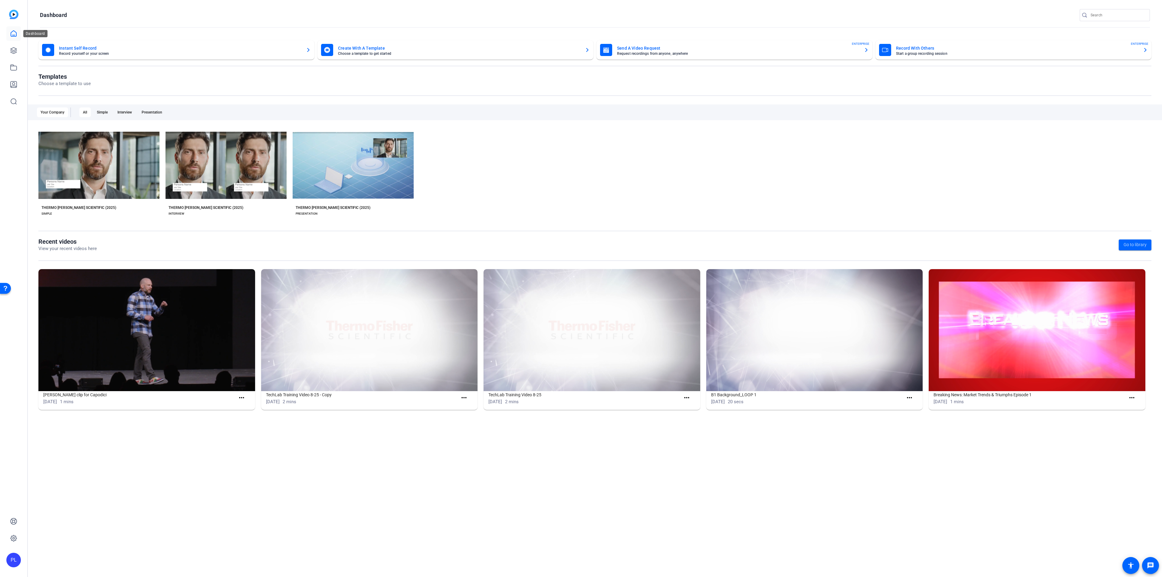
click at [14, 37] on link at bounding box center [13, 33] width 15 height 15
click at [16, 50] on icon at bounding box center [13, 50] width 7 height 7
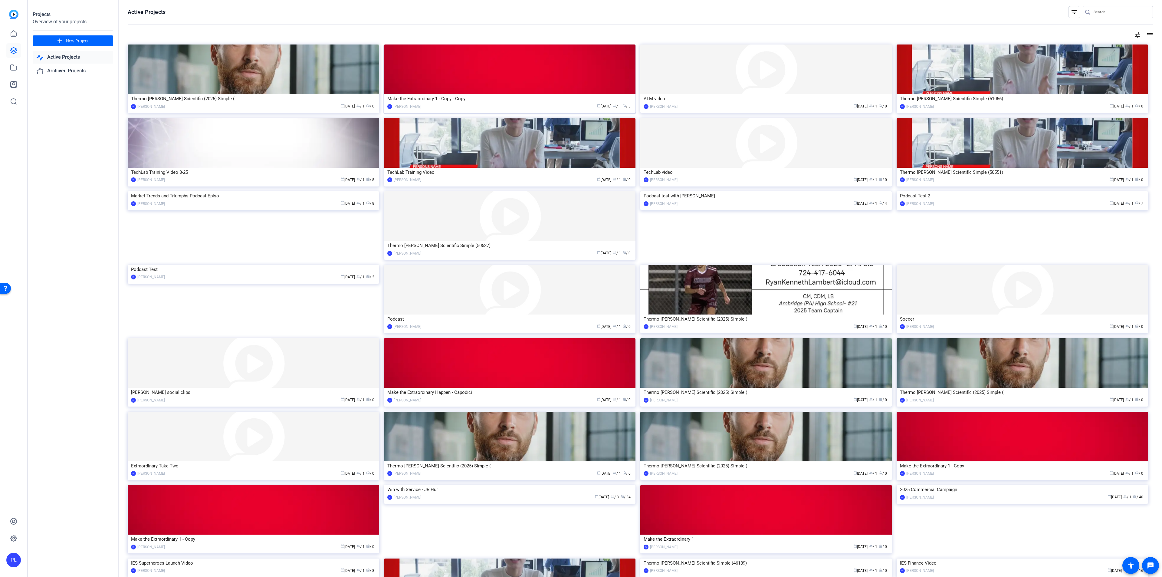
click at [447, 96] on div "Make the Extraordinary 1 - Copy - Copy" at bounding box center [509, 98] width 245 height 9
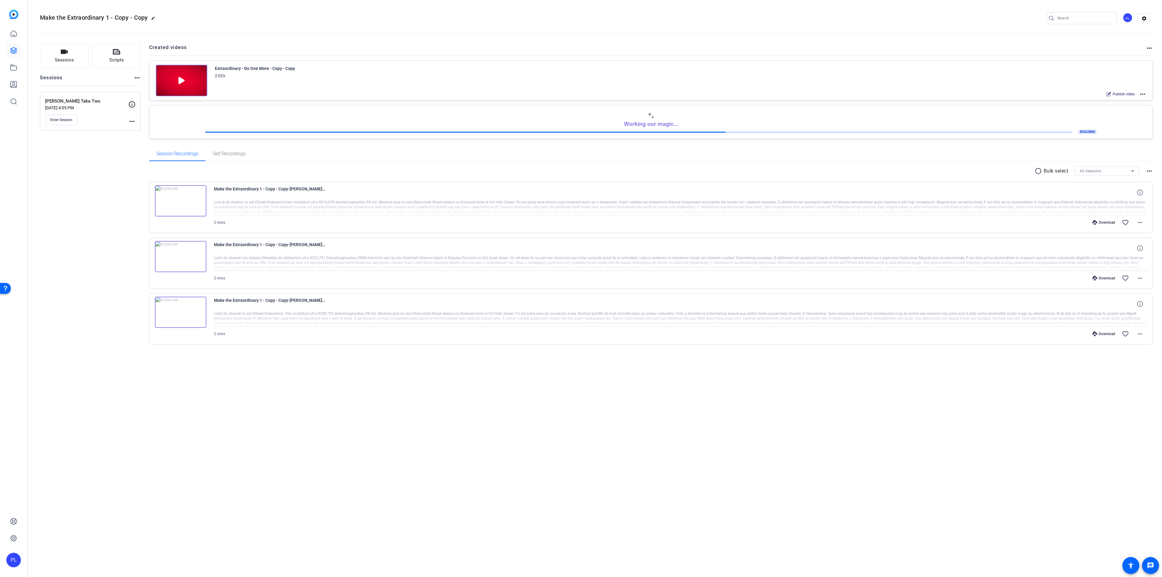
click at [1142, 94] on mat-icon "more_horiz" at bounding box center [1142, 93] width 7 height 7
click at [1116, 113] on span "Duplicate in new Project" at bounding box center [1120, 116] width 42 height 7
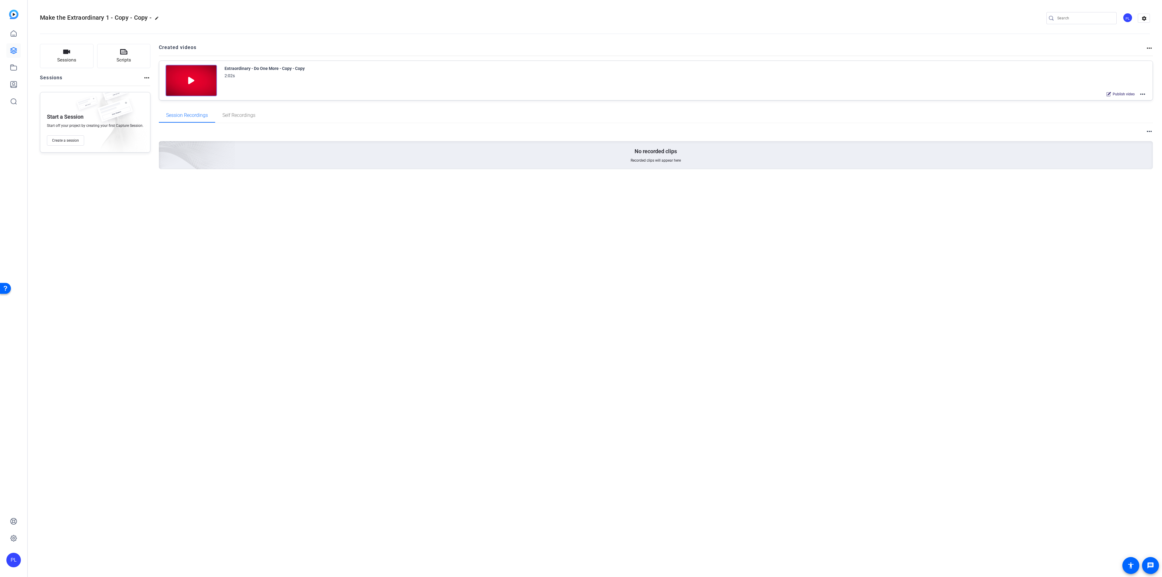
click at [1141, 93] on mat-icon "more_horiz" at bounding box center [1142, 93] width 7 height 7
click at [1123, 103] on span "Edit in Creator" at bounding box center [1120, 101] width 42 height 7
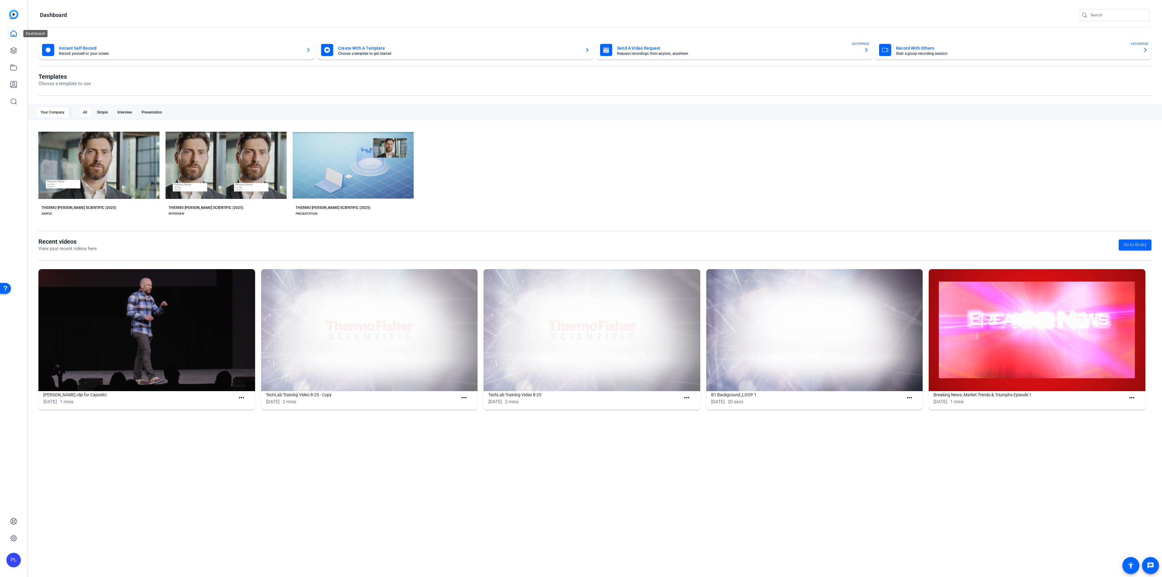
click at [16, 36] on icon at bounding box center [13, 34] width 5 height 6
click at [14, 44] on link at bounding box center [13, 50] width 15 height 15
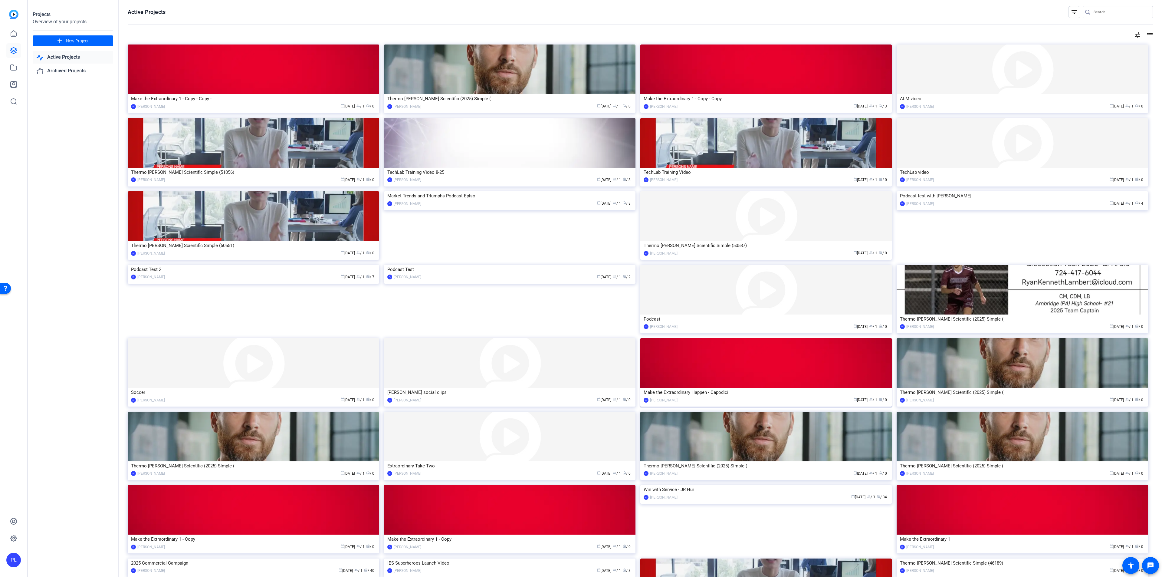
click at [709, 391] on div "Make the Extraordinary Happen - Capodici" at bounding box center [765, 391] width 245 height 9
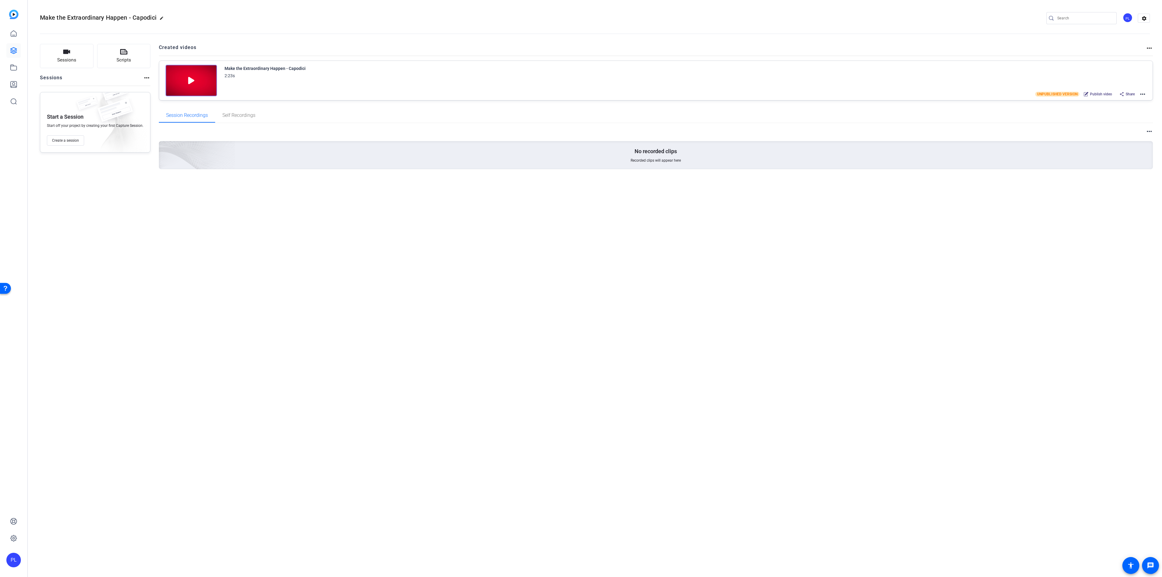
click at [1142, 96] on mat-icon "more_horiz" at bounding box center [1142, 93] width 7 height 7
click at [1123, 101] on span "Edit in Creator" at bounding box center [1120, 101] width 42 height 7
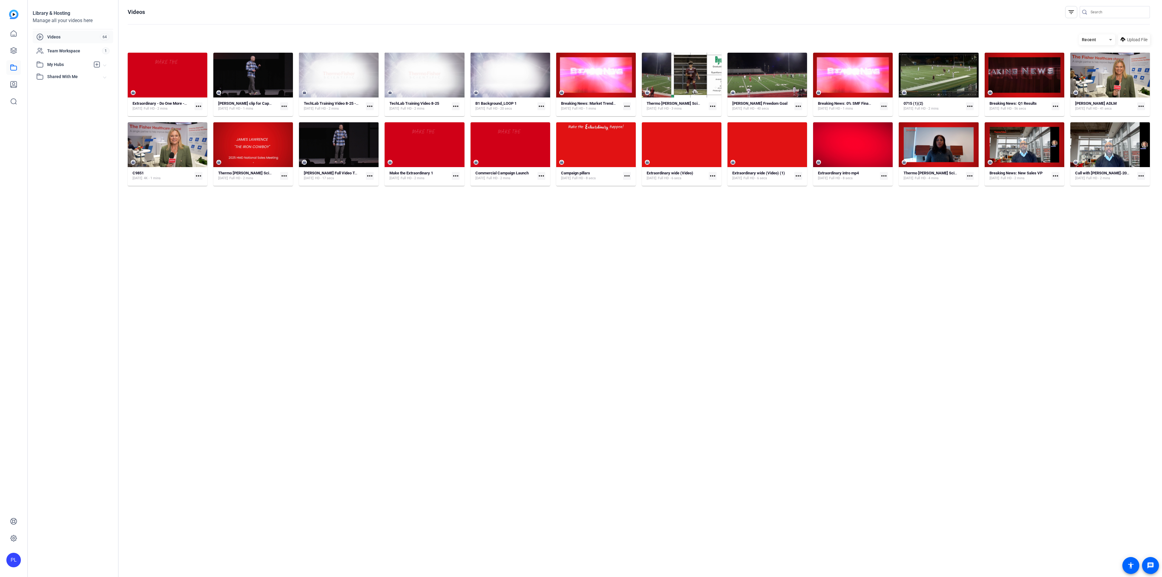
click at [52, 35] on span "Videos" at bounding box center [73, 37] width 53 height 6
click at [13, 67] on icon at bounding box center [13, 67] width 7 height 7
click at [13, 71] on link at bounding box center [13, 67] width 15 height 15
click at [13, 70] on icon at bounding box center [14, 67] width 6 height 5
click at [15, 61] on link at bounding box center [13, 67] width 15 height 15
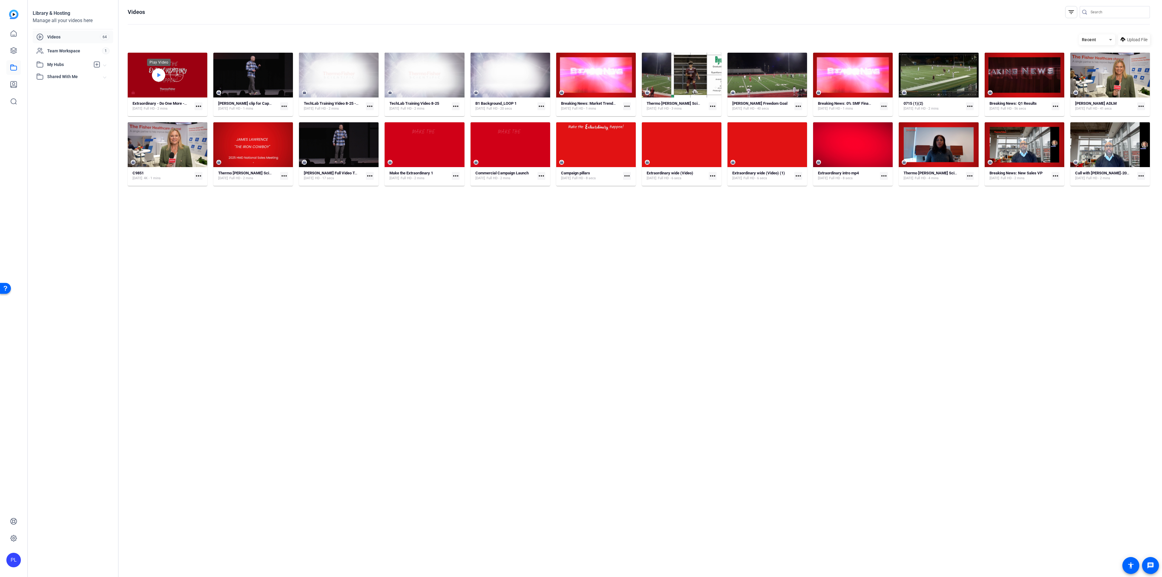
click at [154, 75] on div at bounding box center [158, 74] width 13 height 13
click at [128, 92] on span "Video Player" at bounding box center [128, 92] width 0 height 9
click at [59, 36] on span "Videos" at bounding box center [73, 37] width 53 height 6
click at [13, 34] on icon at bounding box center [13, 33] width 7 height 7
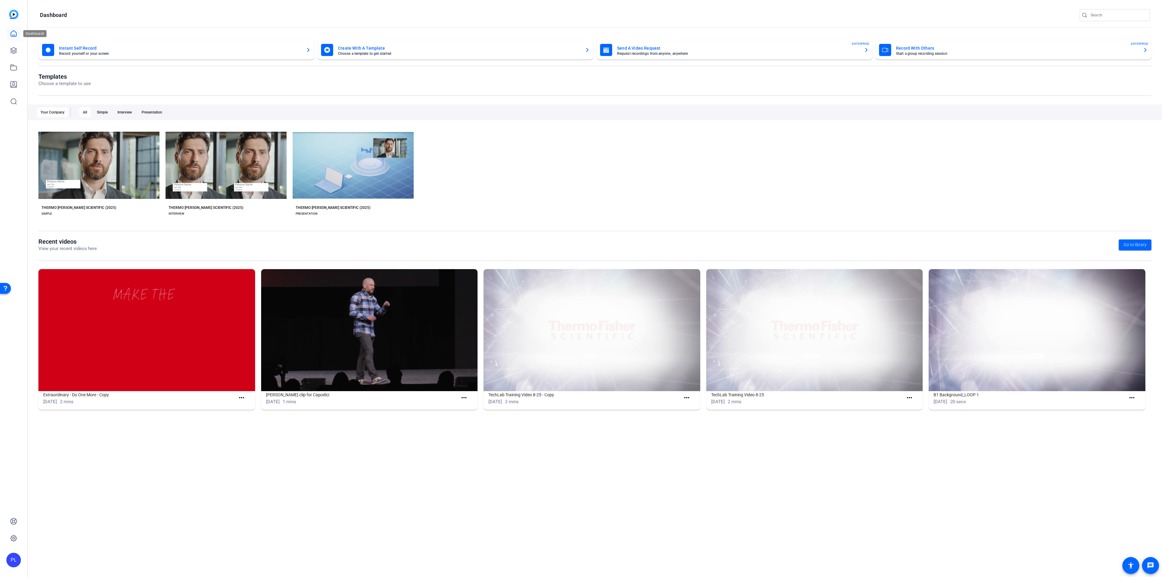
click at [15, 36] on icon at bounding box center [13, 33] width 7 height 7
click at [15, 68] on icon at bounding box center [13, 67] width 7 height 7
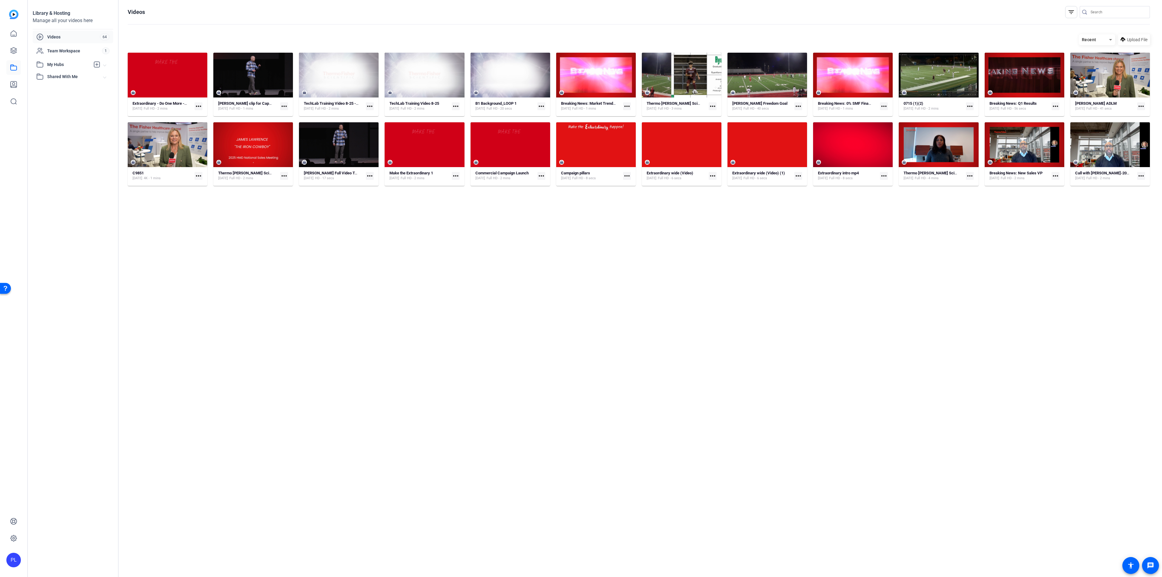
click at [198, 105] on mat-icon "more_horiz" at bounding box center [198, 106] width 8 height 8
click at [211, 114] on span "Edit in Creator" at bounding box center [211, 115] width 25 height 7
click at [12, 65] on icon at bounding box center [13, 67] width 7 height 7
click at [165, 104] on strong "Extraordinary - Do One More - Copy" at bounding box center [163, 103] width 62 height 5
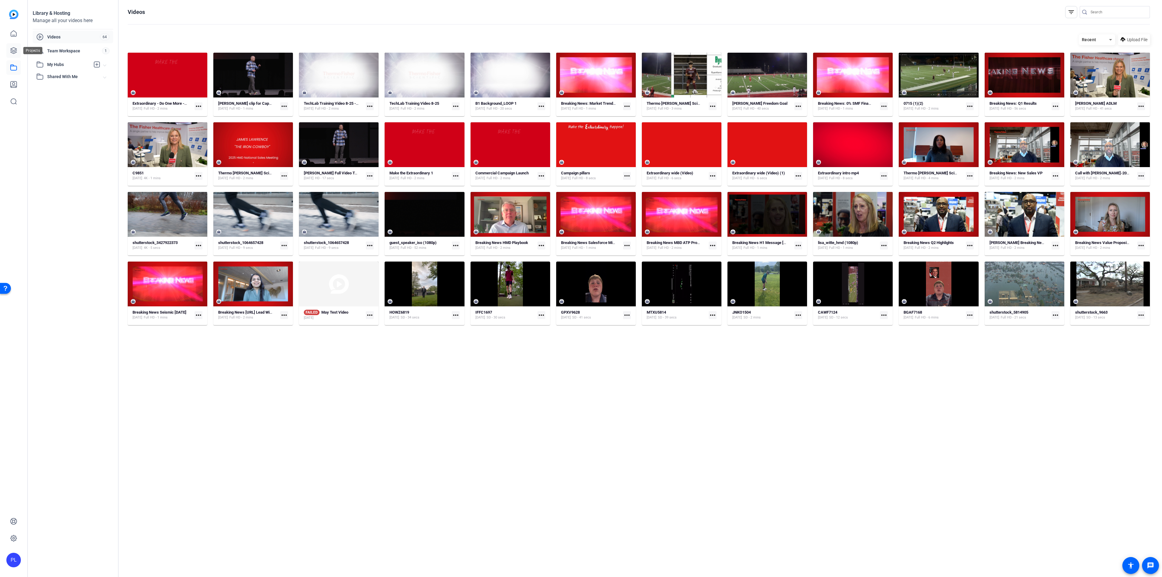
click at [15, 49] on icon at bounding box center [13, 50] width 7 height 7
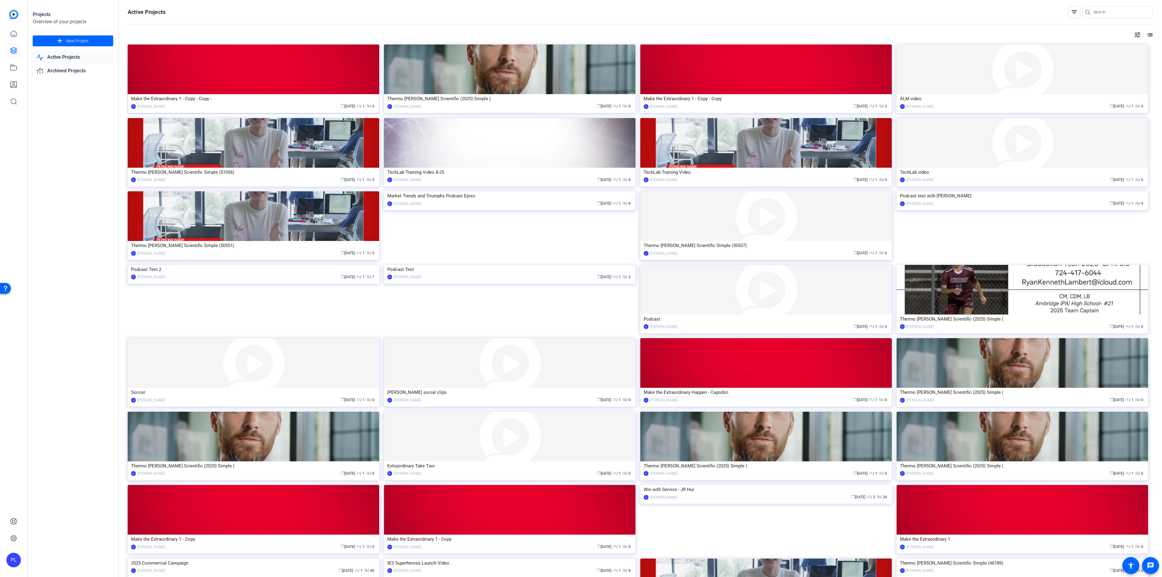
click at [239, 82] on img at bounding box center [253, 69] width 251 height 50
click at [673, 67] on img at bounding box center [765, 69] width 251 height 50
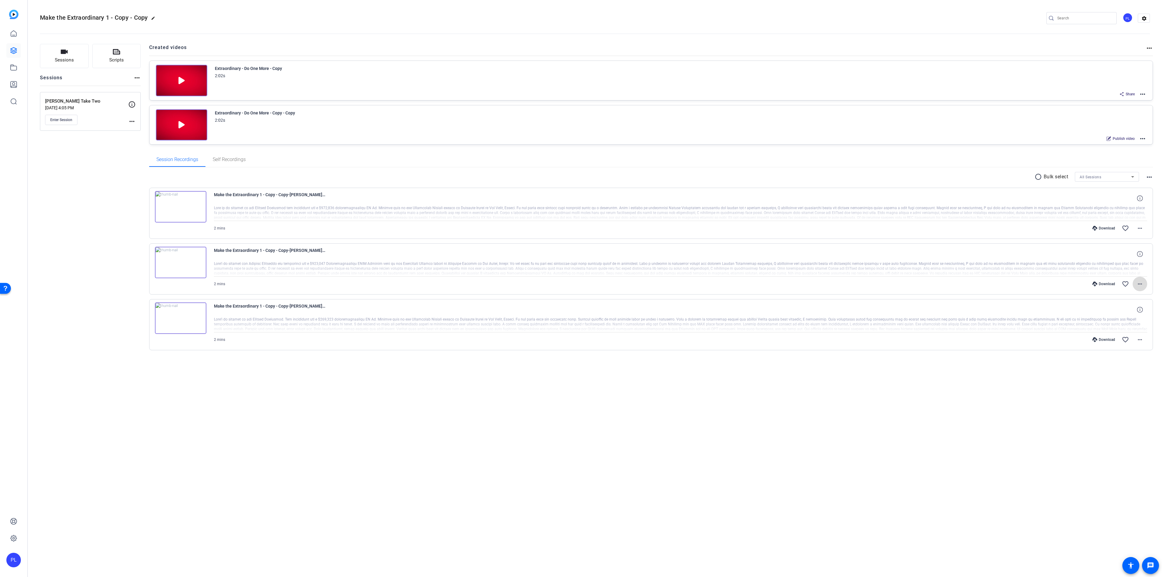
click at [1141, 287] on mat-icon "more_horiz" at bounding box center [1139, 283] width 7 height 7
click at [1112, 328] on span "Play MP4 (HQ)" at bounding box center [1123, 327] width 36 height 7
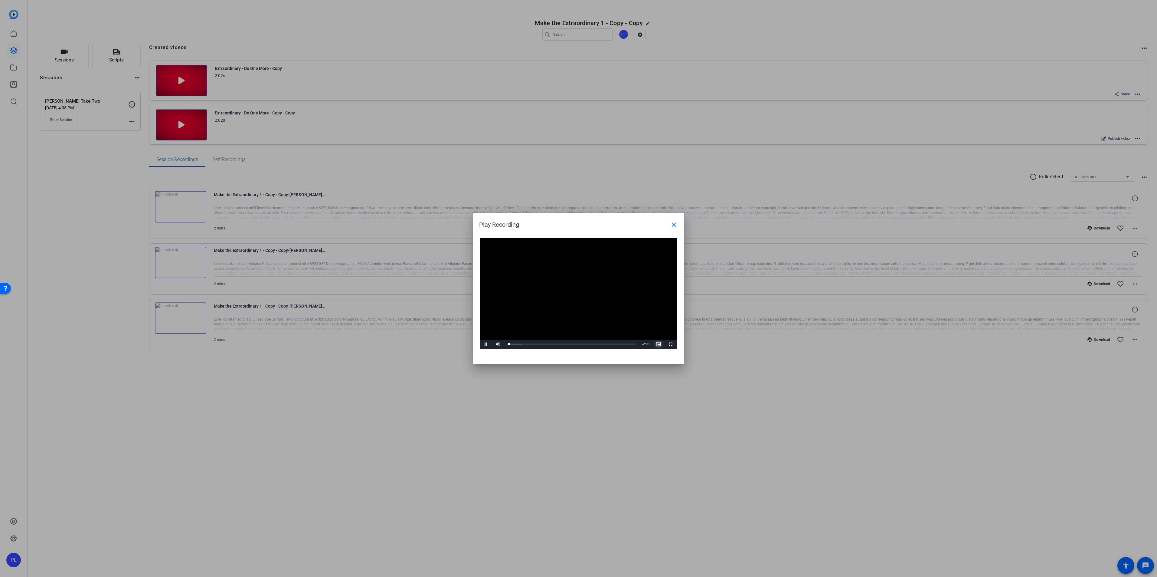
click at [658, 344] on span "Video Player" at bounding box center [659, 344] width 12 height 0
click at [672, 344] on span "Video Player" at bounding box center [671, 344] width 12 height 0
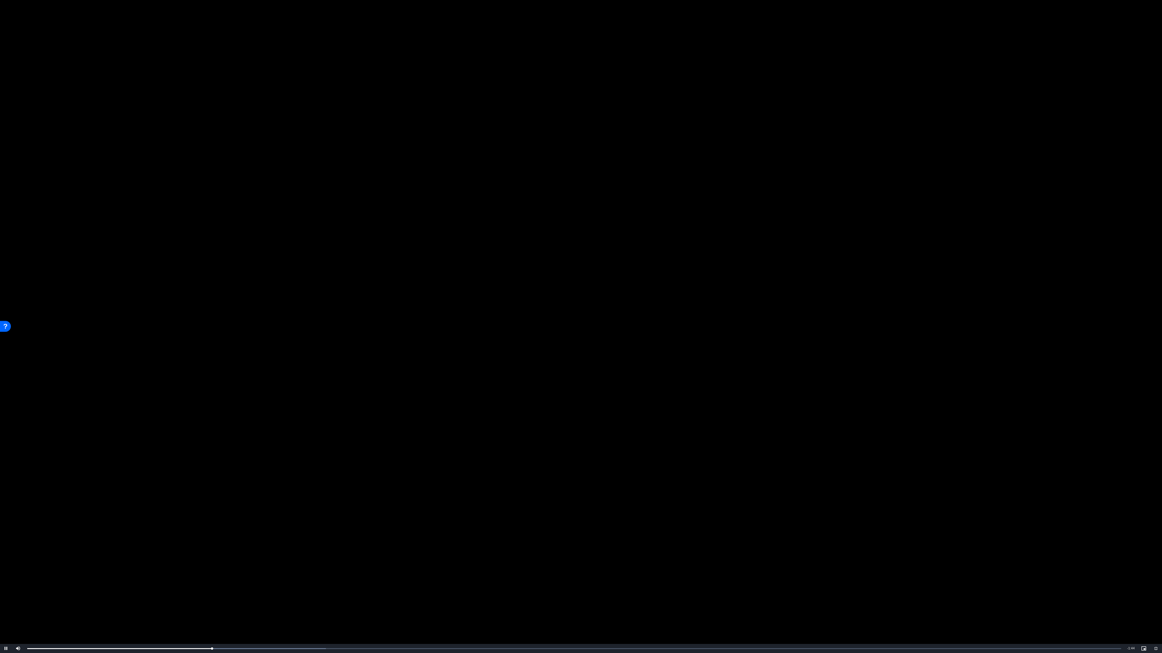
click at [293, 391] on video "Video Player" at bounding box center [581, 326] width 1162 height 653
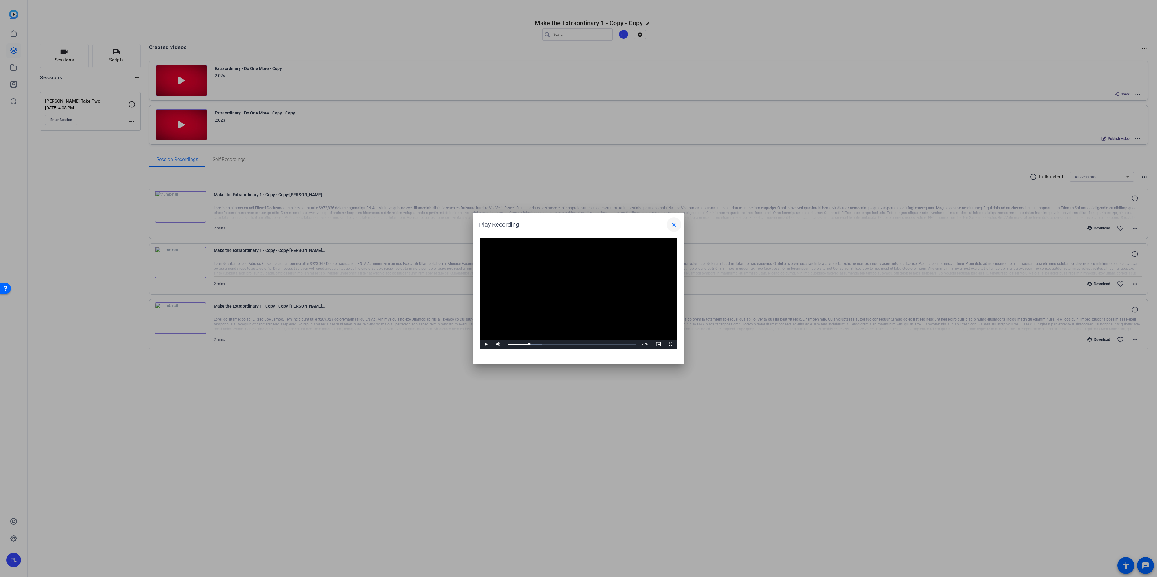
click at [676, 225] on mat-icon "close" at bounding box center [673, 224] width 7 height 7
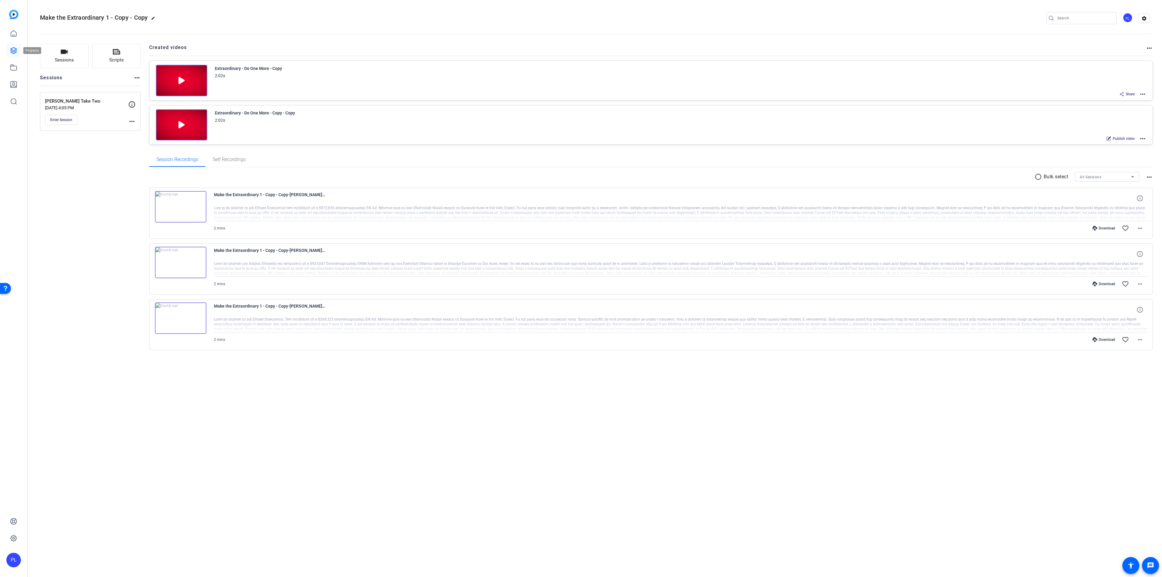
click at [8, 48] on link at bounding box center [13, 50] width 15 height 15
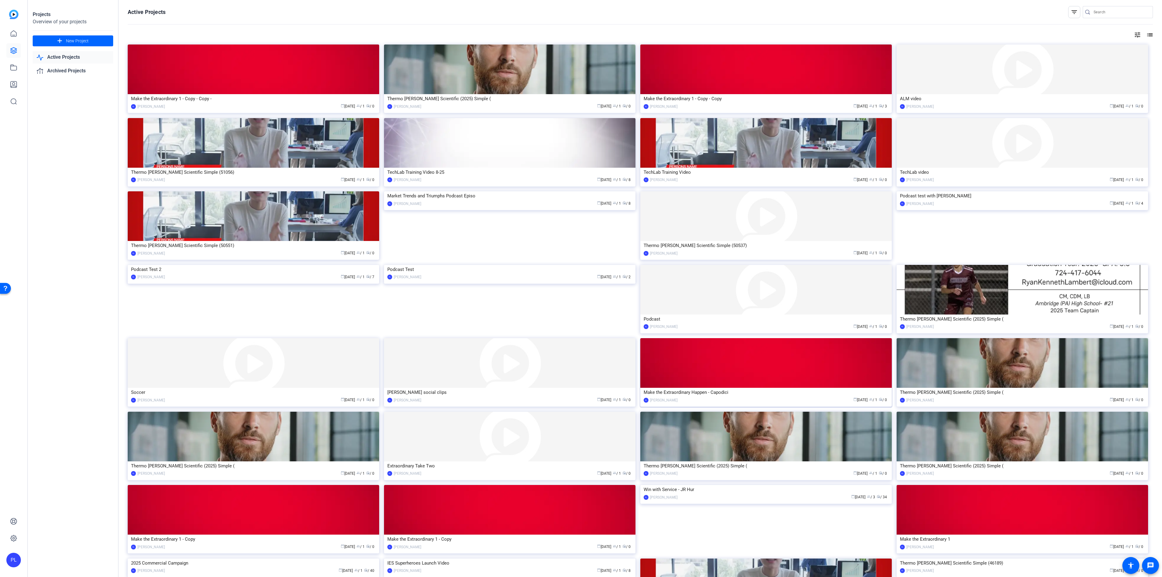
click at [733, 371] on img at bounding box center [765, 363] width 251 height 50
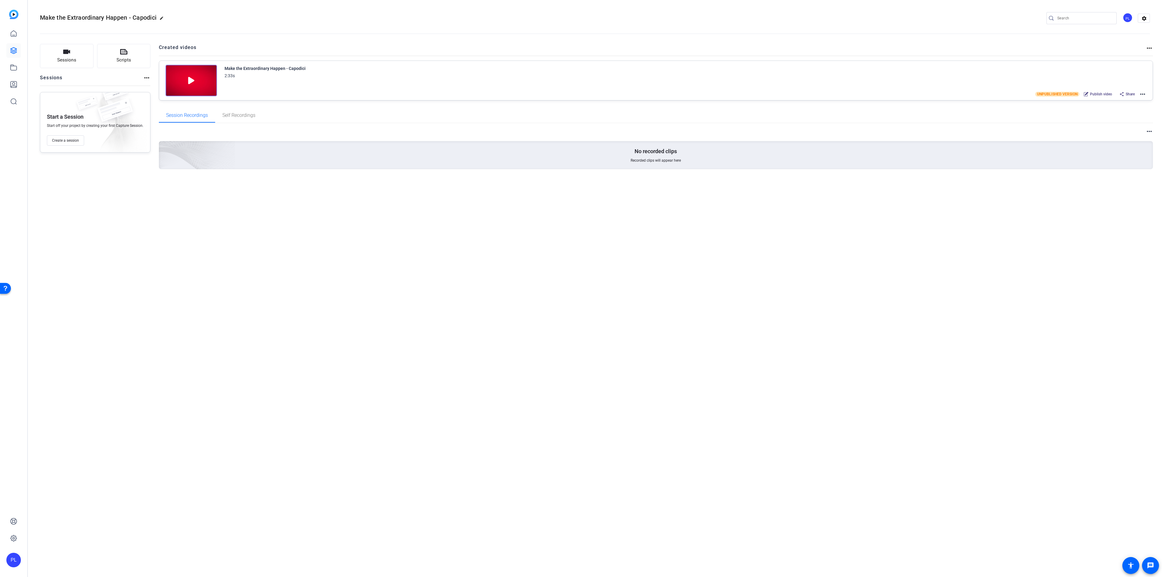
click at [1098, 94] on span "Publish video" at bounding box center [1101, 94] width 22 height 5
click at [599, 313] on span "Confirm" at bounding box center [599, 310] width 15 height 6
click at [1143, 92] on mat-icon "more_horiz" at bounding box center [1142, 93] width 7 height 7
click at [1112, 138] on span "Download Video" at bounding box center [1120, 139] width 42 height 7
